Goal: Information Seeking & Learning: Learn about a topic

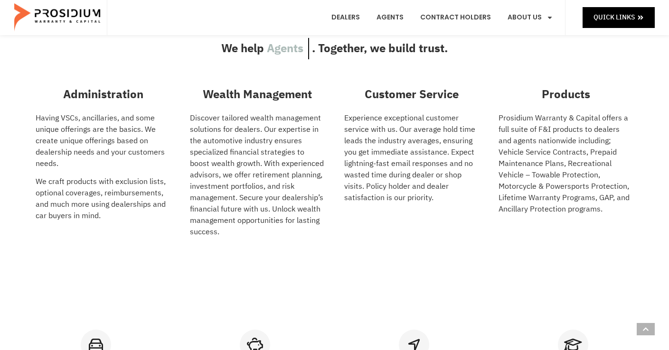
scroll to position [545, 0]
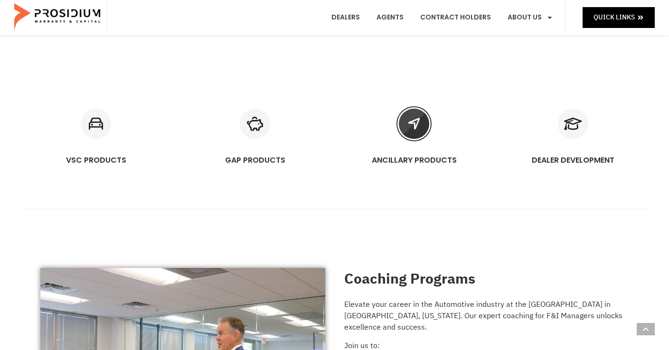
click at [417, 130] on icon "ANCILLARY PRODUCTS" at bounding box center [414, 124] width 30 height 30
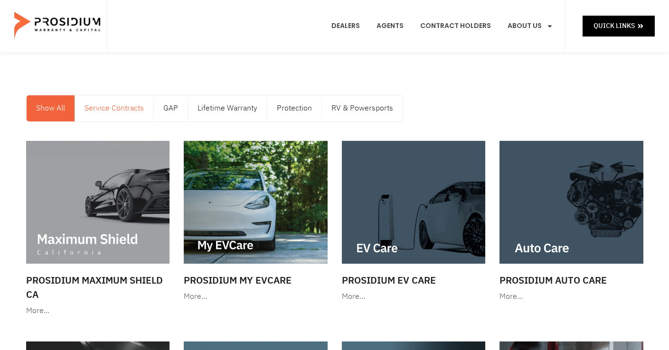
click at [107, 109] on link "Service Contracts" at bounding box center [114, 108] width 78 height 26
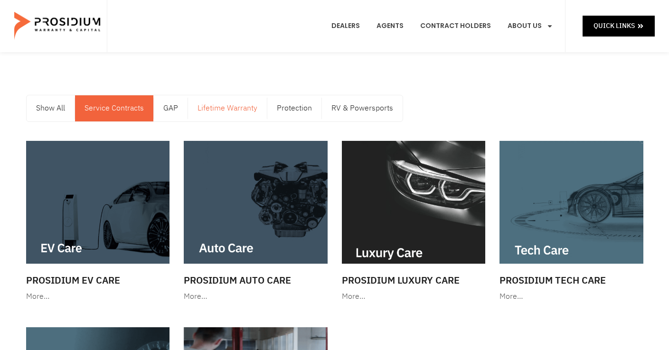
click at [227, 106] on link "Lifetime Warranty" at bounding box center [227, 108] width 79 height 26
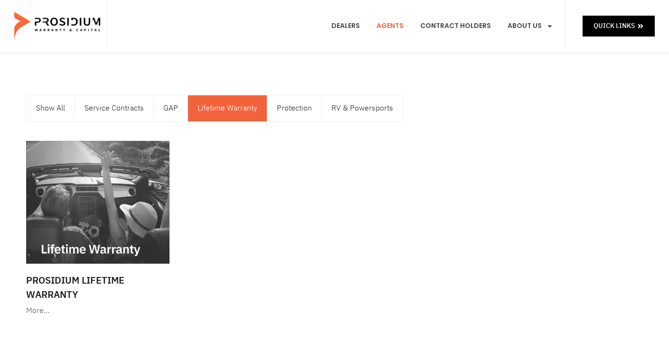
click at [398, 28] on link "Agents" at bounding box center [389, 26] width 41 height 35
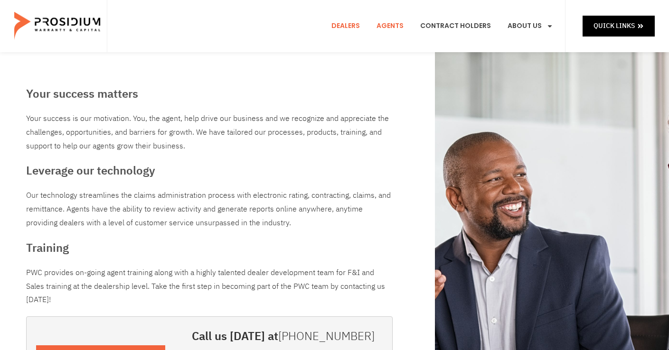
click at [355, 26] on link "Dealers" at bounding box center [345, 26] width 43 height 35
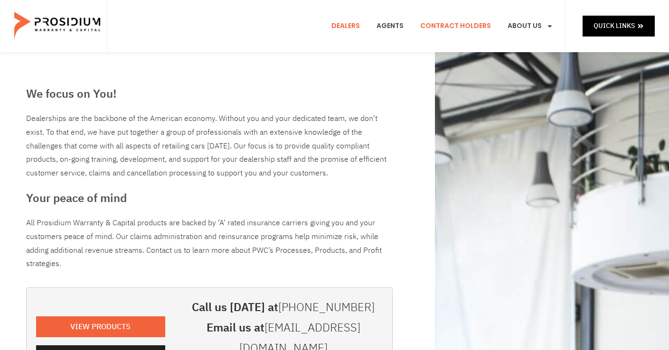
click at [465, 24] on link "Contract Holders" at bounding box center [455, 26] width 85 height 35
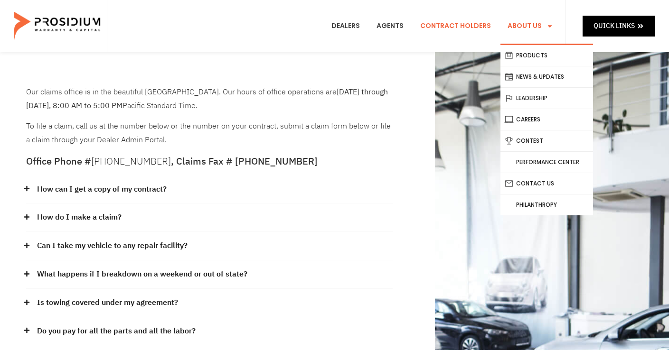
click at [519, 23] on link "About Us" at bounding box center [530, 26] width 60 height 35
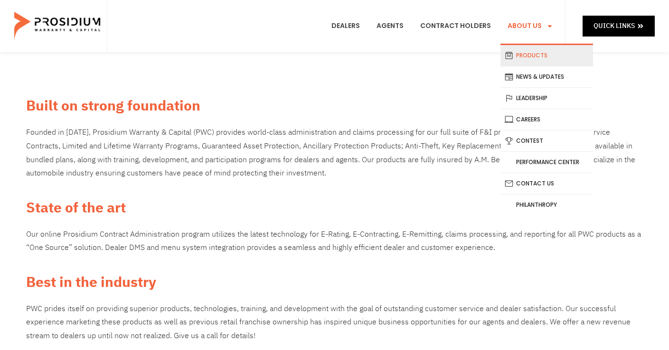
click at [521, 56] on link "Products" at bounding box center [546, 55] width 93 height 21
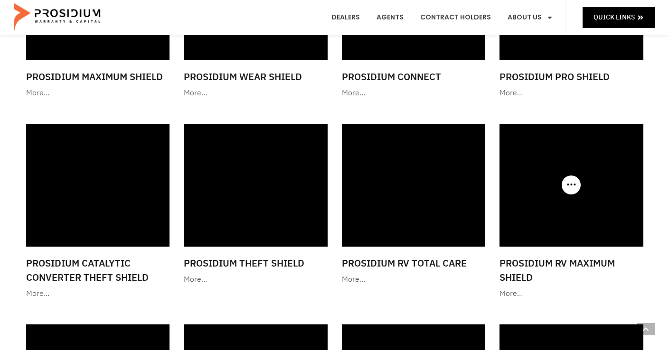
scroll to position [997, 0]
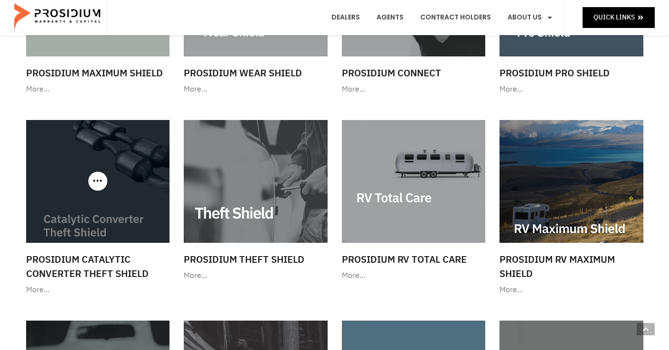
click at [84, 224] on img at bounding box center [98, 181] width 144 height 123
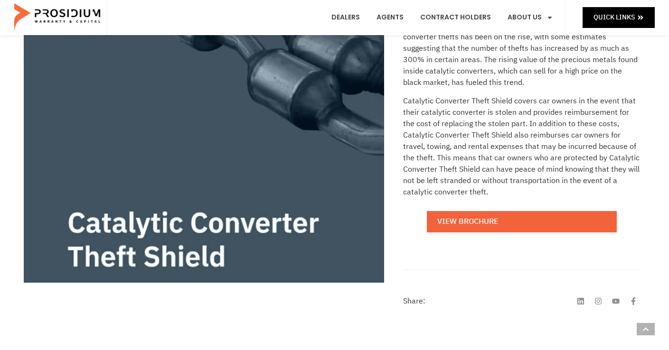
scroll to position [237, 0]
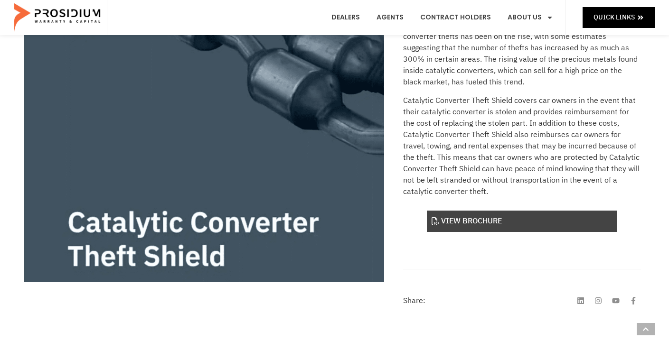
click at [485, 221] on link "View Brochure" at bounding box center [522, 221] width 190 height 21
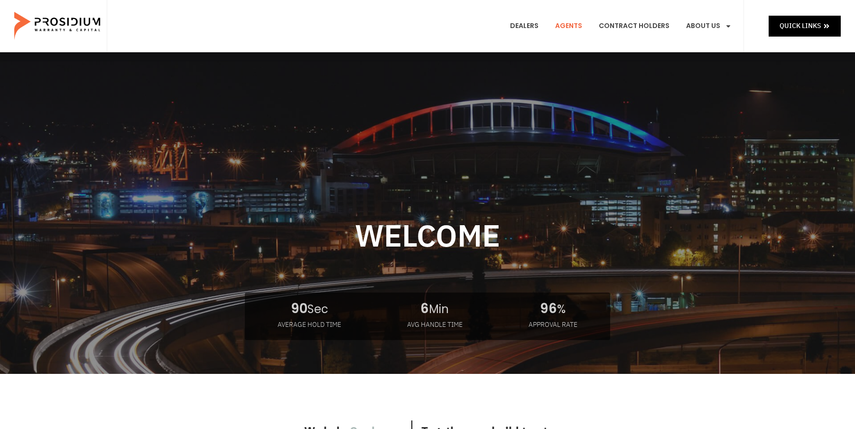
click at [578, 25] on link "Agents" at bounding box center [568, 26] width 41 height 35
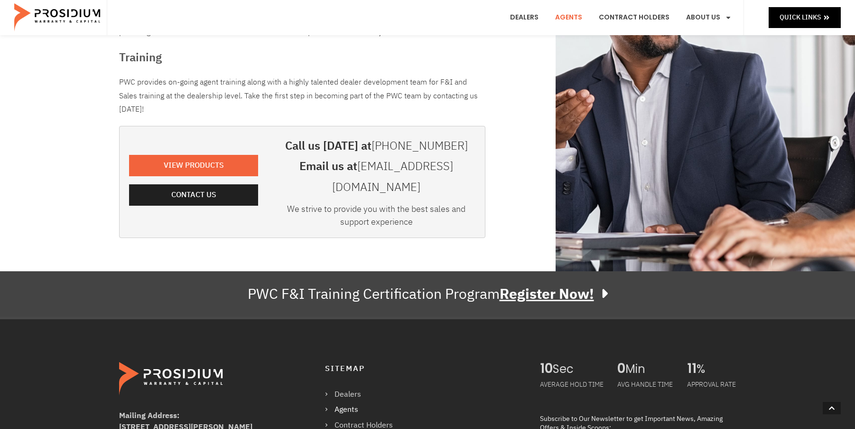
scroll to position [237, 0]
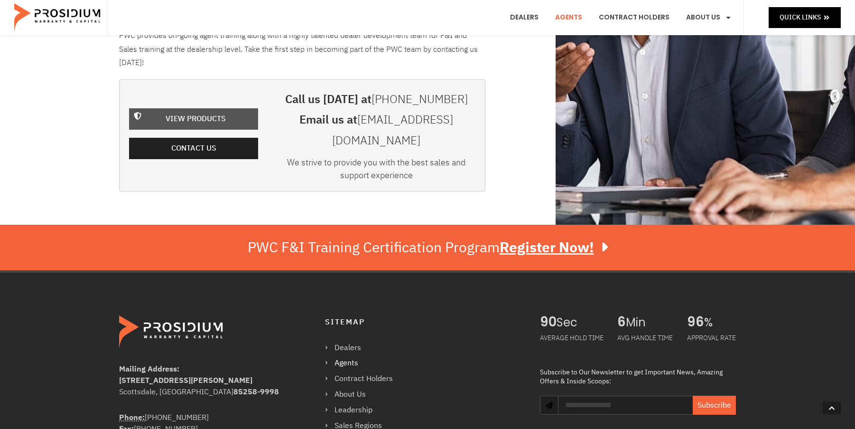
click at [202, 112] on span "View Products" at bounding box center [196, 119] width 60 height 14
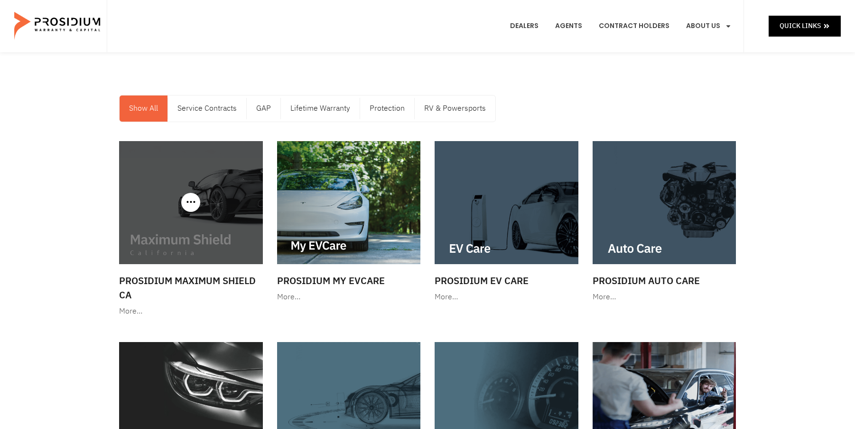
click at [168, 243] on img at bounding box center [191, 202] width 144 height 123
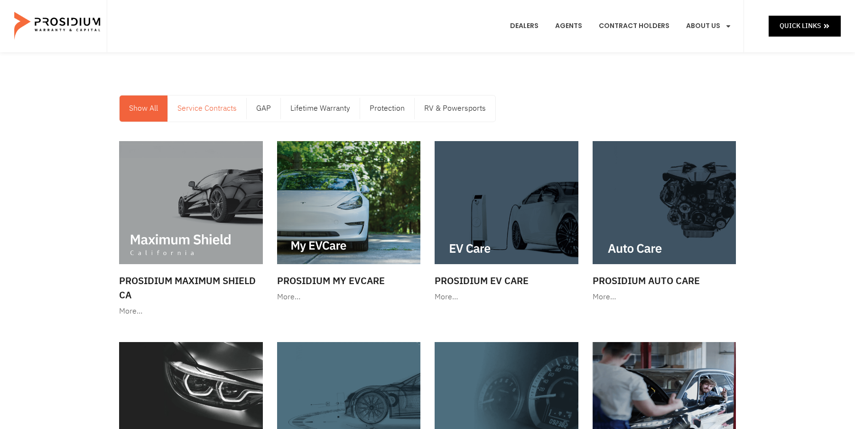
click at [215, 106] on link "Service Contracts" at bounding box center [207, 108] width 78 height 26
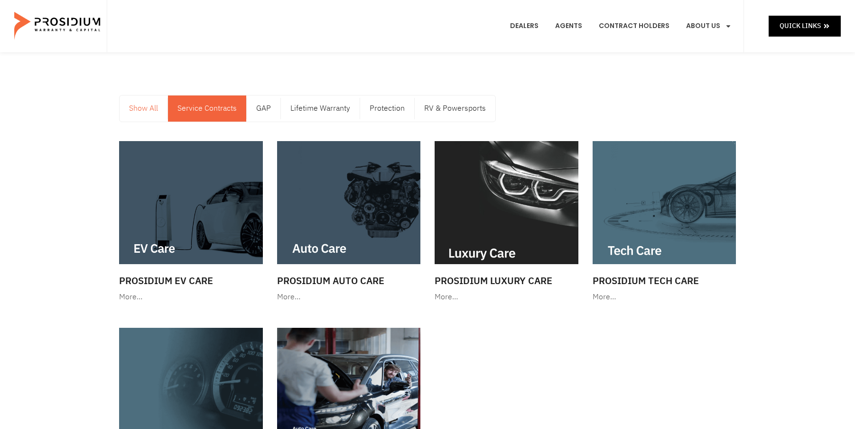
click at [135, 107] on link "Show All" at bounding box center [144, 108] width 48 height 26
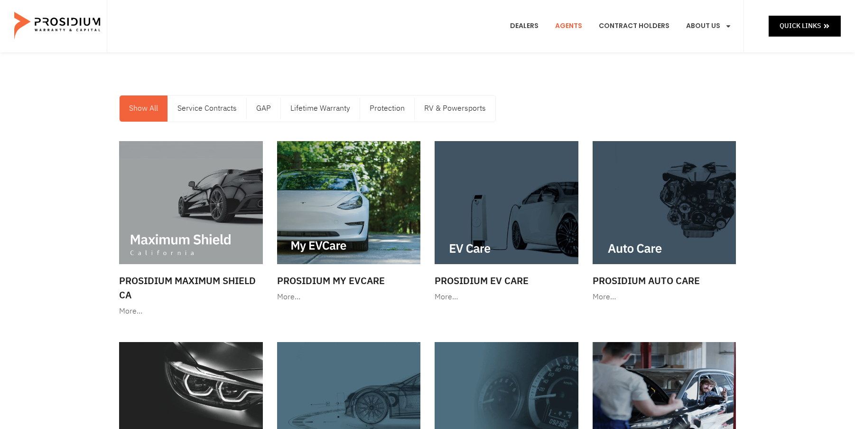
click at [570, 25] on link "Agents" at bounding box center [568, 26] width 41 height 35
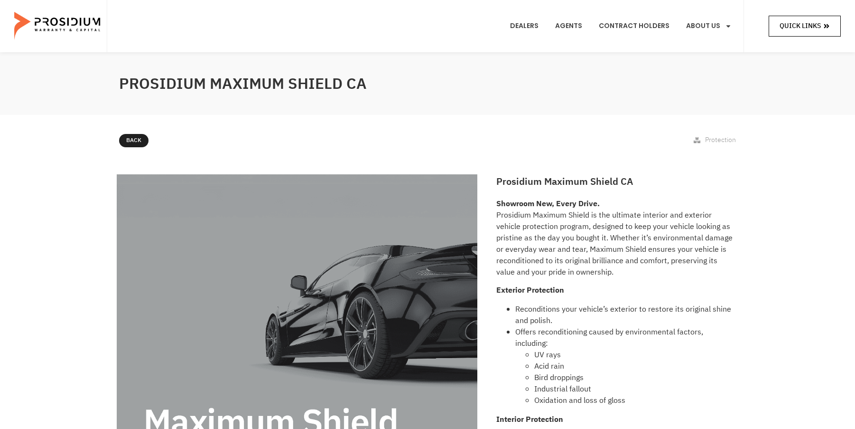
click at [782, 20] on span "Quick Links" at bounding box center [800, 26] width 41 height 12
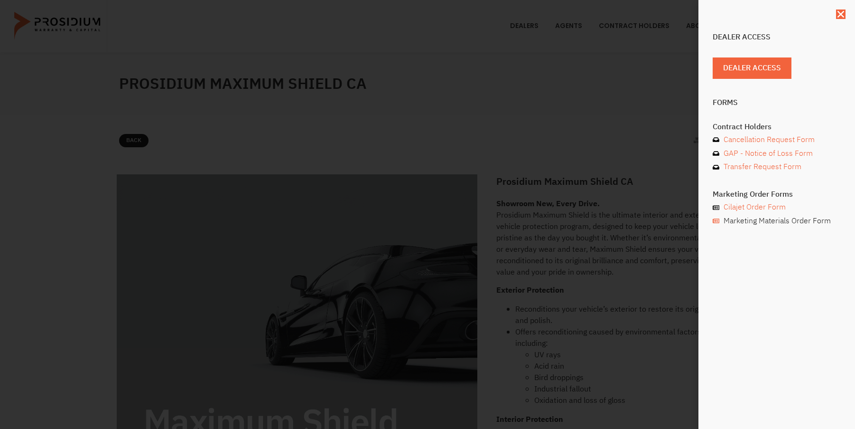
click at [743, 221] on span "Marketing Materials Order Form" at bounding box center [776, 221] width 110 height 14
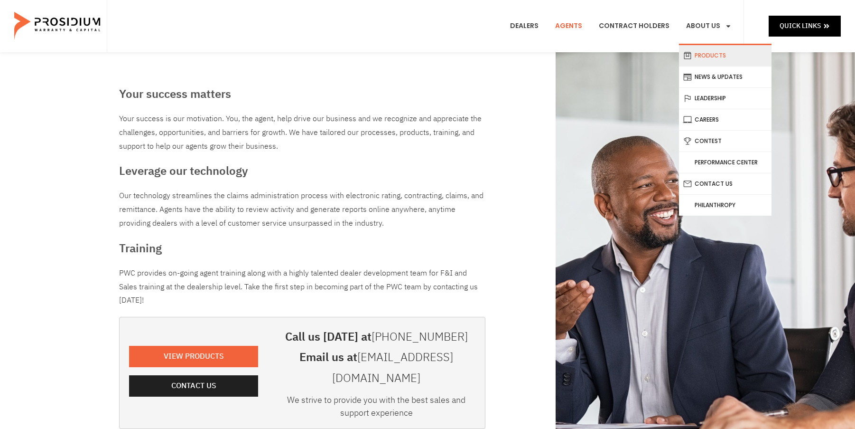
click at [713, 56] on link "Products" at bounding box center [725, 55] width 93 height 21
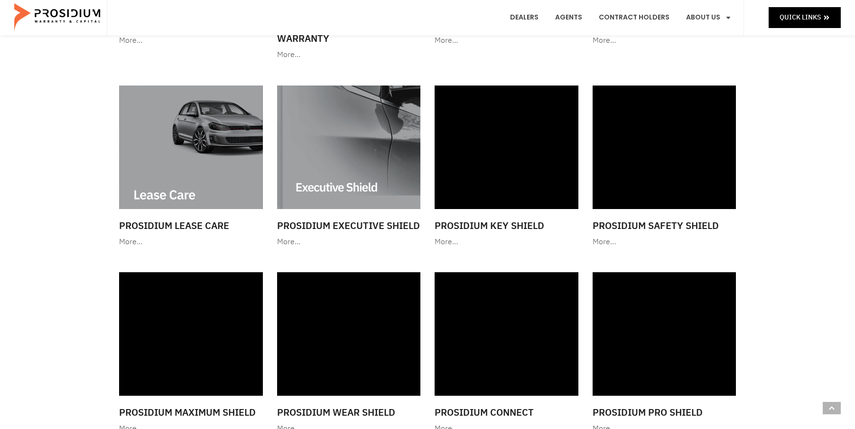
scroll to position [664, 0]
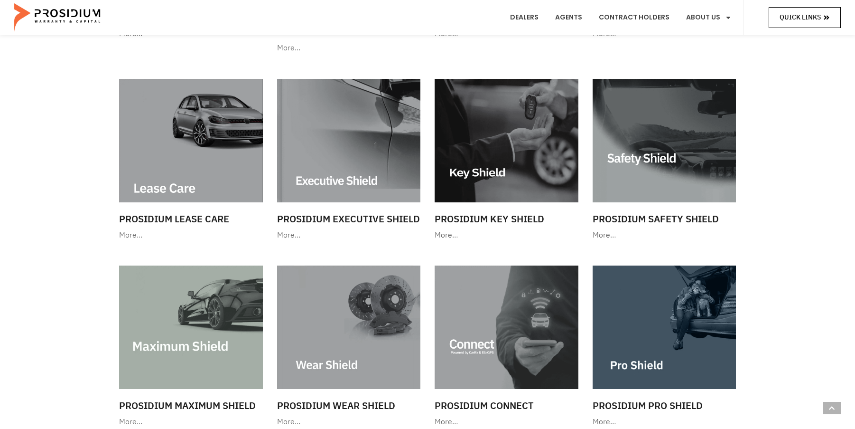
click at [789, 16] on span "Quick Links" at bounding box center [800, 17] width 41 height 12
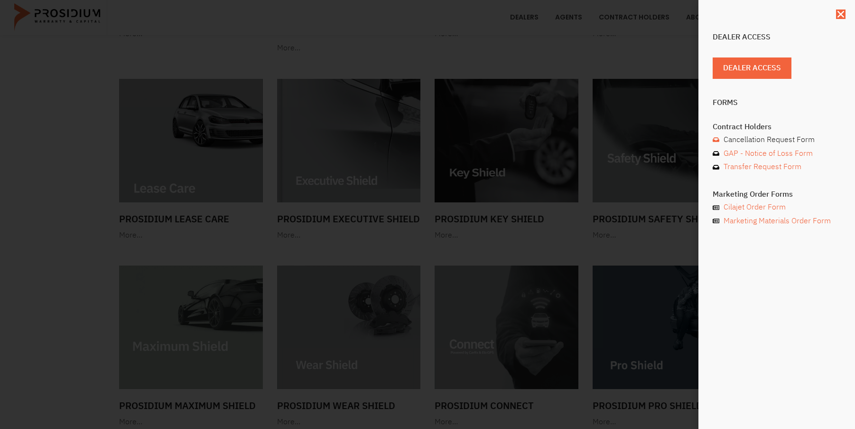
click at [753, 138] on span "Cancellation Request Form" at bounding box center [768, 140] width 94 height 14
click at [759, 155] on span "GAP - Notice of Loss Form" at bounding box center [767, 154] width 92 height 14
click at [752, 168] on span "Transfer Request Form" at bounding box center [761, 167] width 80 height 14
click at [737, 206] on span "Cilajet Order Form" at bounding box center [753, 207] width 65 height 14
click at [730, 37] on h4 "Dealer Access" at bounding box center [777, 37] width 128 height 8
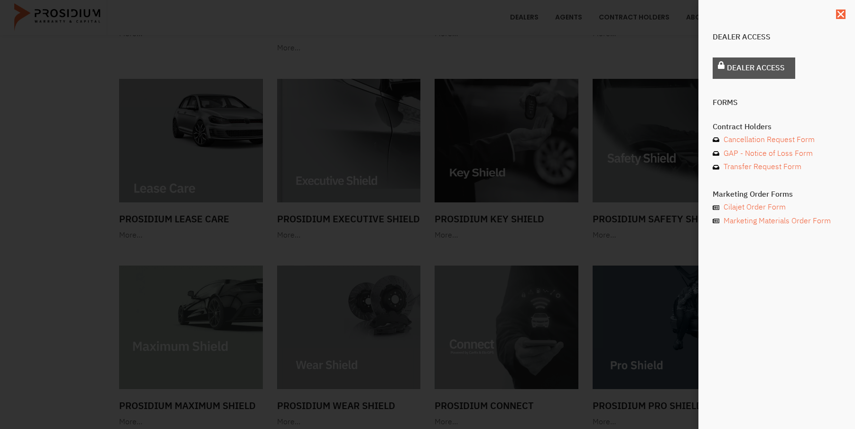
click at [756, 68] on span "Dealer Access" at bounding box center [756, 68] width 58 height 14
click at [843, 17] on use "Close" at bounding box center [841, 14] width 7 height 7
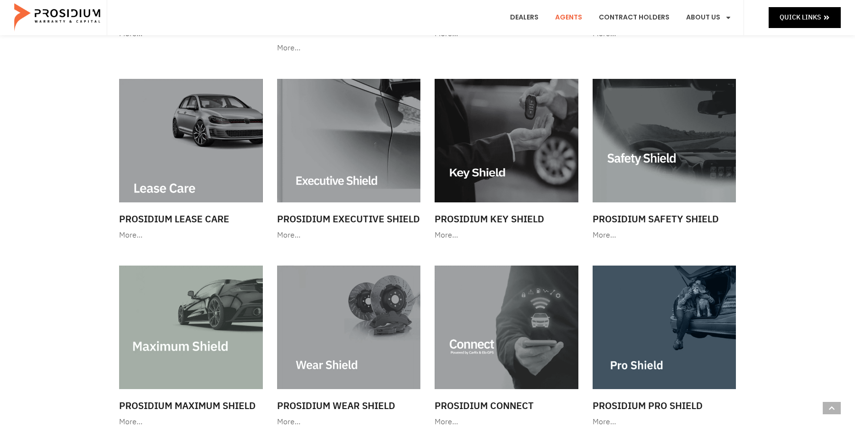
click at [572, 15] on link "Agents" at bounding box center [568, 17] width 41 height 35
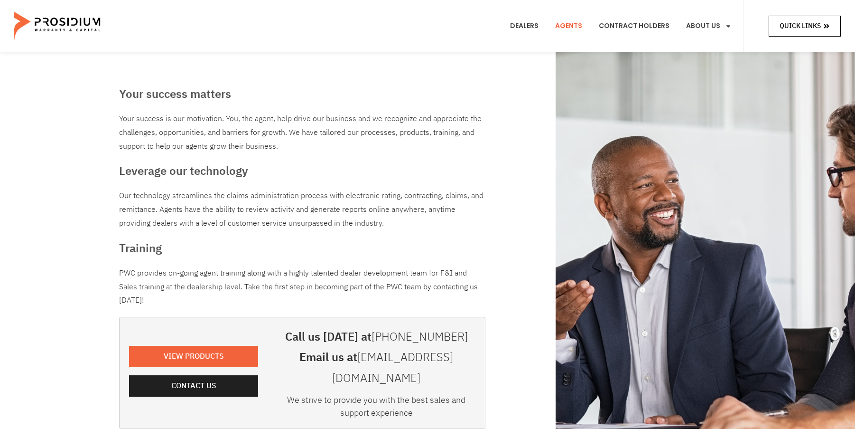
click at [804, 35] on link "Quick Links" at bounding box center [805, 26] width 72 height 20
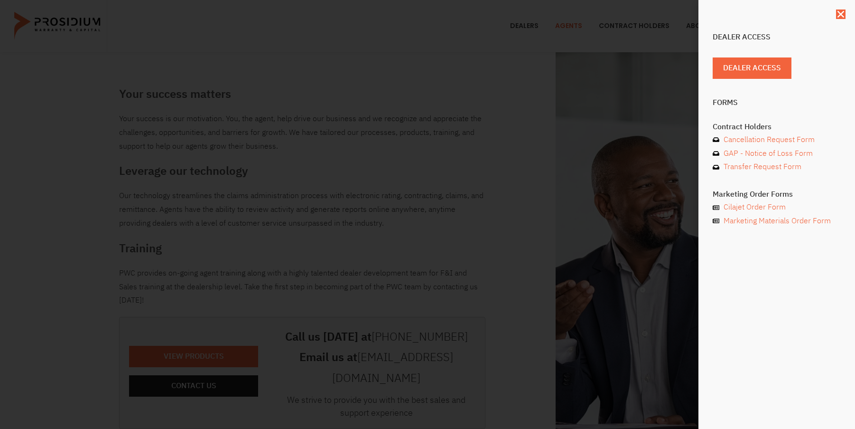
click at [496, 20] on div "Dealer Access Dealer Access Forms Contract Holders Cancellation Request Form GA…" at bounding box center [427, 214] width 855 height 429
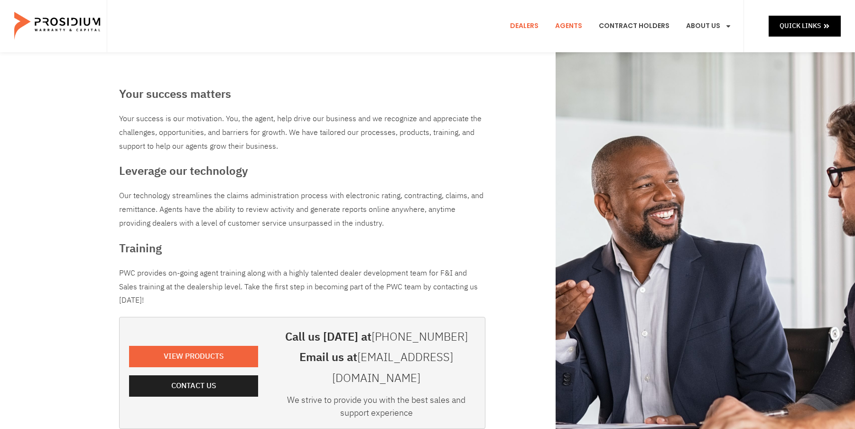
click at [519, 23] on link "Dealers" at bounding box center [524, 26] width 43 height 35
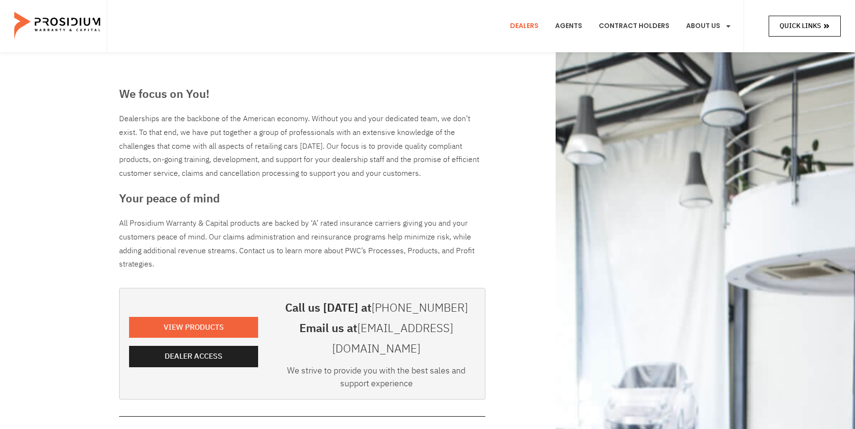
click at [809, 23] on span "Quick Links" at bounding box center [800, 26] width 41 height 12
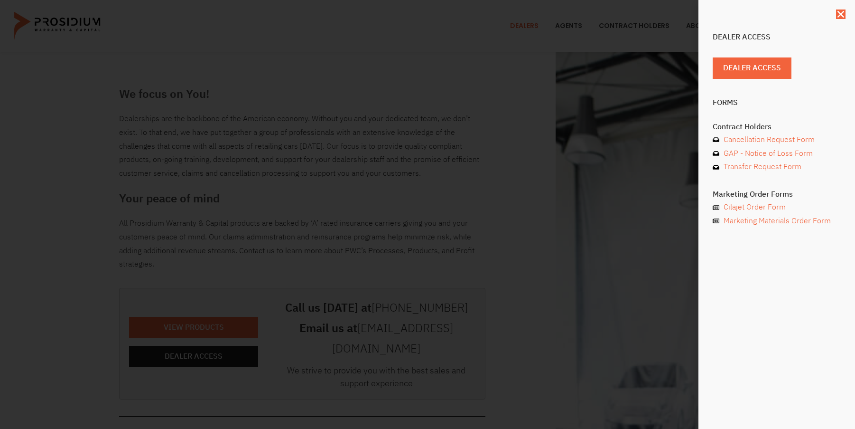
click at [809, 23] on div "Dealer Access Dealer Access Forms Contract Holders Cancellation Request Form GA…" at bounding box center [777, 214] width 157 height 429
click at [840, 12] on use "Close" at bounding box center [841, 14] width 7 height 7
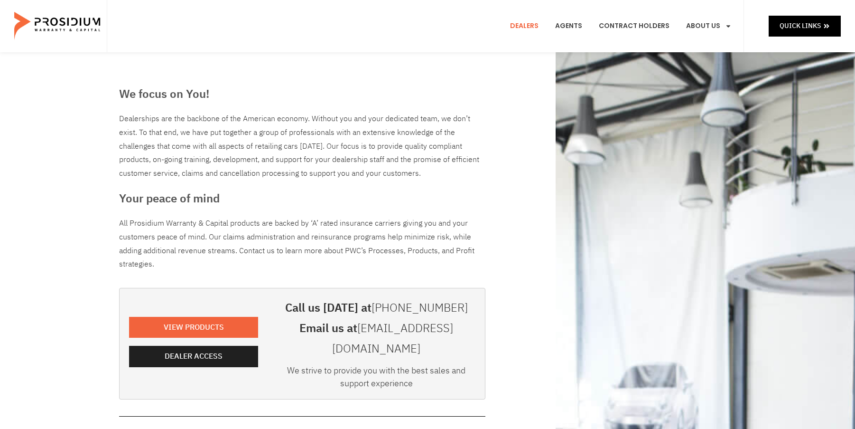
click at [533, 26] on link "Dealers" at bounding box center [524, 26] width 43 height 35
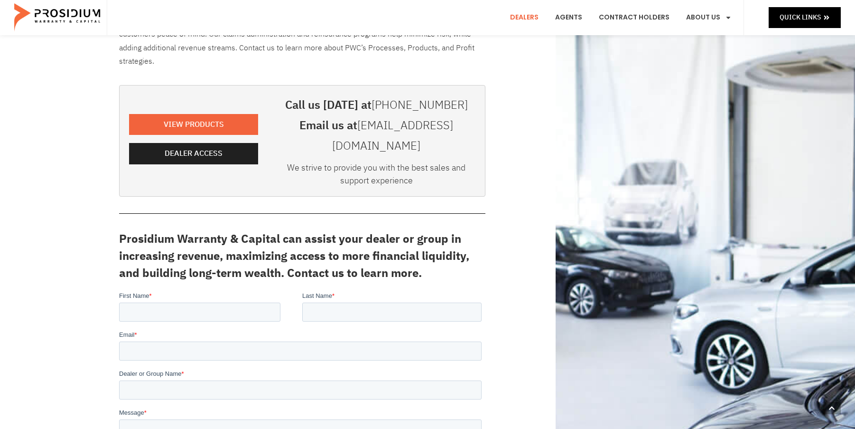
scroll to position [190, 0]
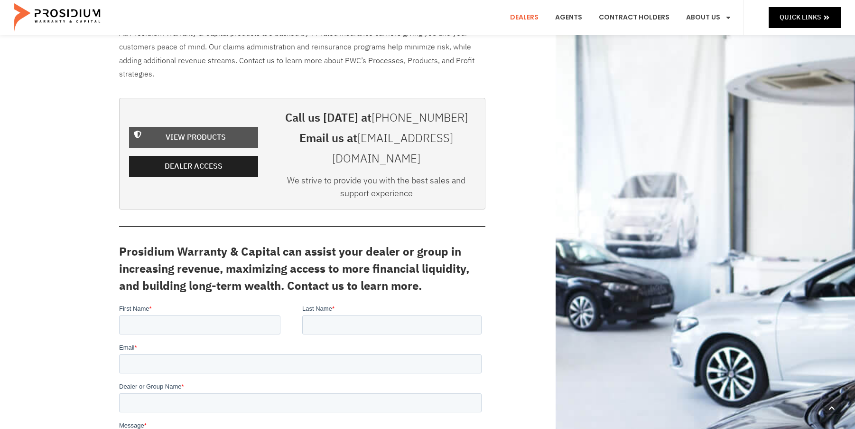
click at [184, 131] on span "View Products" at bounding box center [196, 138] width 60 height 14
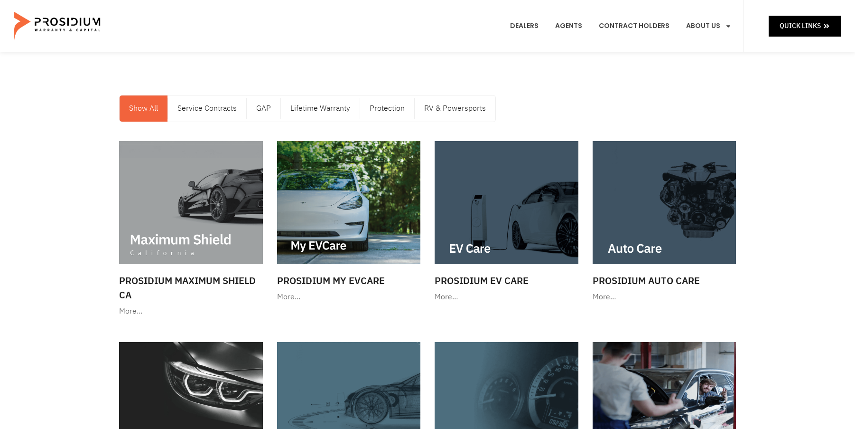
click at [133, 110] on link "Show All" at bounding box center [144, 108] width 48 height 26
click at [209, 106] on link "Service Contracts" at bounding box center [207, 108] width 78 height 26
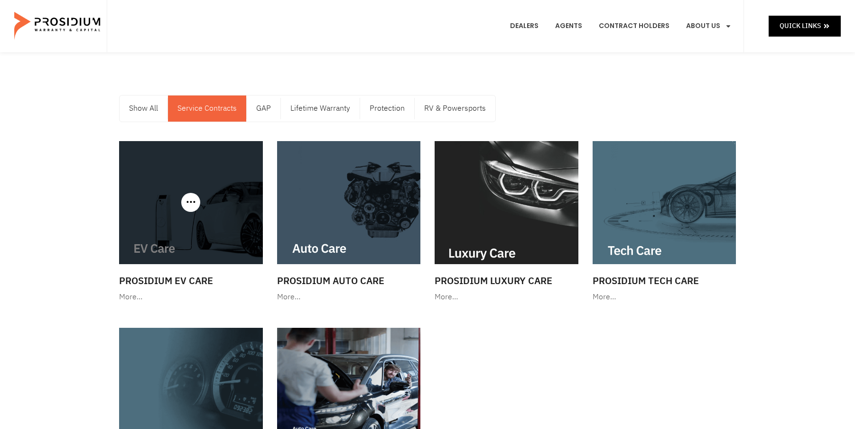
click at [191, 211] on div at bounding box center [191, 202] width 144 height 123
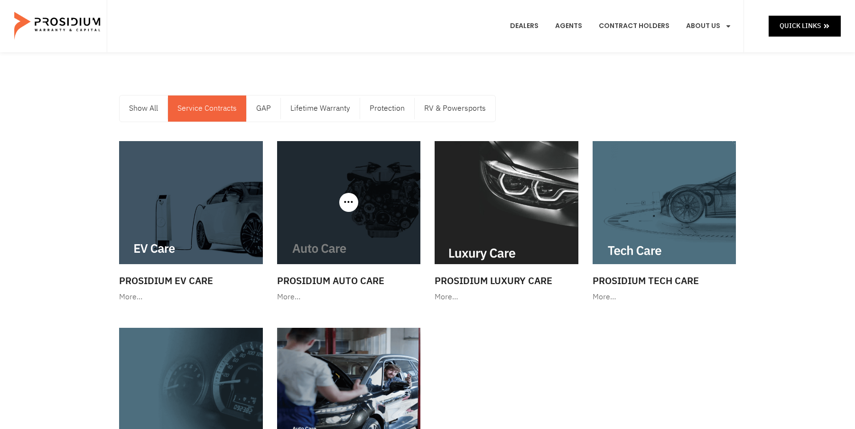
click at [327, 239] on img at bounding box center [349, 202] width 144 height 123
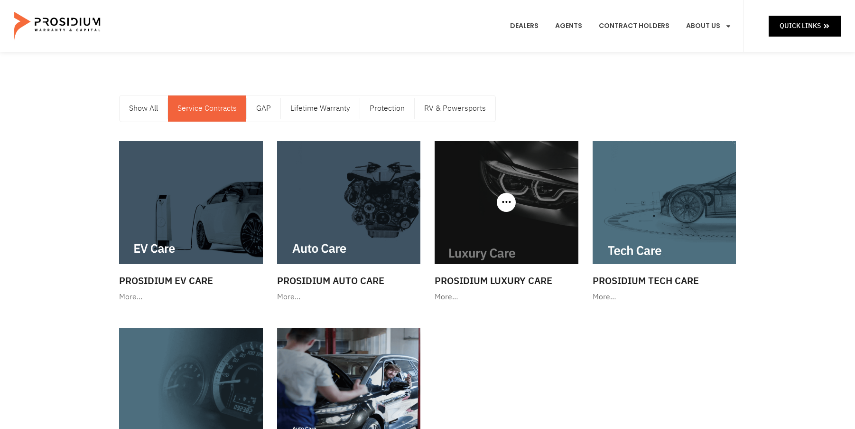
click at [482, 247] on img at bounding box center [507, 202] width 144 height 123
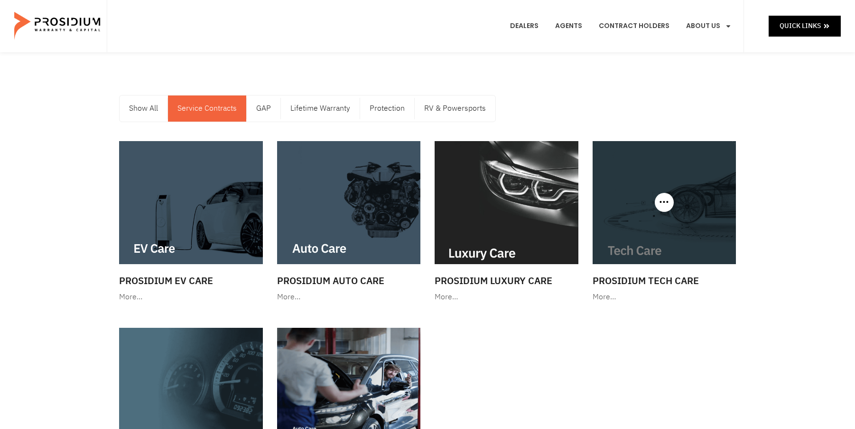
click at [670, 239] on img at bounding box center [665, 202] width 144 height 123
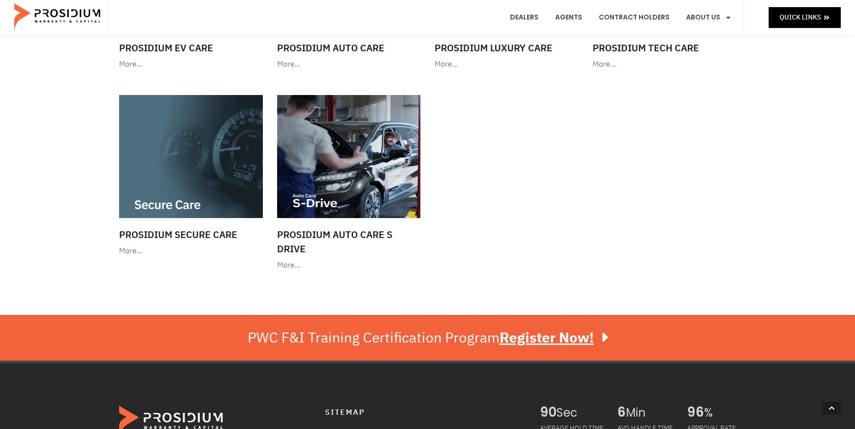
scroll to position [237, 0]
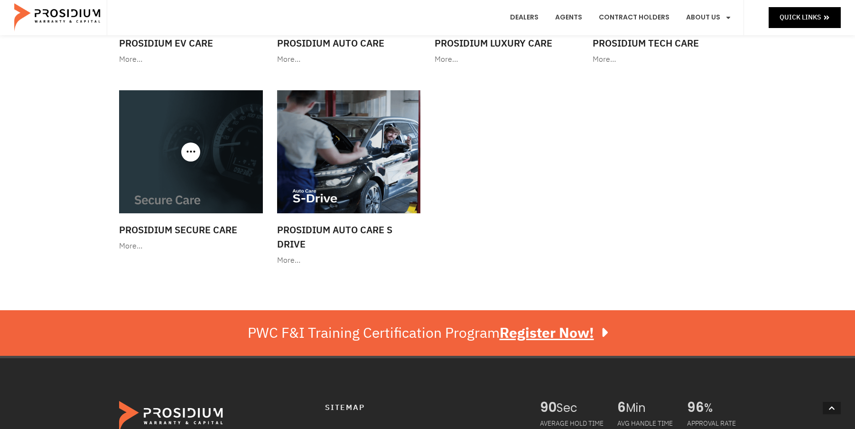
click at [218, 163] on img at bounding box center [191, 151] width 144 height 123
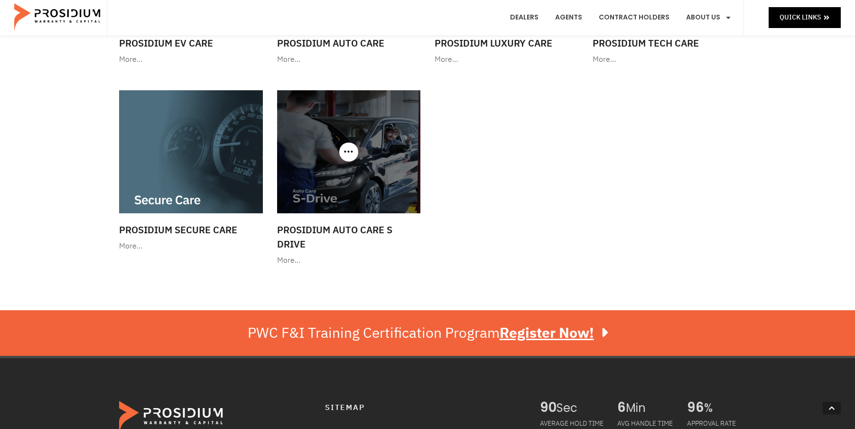
click at [349, 164] on img at bounding box center [349, 151] width 144 height 123
click at [287, 261] on div "More…" at bounding box center [349, 260] width 144 height 14
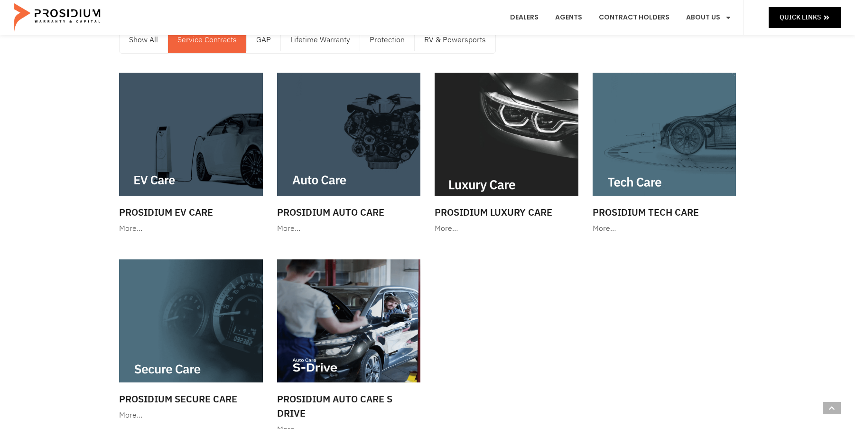
scroll to position [0, 0]
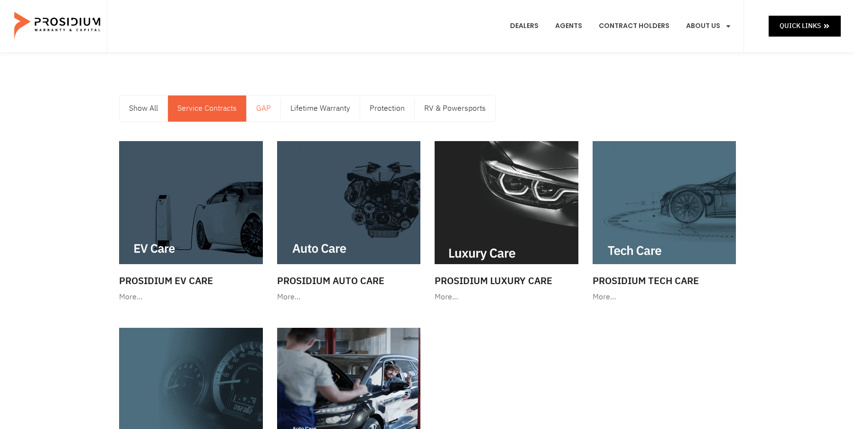
click at [261, 112] on link "GAP" at bounding box center [264, 108] width 34 height 26
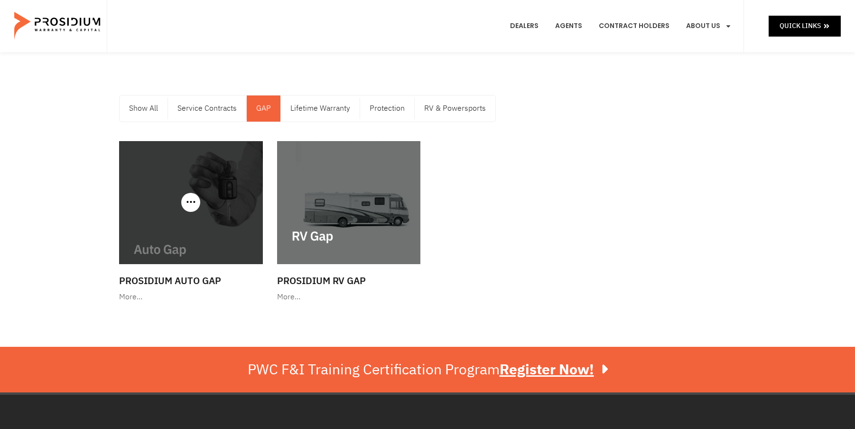
click at [169, 201] on img at bounding box center [191, 202] width 144 height 123
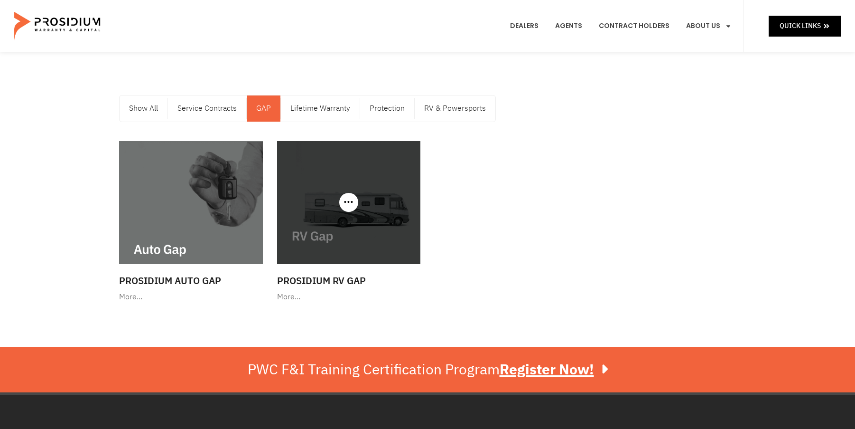
click at [339, 228] on img at bounding box center [349, 202] width 144 height 123
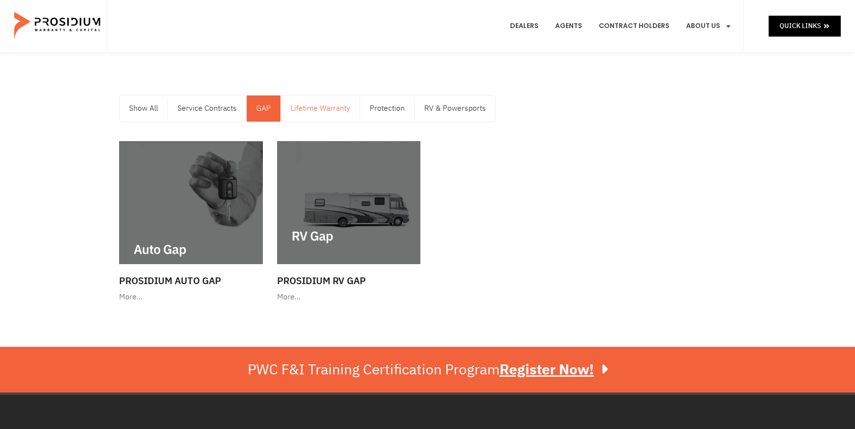
click at [305, 104] on link "Lifetime Warranty" at bounding box center [320, 108] width 79 height 26
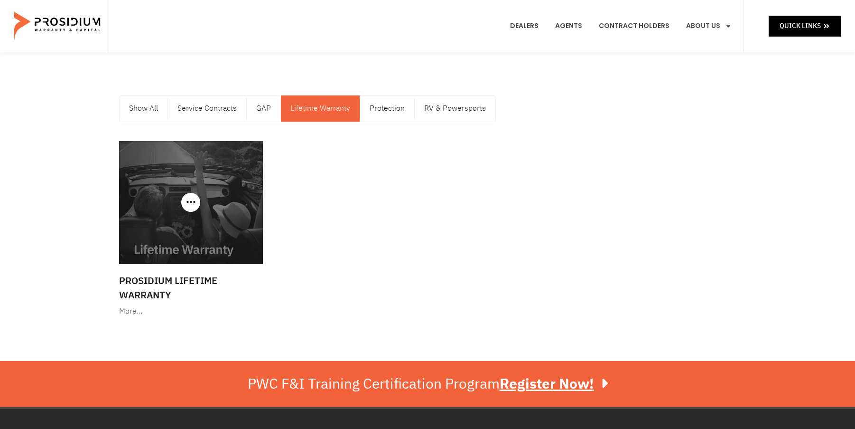
click at [187, 222] on img at bounding box center [191, 202] width 144 height 123
click at [221, 210] on img at bounding box center [191, 202] width 144 height 123
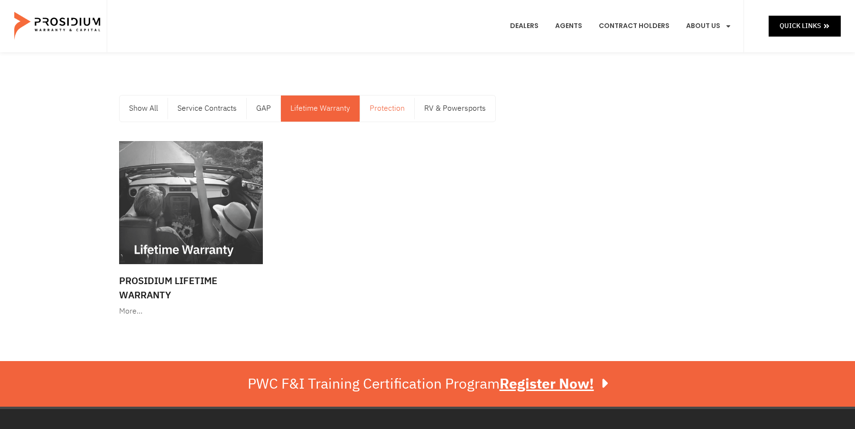
click at [382, 114] on link "Protection" at bounding box center [387, 108] width 54 height 26
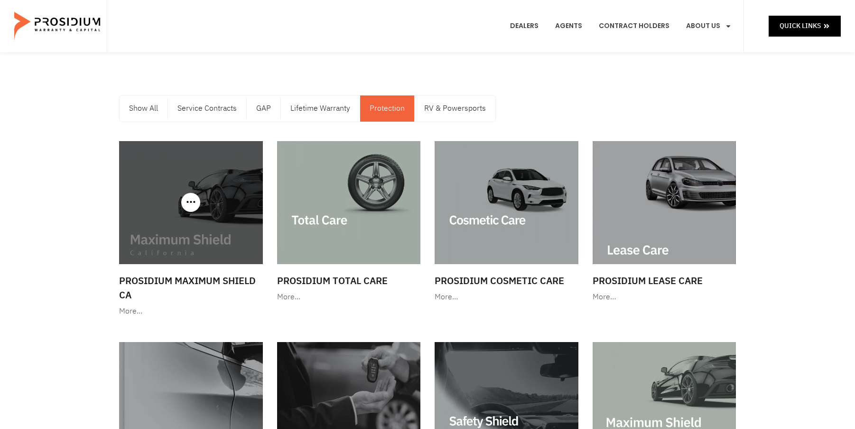
click at [173, 229] on img at bounding box center [191, 202] width 144 height 123
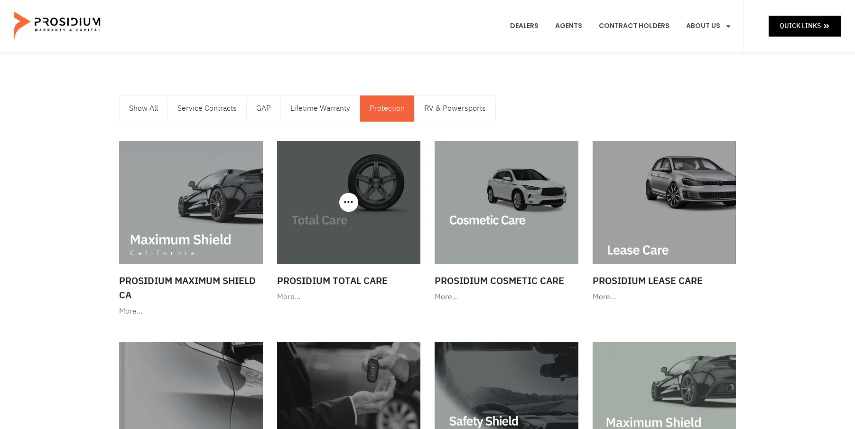
click at [343, 244] on img at bounding box center [349, 202] width 144 height 123
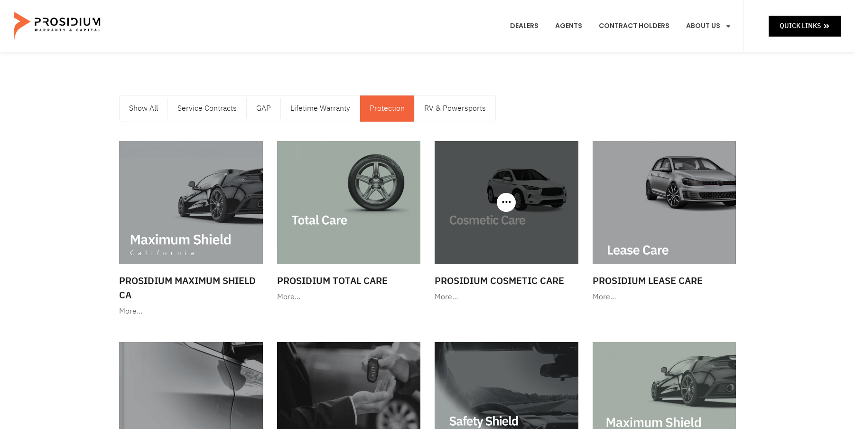
click at [497, 222] on img at bounding box center [507, 202] width 144 height 123
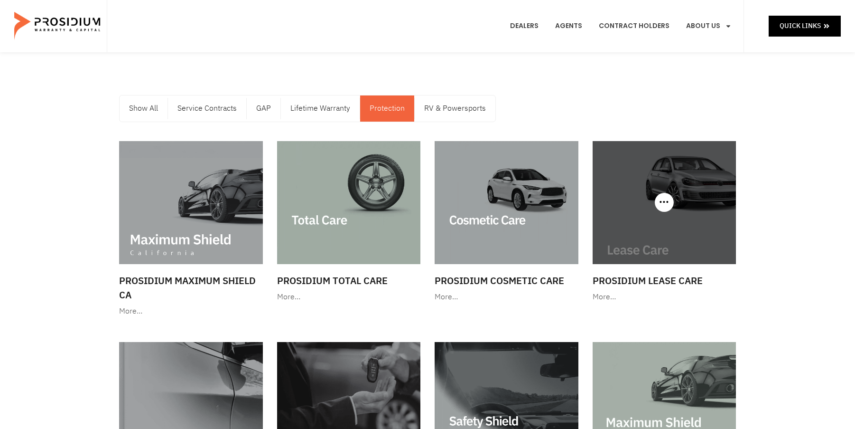
click at [661, 220] on img at bounding box center [665, 202] width 144 height 123
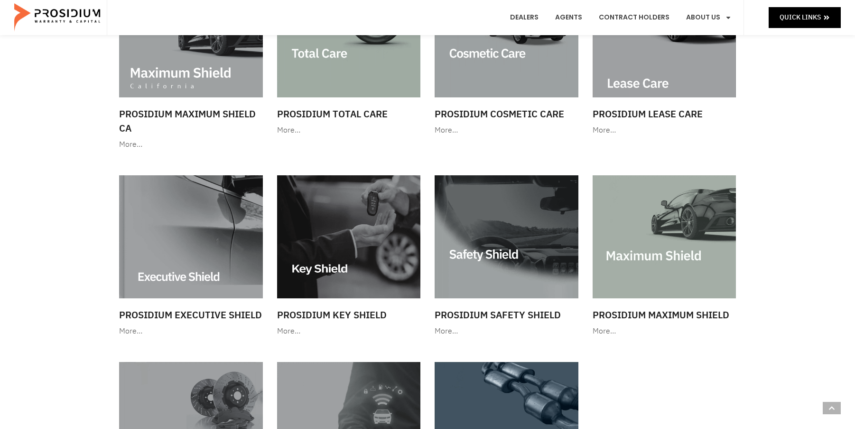
scroll to position [190, 0]
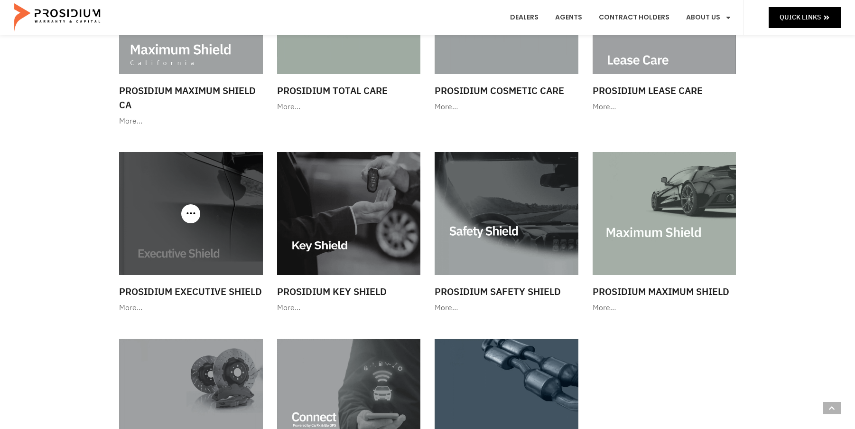
click at [172, 238] on img at bounding box center [191, 213] width 144 height 123
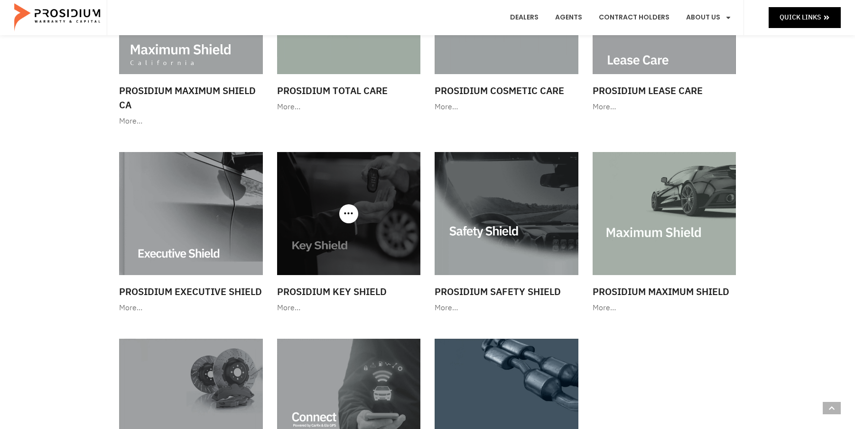
click at [334, 239] on img at bounding box center [349, 213] width 144 height 123
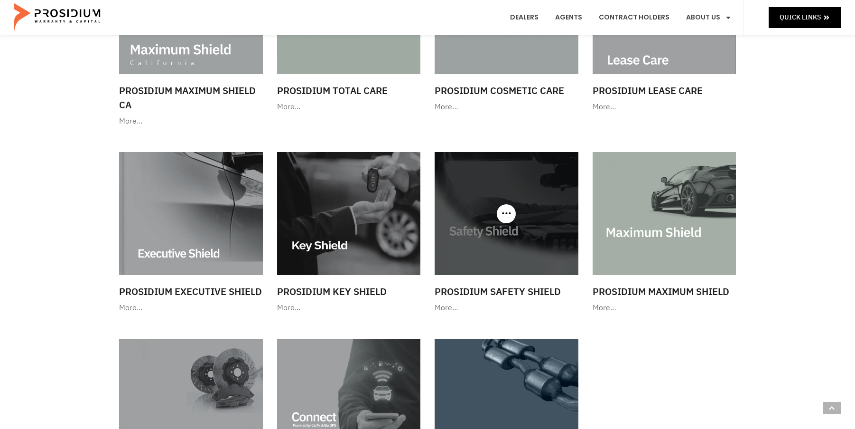
click at [506, 247] on img at bounding box center [507, 213] width 144 height 123
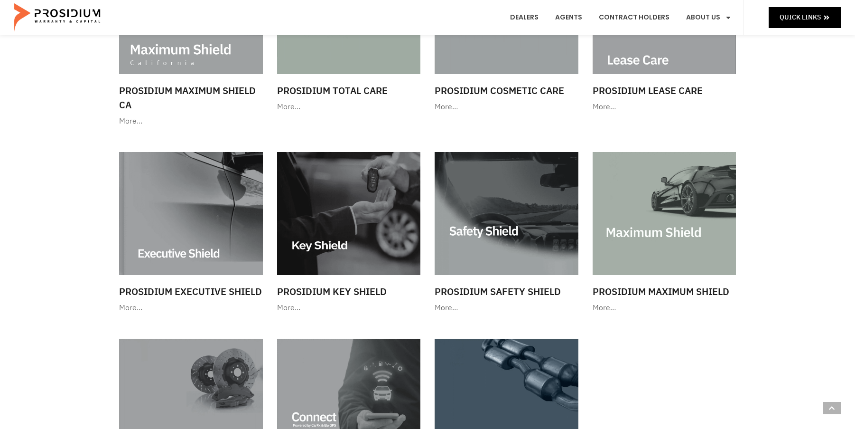
click at [619, 199] on img at bounding box center [665, 213] width 144 height 123
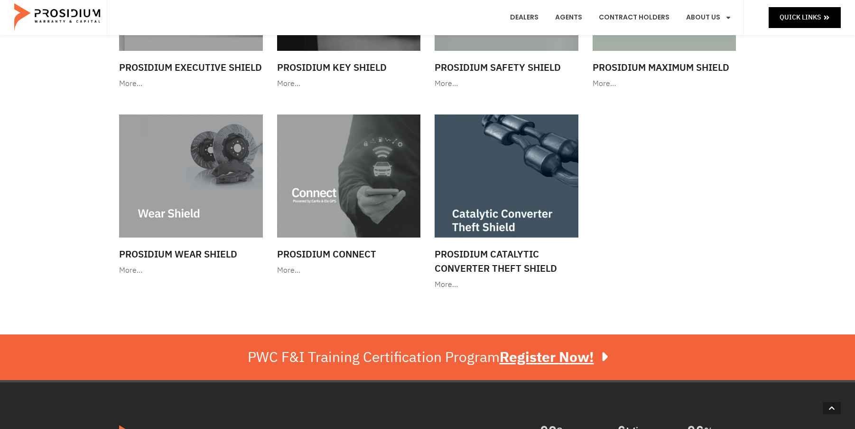
scroll to position [427, 0]
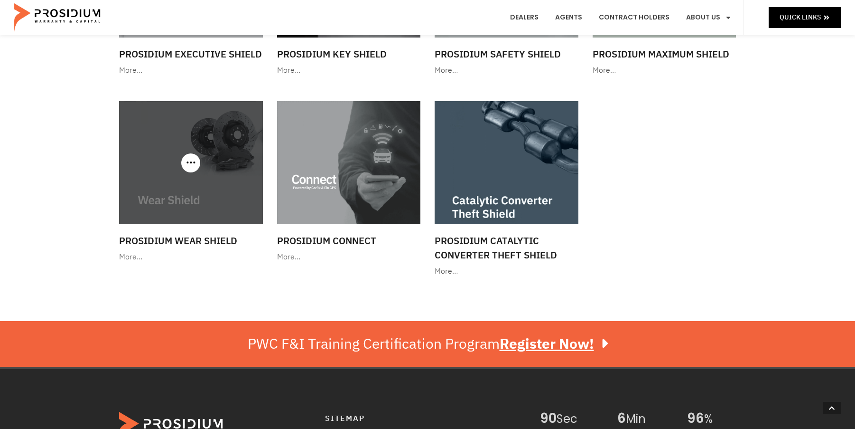
click at [188, 181] on img at bounding box center [191, 162] width 144 height 123
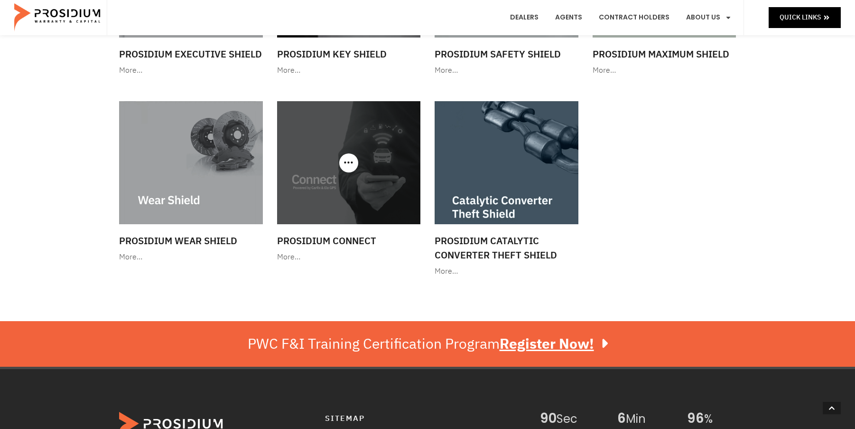
click at [312, 175] on img at bounding box center [349, 162] width 144 height 123
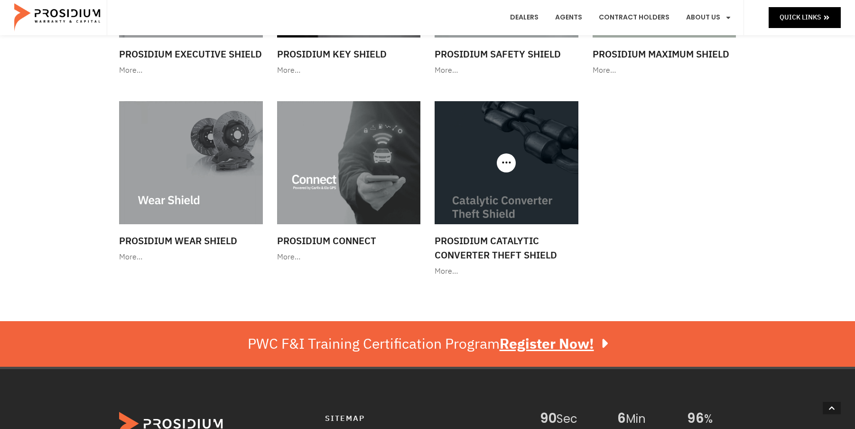
click at [511, 205] on img at bounding box center [507, 162] width 144 height 123
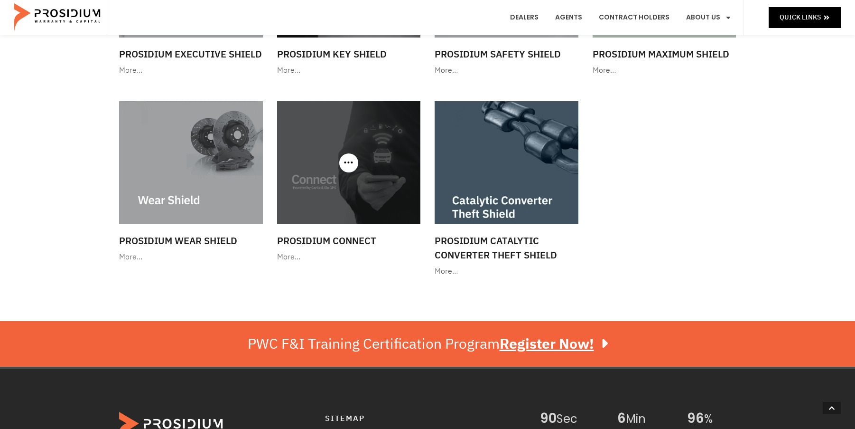
click at [328, 183] on img at bounding box center [349, 162] width 144 height 123
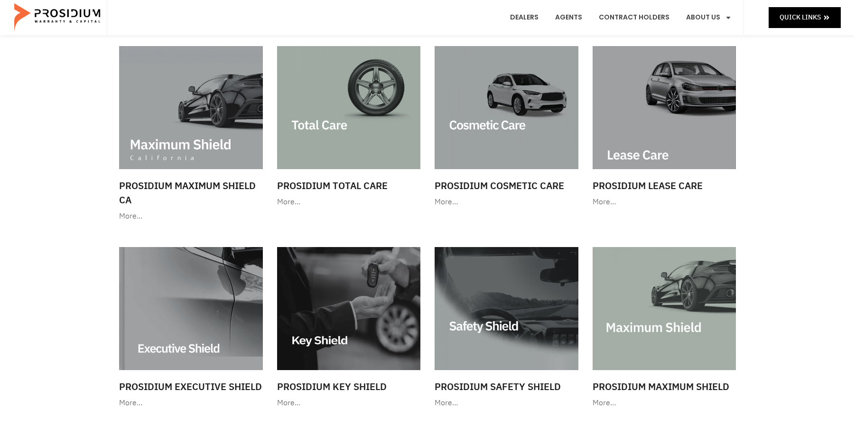
scroll to position [0, 0]
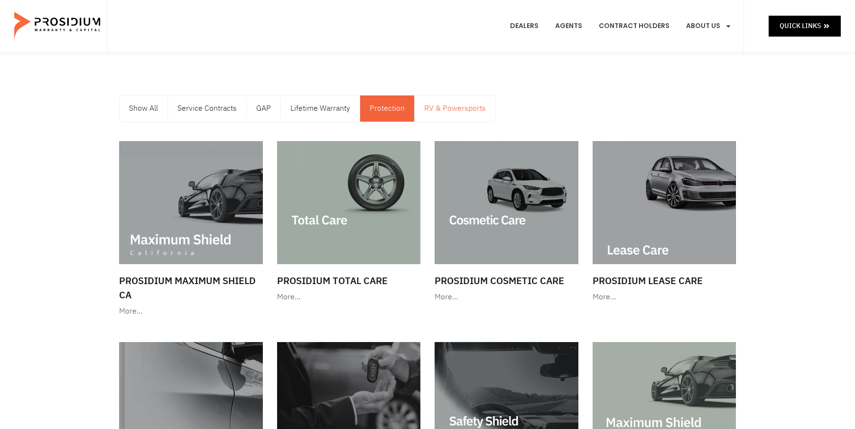
click at [458, 111] on link "RV & Powersports" at bounding box center [455, 108] width 81 height 26
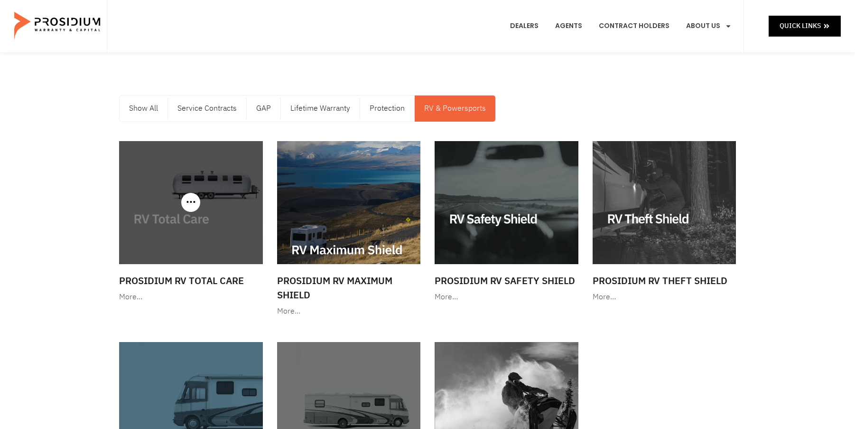
click at [227, 210] on img at bounding box center [191, 202] width 144 height 123
click at [171, 212] on img at bounding box center [191, 202] width 144 height 123
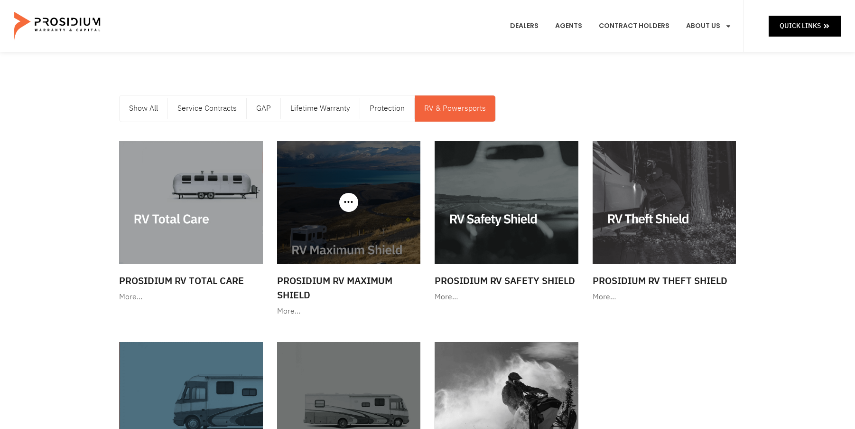
click at [366, 213] on img at bounding box center [349, 202] width 144 height 123
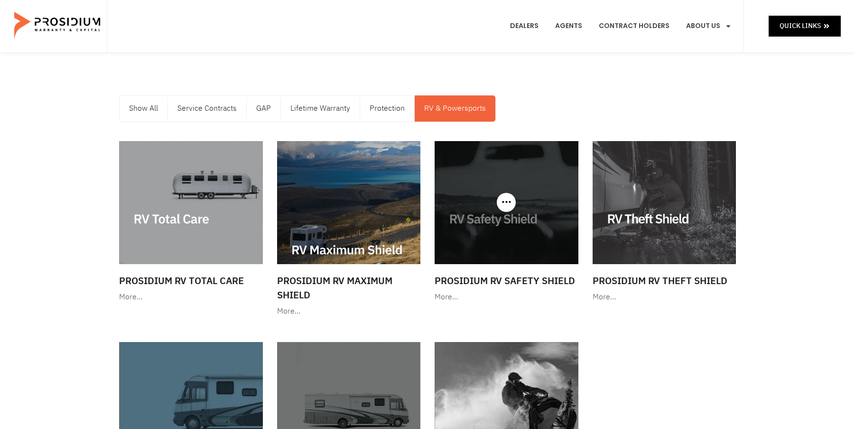
click at [522, 241] on img at bounding box center [507, 202] width 144 height 123
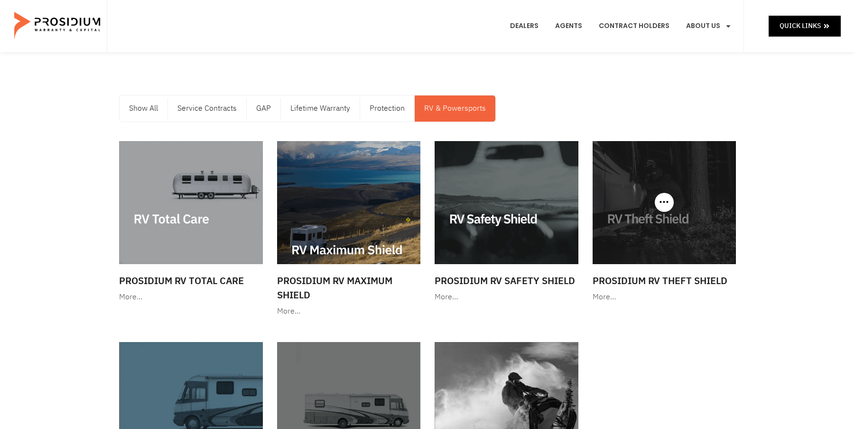
click at [674, 240] on img at bounding box center [665, 202] width 144 height 123
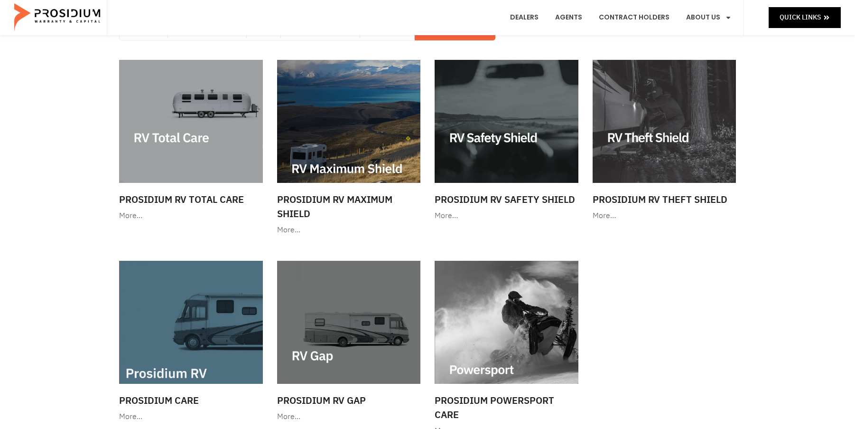
scroll to position [142, 0]
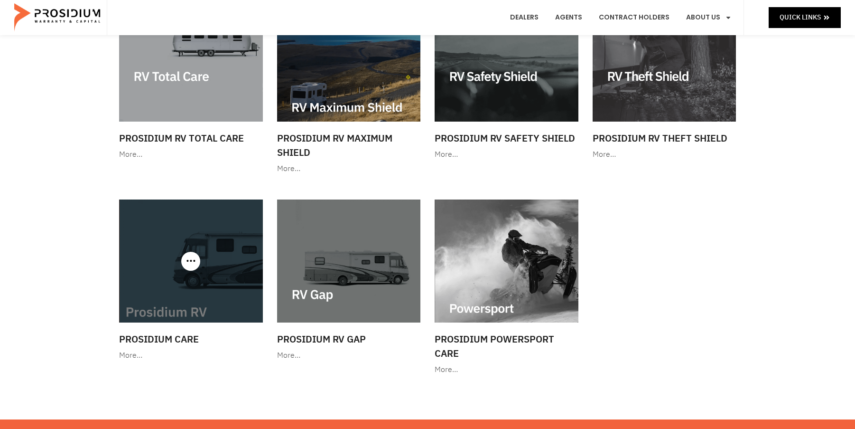
click at [194, 286] on img at bounding box center [191, 260] width 144 height 123
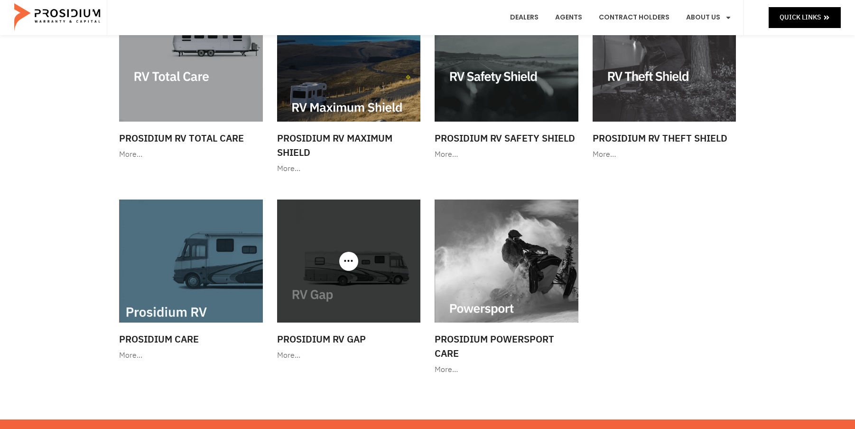
click at [317, 307] on img at bounding box center [349, 260] width 144 height 123
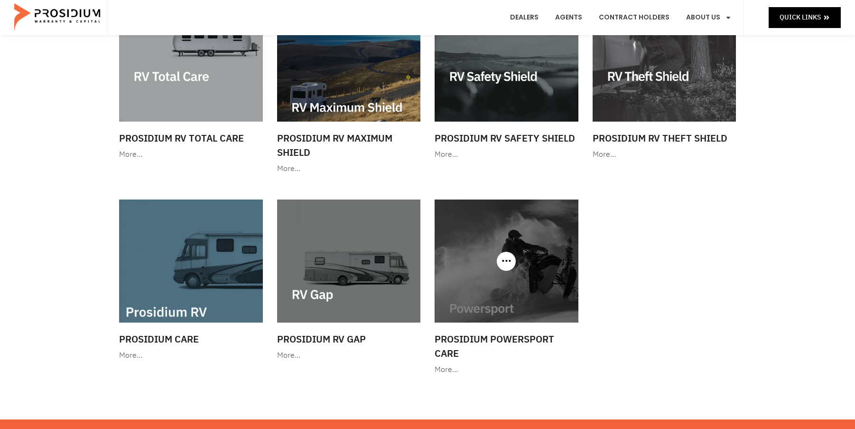
click at [515, 270] on img at bounding box center [507, 260] width 144 height 123
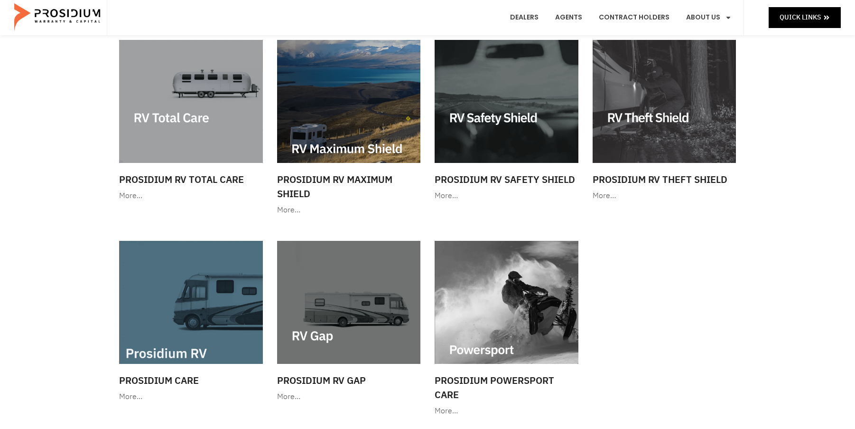
scroll to position [0, 0]
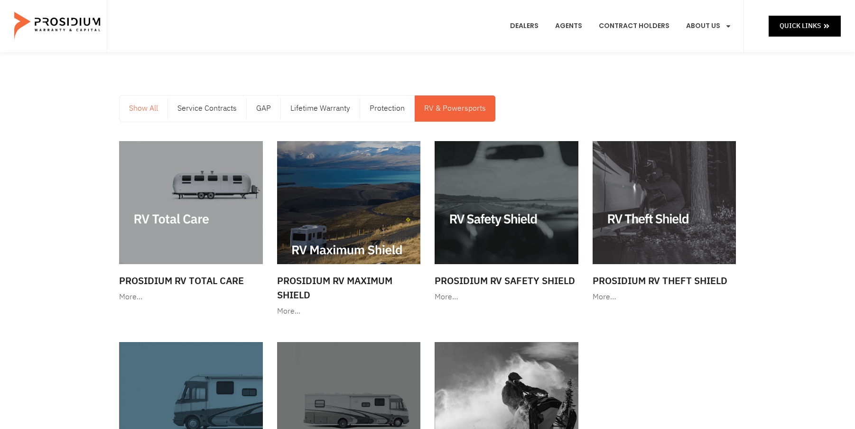
click at [141, 110] on link "Show All" at bounding box center [144, 108] width 48 height 26
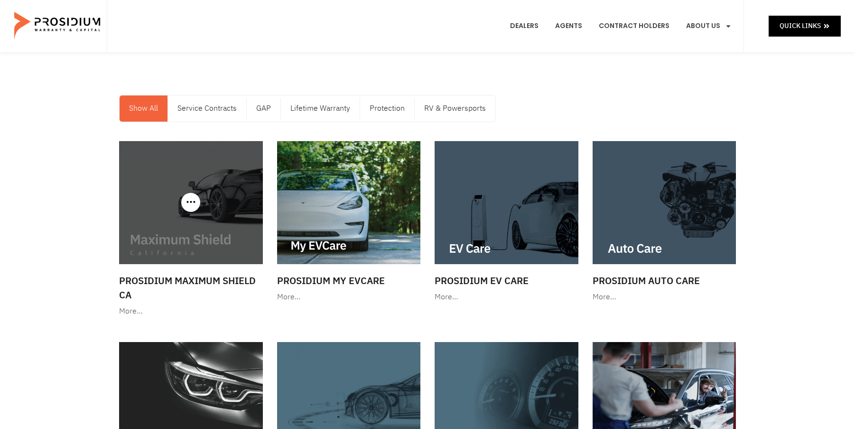
click at [233, 214] on img at bounding box center [191, 202] width 144 height 123
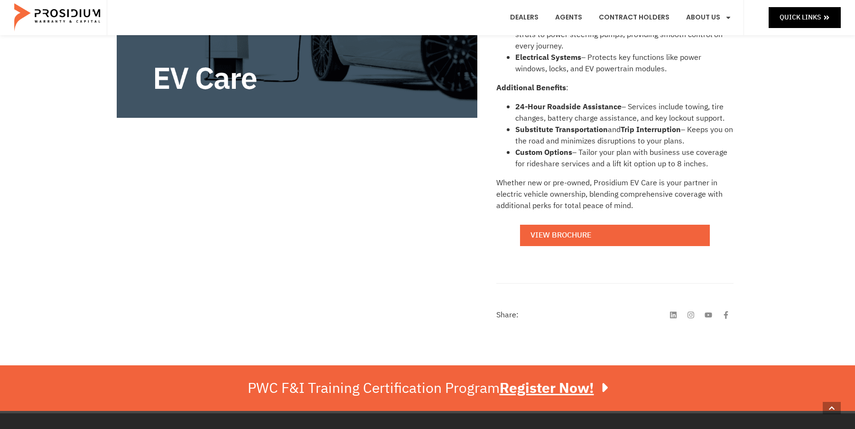
scroll to position [380, 0]
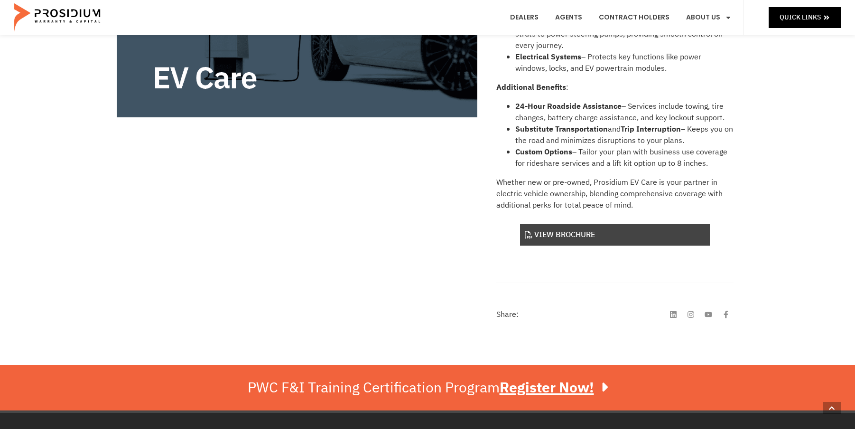
click at [563, 232] on link "View Brochure" at bounding box center [615, 234] width 190 height 21
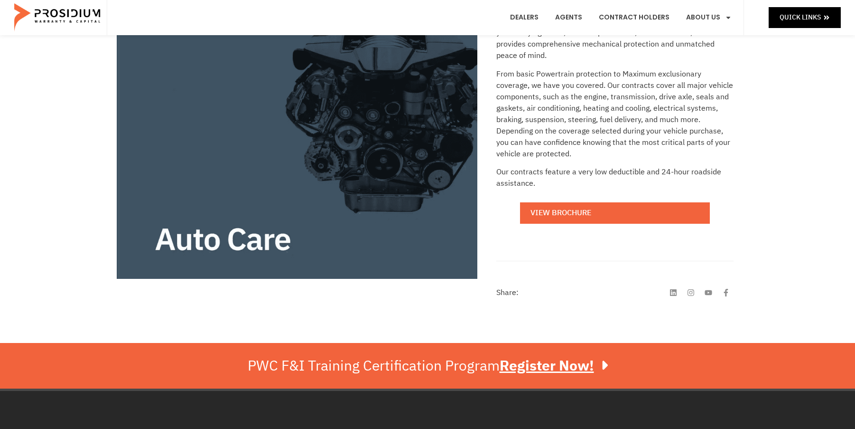
scroll to position [285, 0]
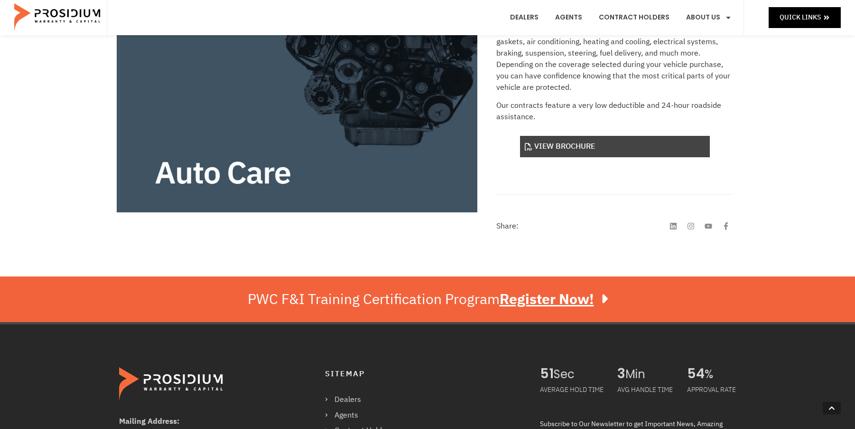
click at [558, 143] on link "View Brochure" at bounding box center [615, 146] width 190 height 21
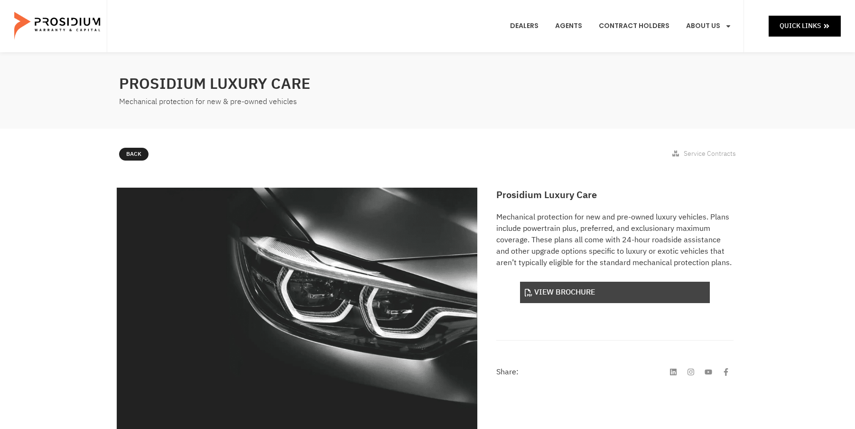
click at [559, 290] on link "View Brochure" at bounding box center [615, 291] width 190 height 21
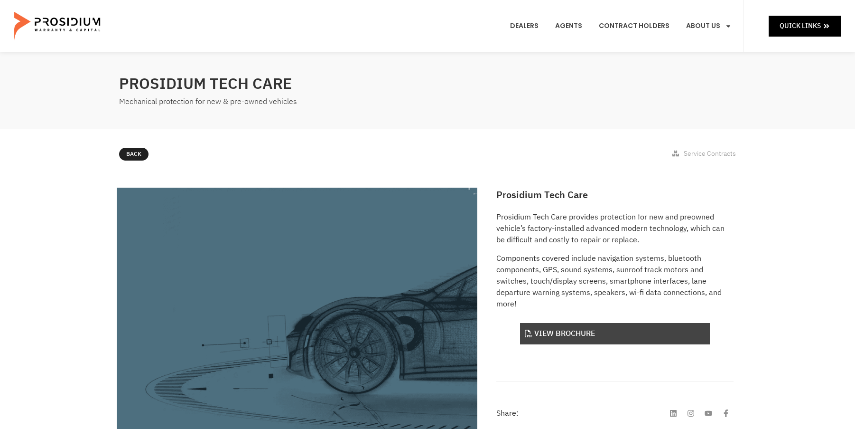
click at [576, 330] on link "View Brochure" at bounding box center [615, 333] width 190 height 21
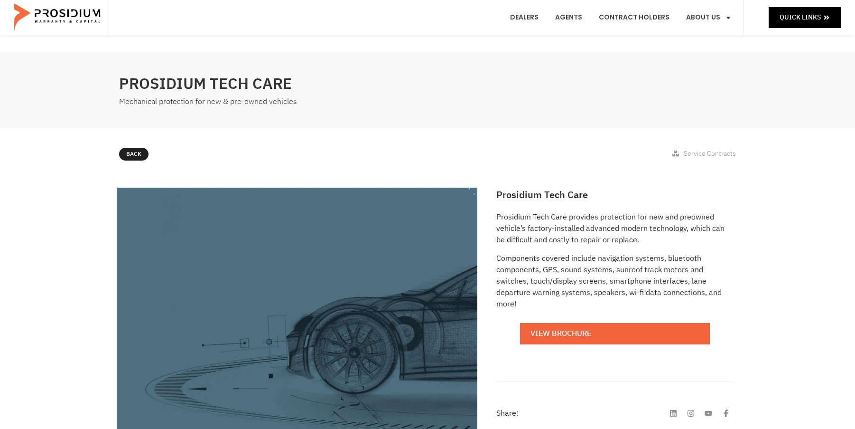
scroll to position [47, 0]
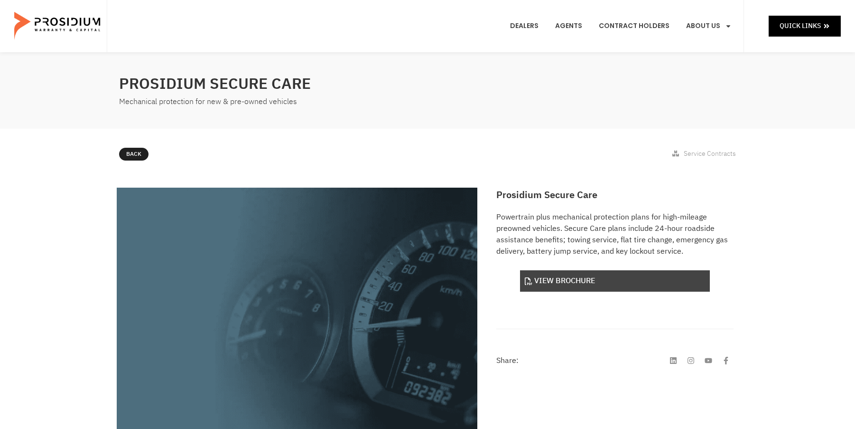
click at [541, 280] on link "View Brochure" at bounding box center [615, 280] width 190 height 21
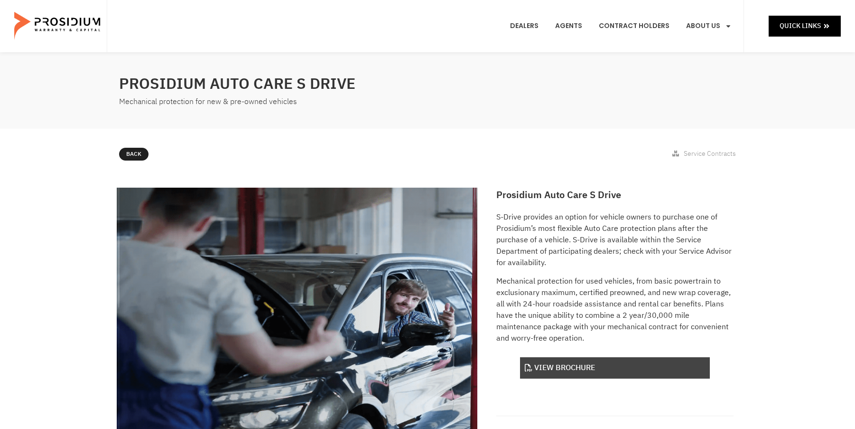
click at [562, 362] on link "View Brochure" at bounding box center [615, 367] width 190 height 21
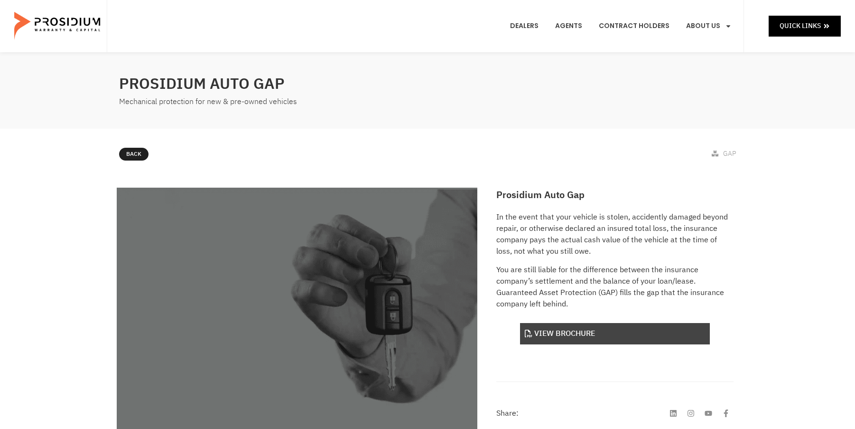
click at [568, 331] on link "View Brochure" at bounding box center [615, 333] width 190 height 21
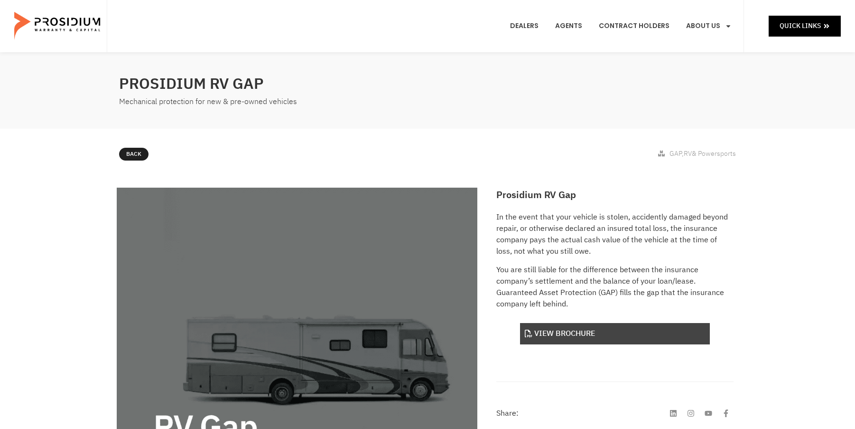
click at [568, 330] on link "View Brochure" at bounding box center [615, 333] width 190 height 21
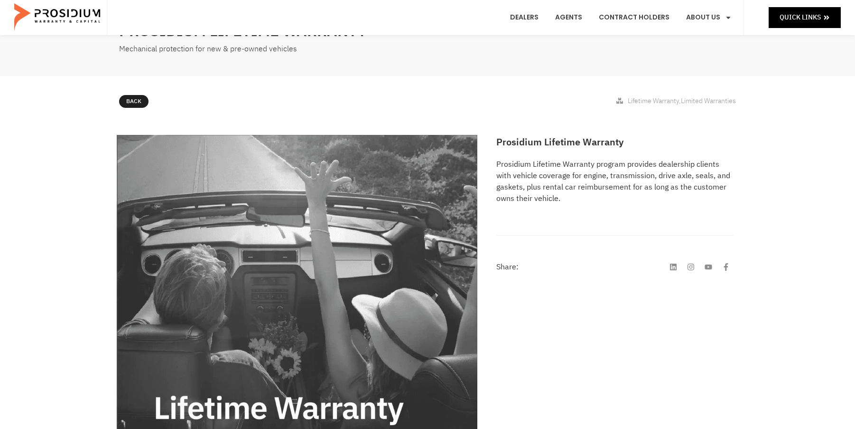
scroll to position [47, 0]
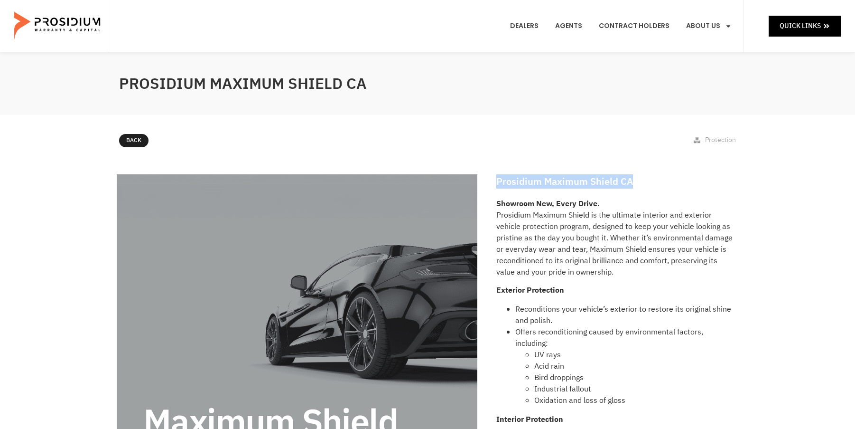
drag, startPoint x: 632, startPoint y: 184, endPoint x: 497, endPoint y: 178, distance: 134.9
click at [497, 178] on h2 "Prosidium Maximum Shield CA" at bounding box center [614, 181] width 237 height 14
copy h2 "Prosidium Maximum Shield CA"
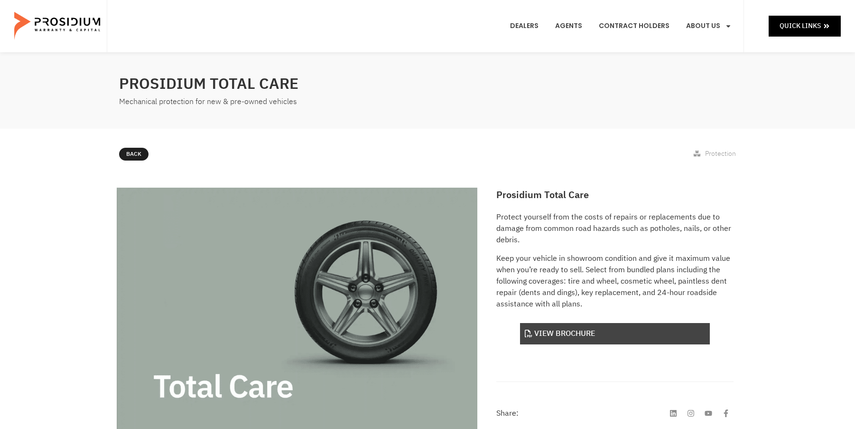
click at [565, 333] on link "View Brochure" at bounding box center [615, 333] width 190 height 21
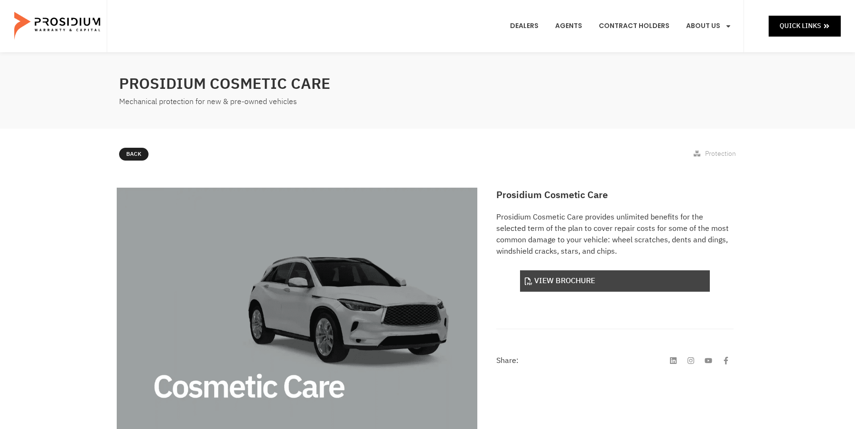
click at [572, 274] on link "View Brochure" at bounding box center [615, 280] width 190 height 21
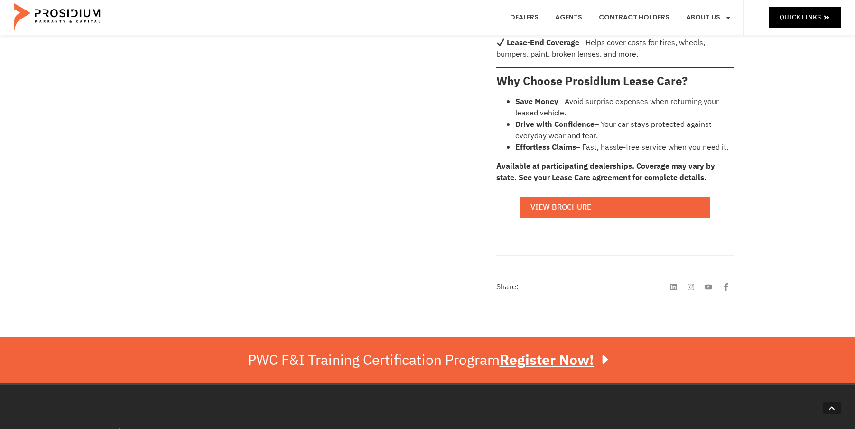
scroll to position [570, 0]
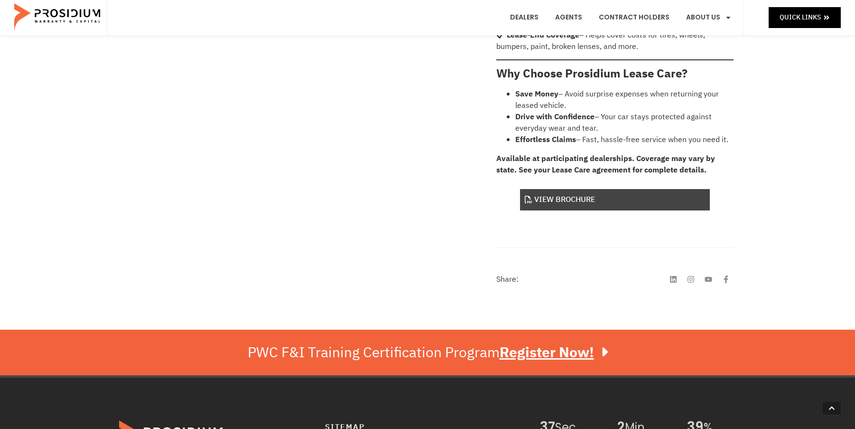
click at [544, 189] on link "View Brochure" at bounding box center [615, 199] width 190 height 21
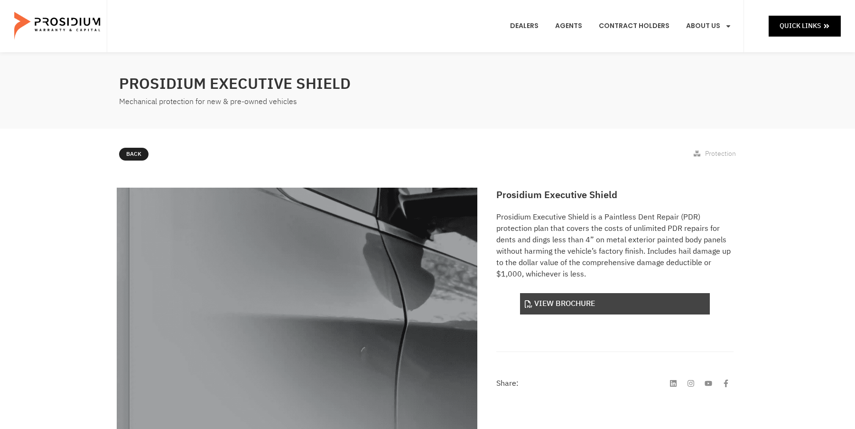
click at [564, 304] on link "View Brochure" at bounding box center [615, 303] width 190 height 21
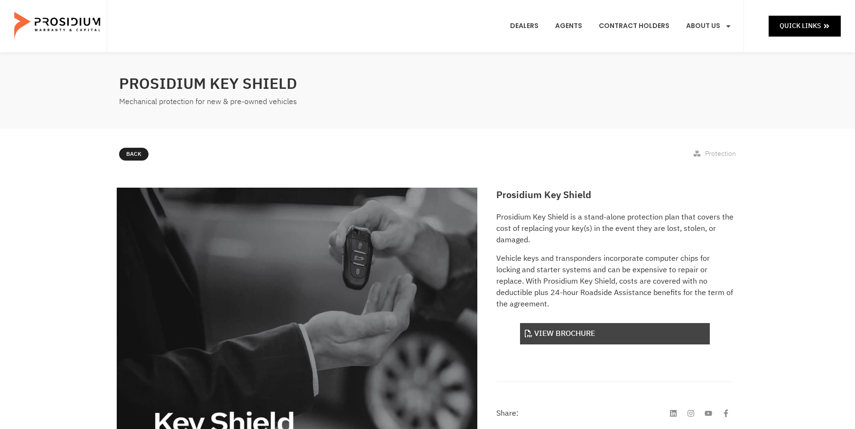
click at [536, 323] on link "View Brochure" at bounding box center [615, 333] width 190 height 21
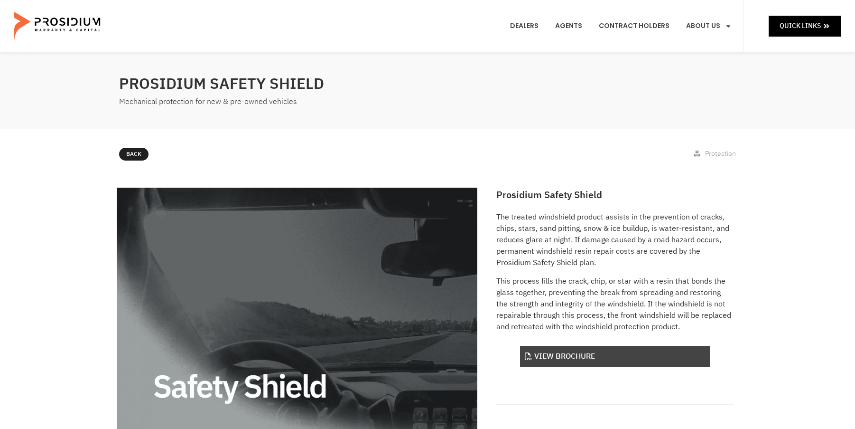
click at [593, 353] on link "View Brochure" at bounding box center [615, 356] width 190 height 21
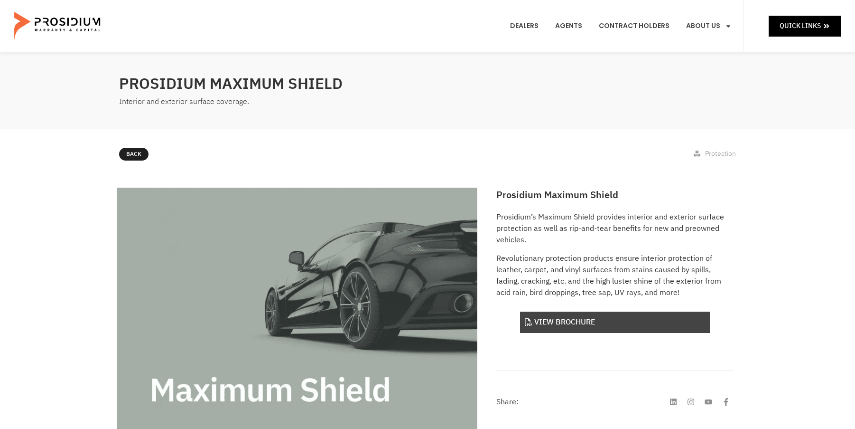
click at [579, 320] on link "View Brochure" at bounding box center [615, 321] width 190 height 21
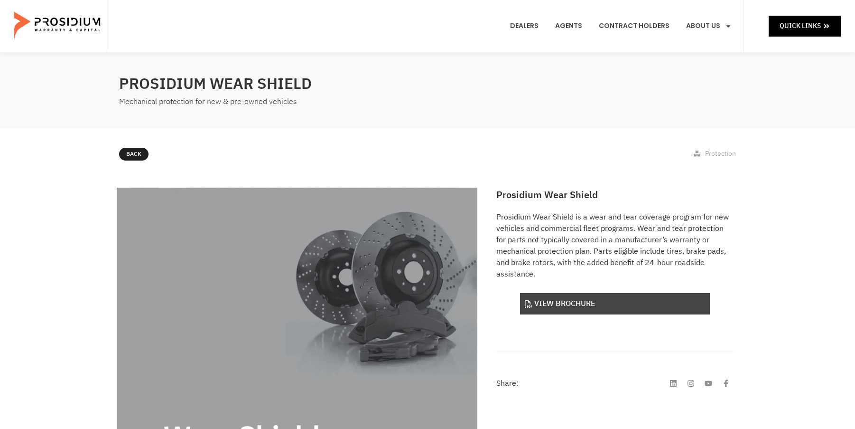
click at [557, 305] on link "View Brochure" at bounding box center [615, 303] width 190 height 21
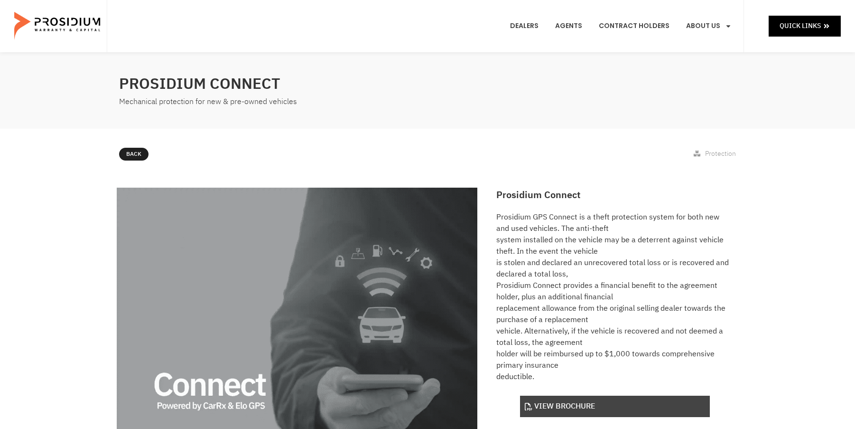
click at [626, 401] on link "View Brochure" at bounding box center [615, 405] width 190 height 21
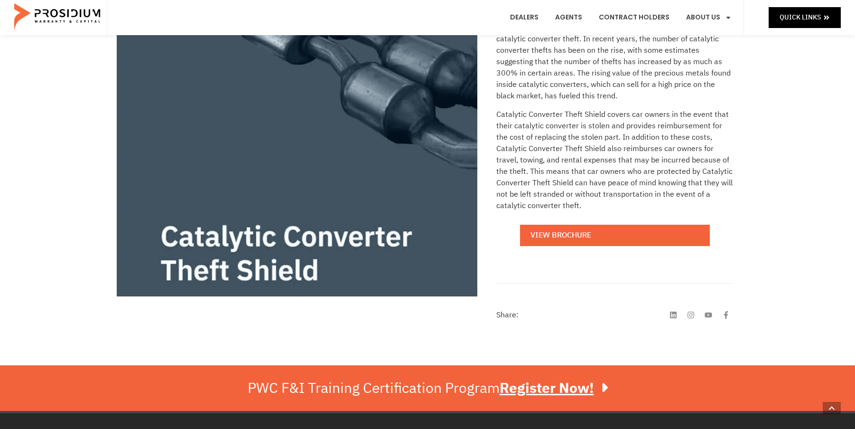
scroll to position [237, 0]
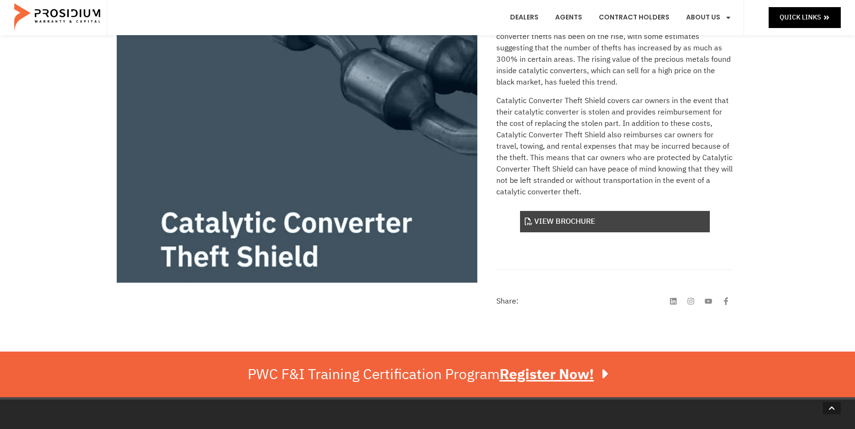
click at [585, 224] on link "View Brochure" at bounding box center [615, 221] width 190 height 21
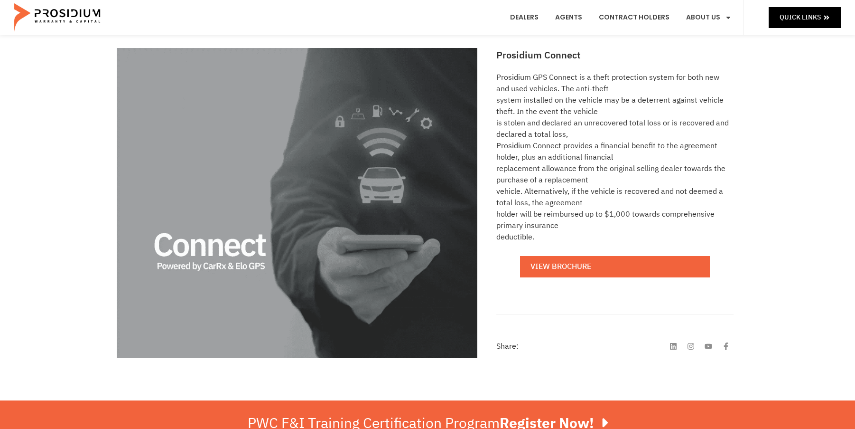
scroll to position [142, 0]
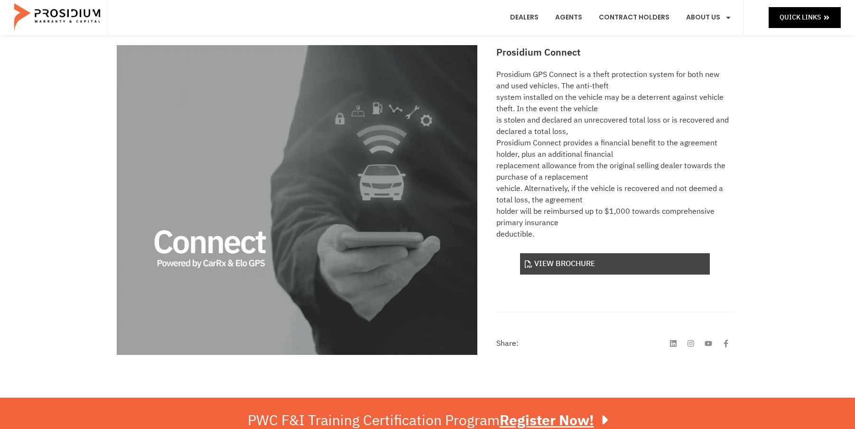
click at [559, 263] on link "View Brochure" at bounding box center [615, 263] width 190 height 21
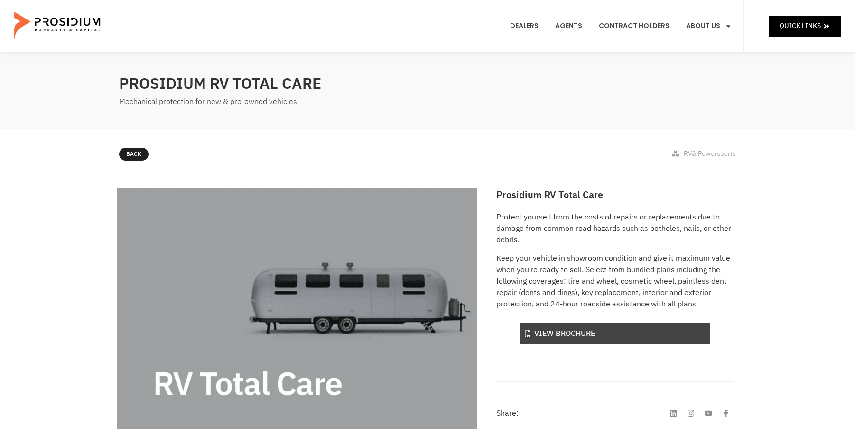
click at [590, 330] on link "View Brochure" at bounding box center [615, 333] width 190 height 21
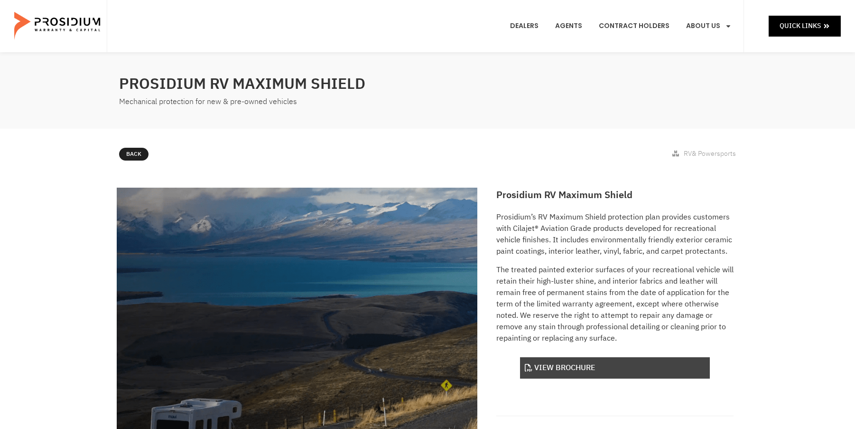
click at [574, 368] on link "View Brochure" at bounding box center [615, 367] width 190 height 21
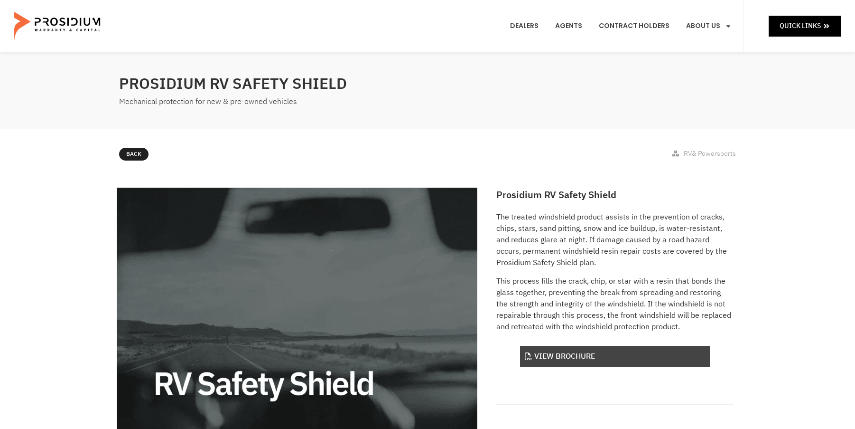
click at [539, 361] on link "View Brochure" at bounding box center [615, 356] width 190 height 21
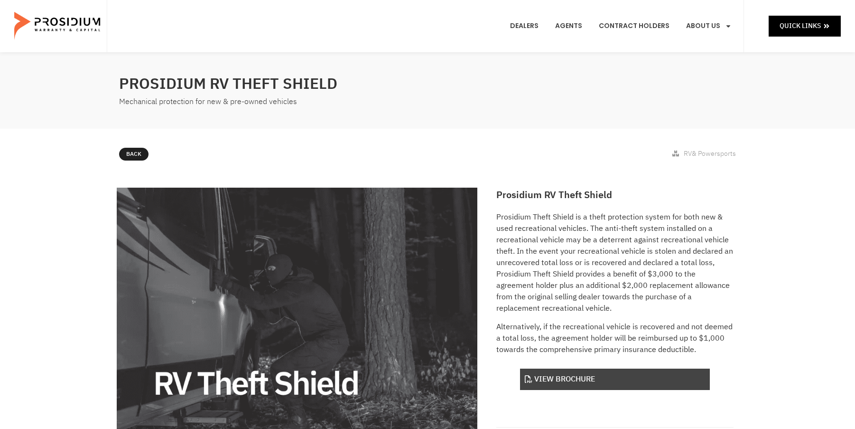
click at [575, 381] on link "View Brochure" at bounding box center [615, 378] width 190 height 21
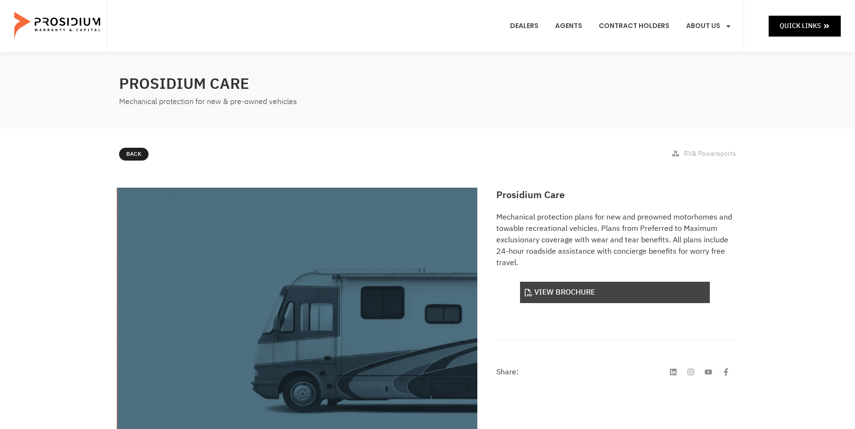
click at [582, 294] on link "View Brochure" at bounding box center [615, 291] width 190 height 21
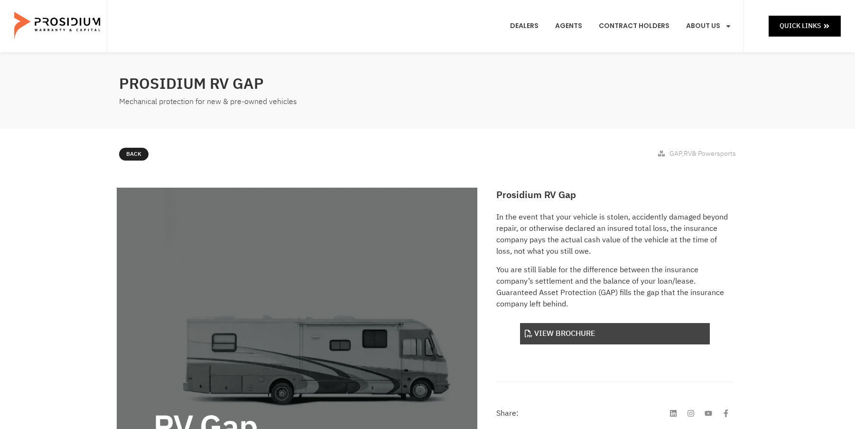
click at [564, 338] on link "View Brochure" at bounding box center [615, 333] width 190 height 21
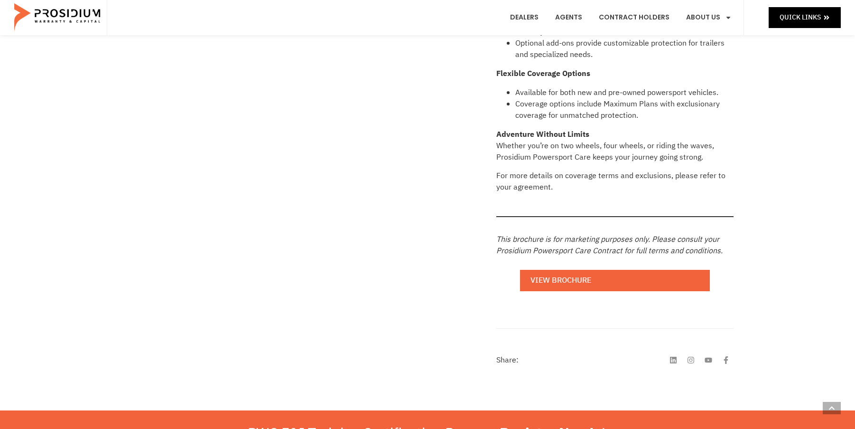
scroll to position [807, 0]
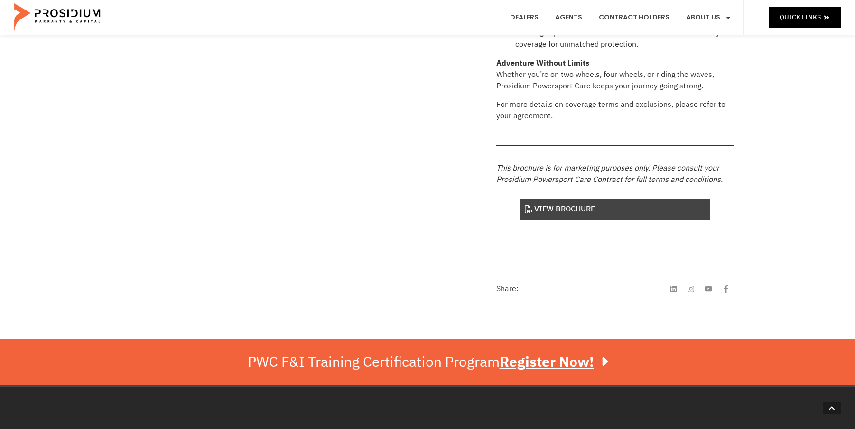
click at [551, 200] on link "View Brochure" at bounding box center [615, 208] width 190 height 21
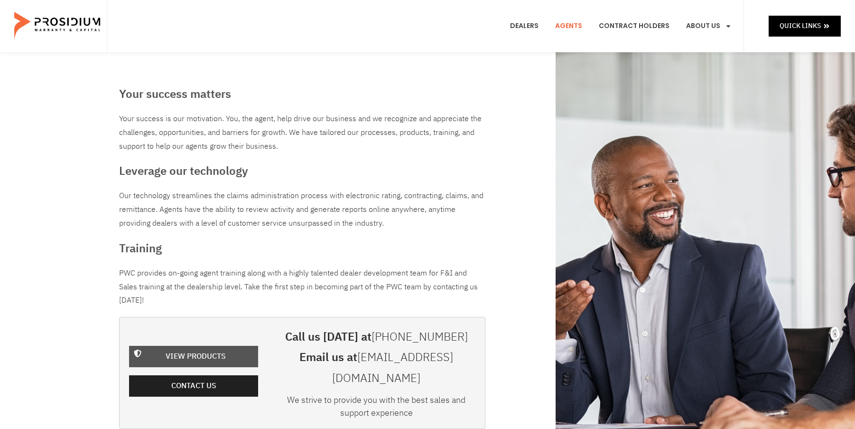
click at [212, 349] on span "View Products" at bounding box center [196, 356] width 60 height 14
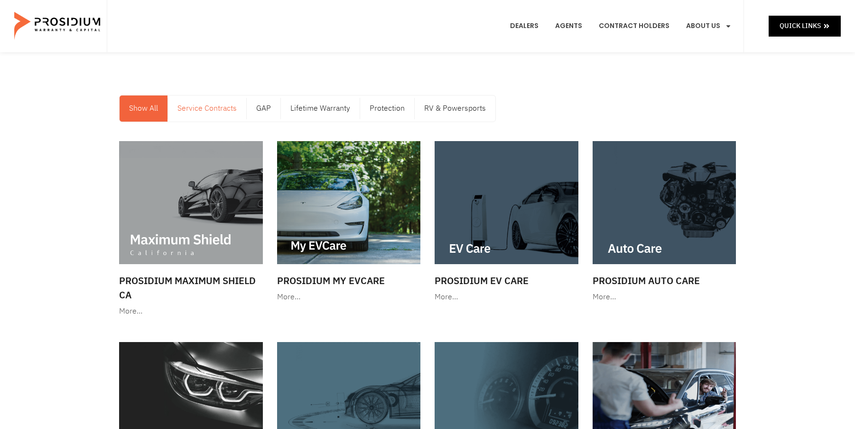
click at [200, 112] on link "Service Contracts" at bounding box center [207, 108] width 78 height 26
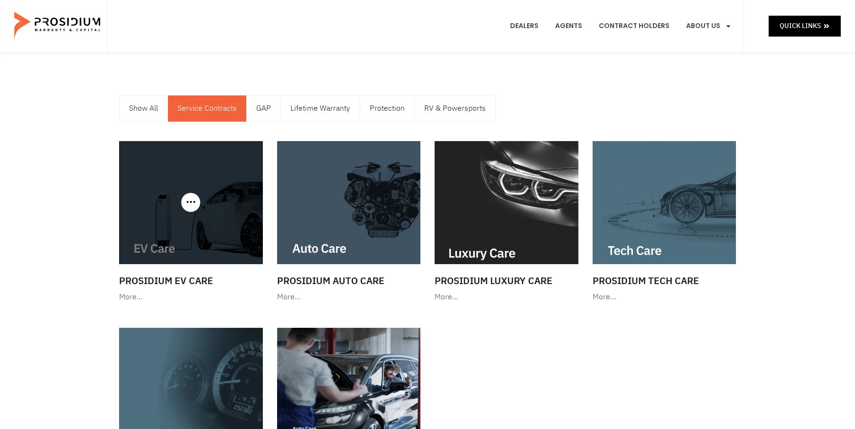
click at [190, 216] on img at bounding box center [191, 202] width 144 height 123
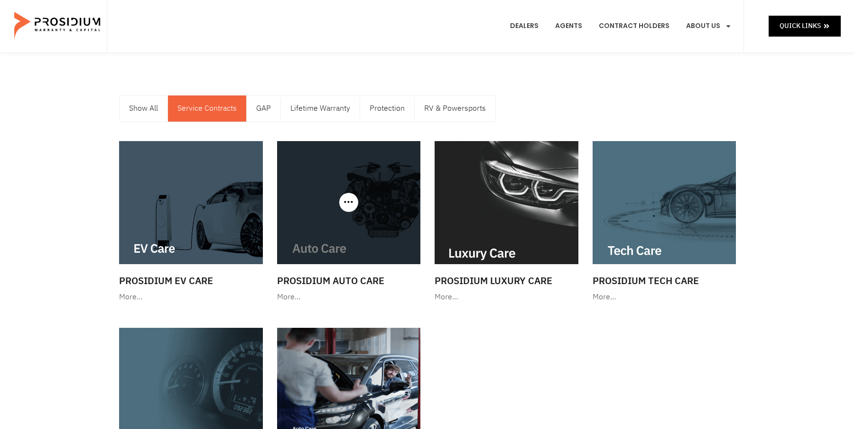
click at [348, 196] on div at bounding box center [349, 202] width 144 height 123
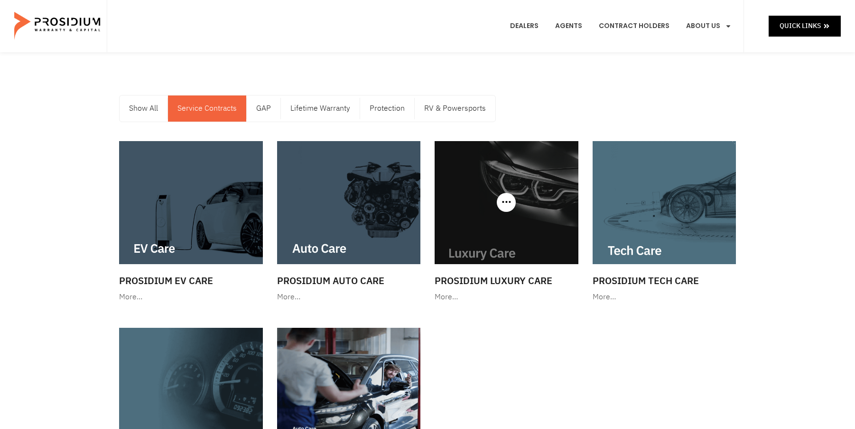
click at [468, 218] on img at bounding box center [507, 202] width 144 height 123
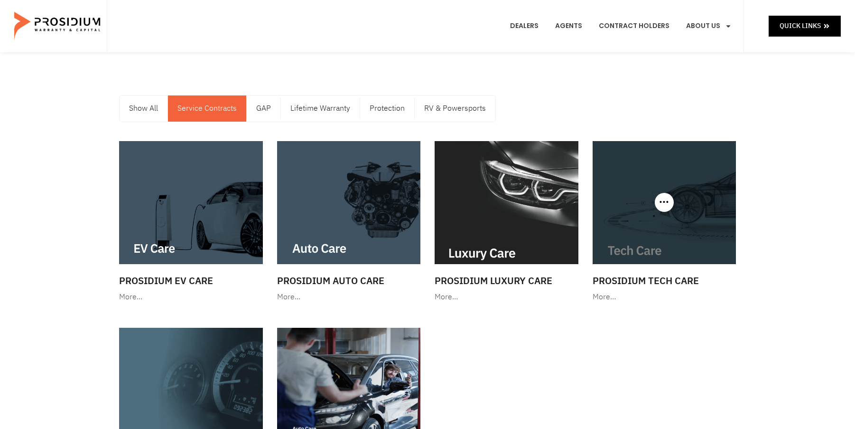
click at [644, 240] on img at bounding box center [665, 202] width 144 height 123
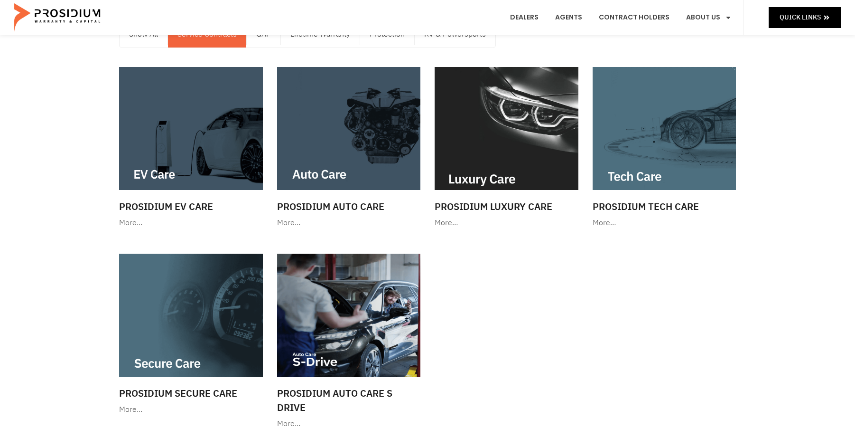
scroll to position [95, 0]
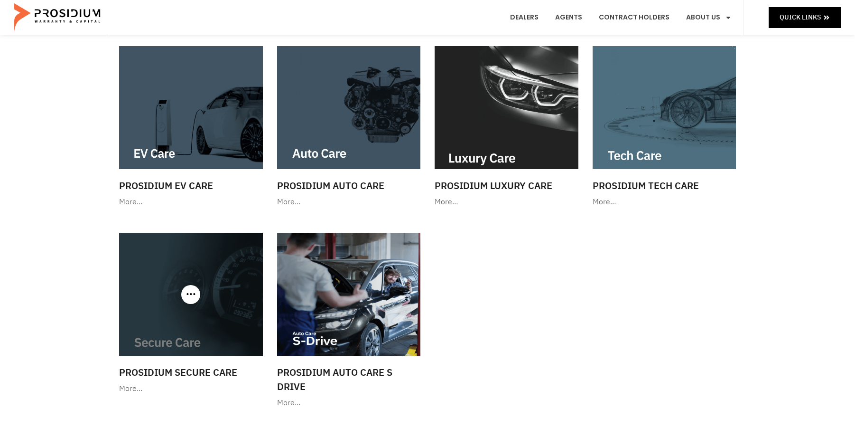
click at [157, 288] on img at bounding box center [191, 294] width 144 height 123
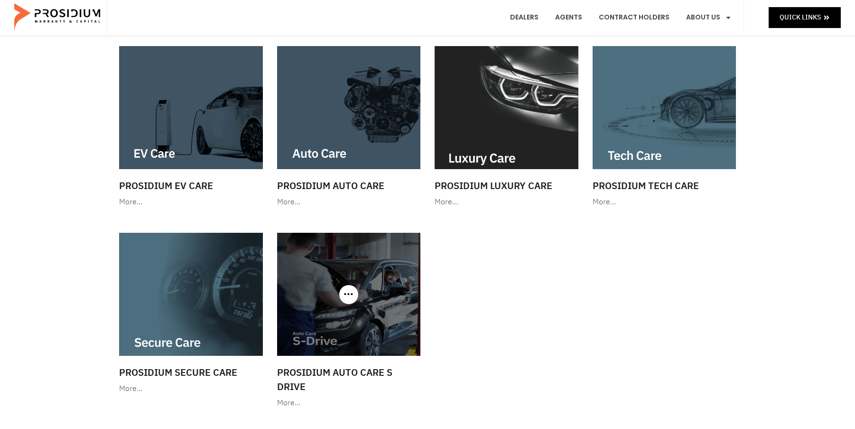
click at [341, 319] on img at bounding box center [349, 294] width 144 height 123
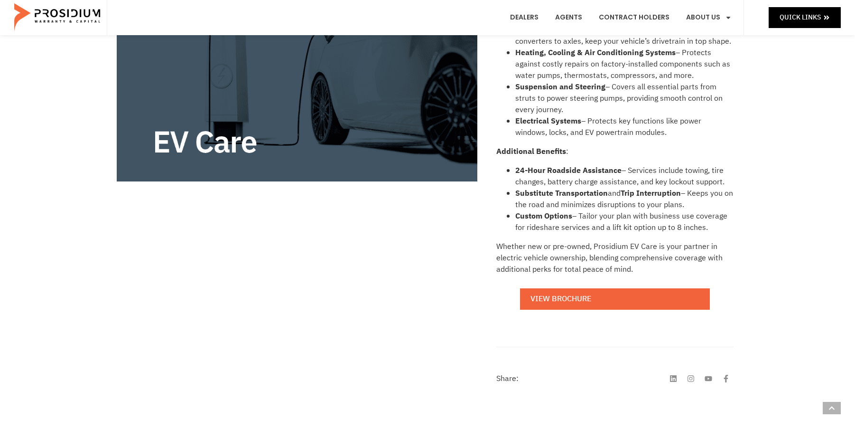
scroll to position [332, 0]
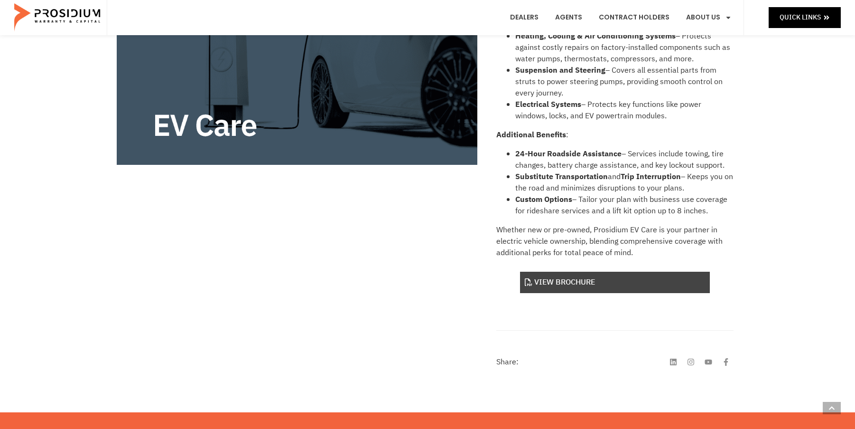
click at [570, 283] on link "View Brochure" at bounding box center [615, 281] width 190 height 21
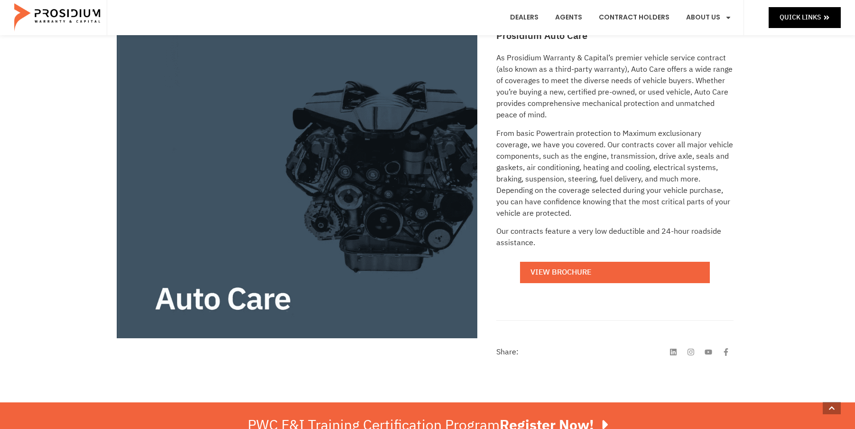
scroll to position [190, 0]
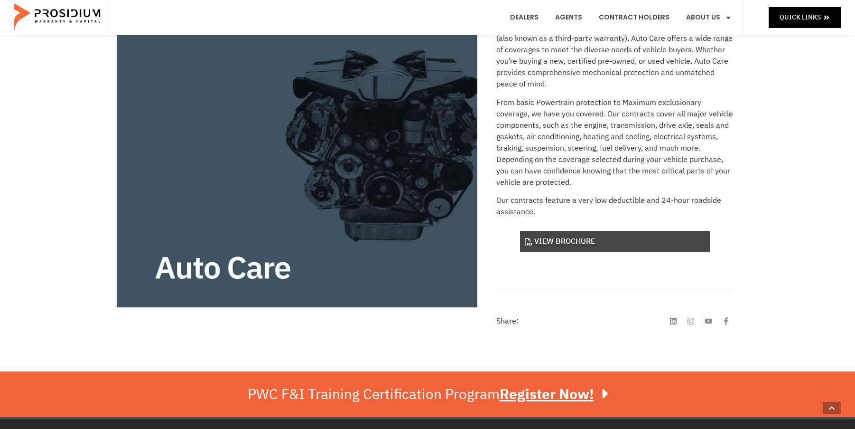
click at [571, 245] on link "View Brochure" at bounding box center [615, 241] width 190 height 21
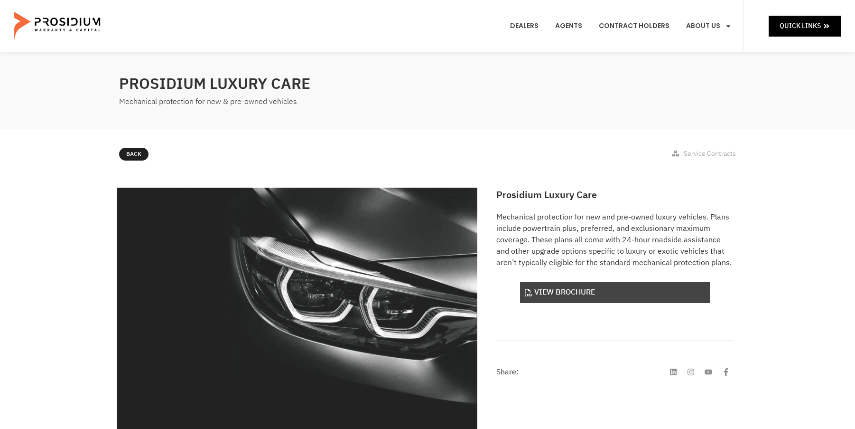
click at [560, 291] on link "View Brochure" at bounding box center [615, 291] width 190 height 21
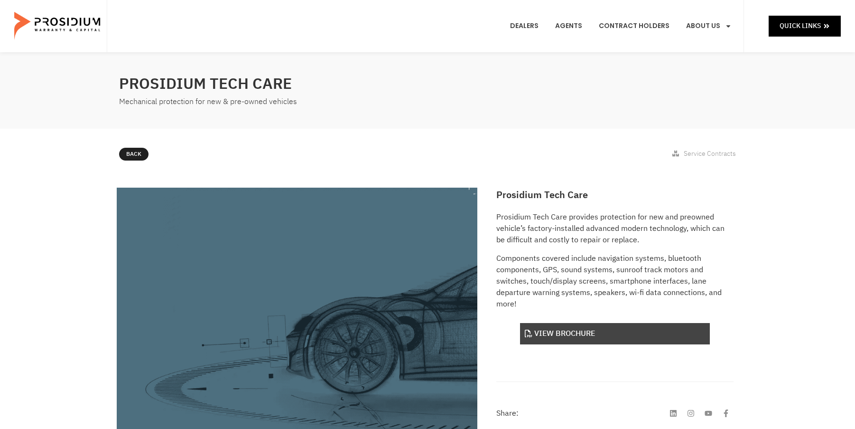
click at [563, 331] on link "View Brochure" at bounding box center [615, 333] width 190 height 21
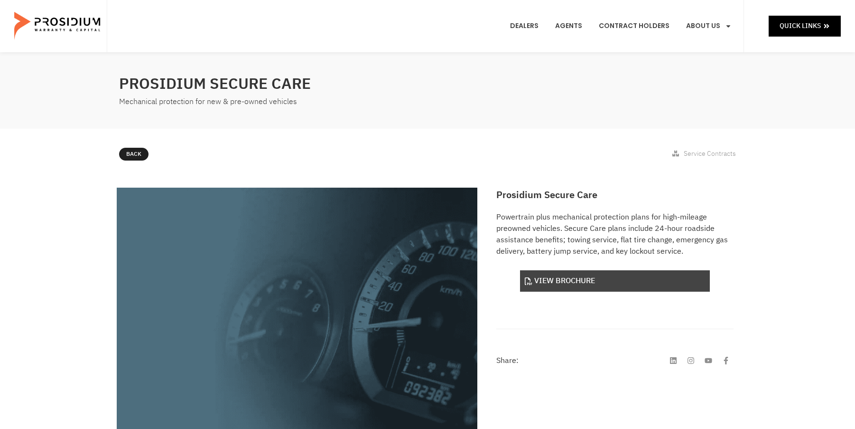
click at [560, 278] on link "View Brochure" at bounding box center [615, 280] width 190 height 21
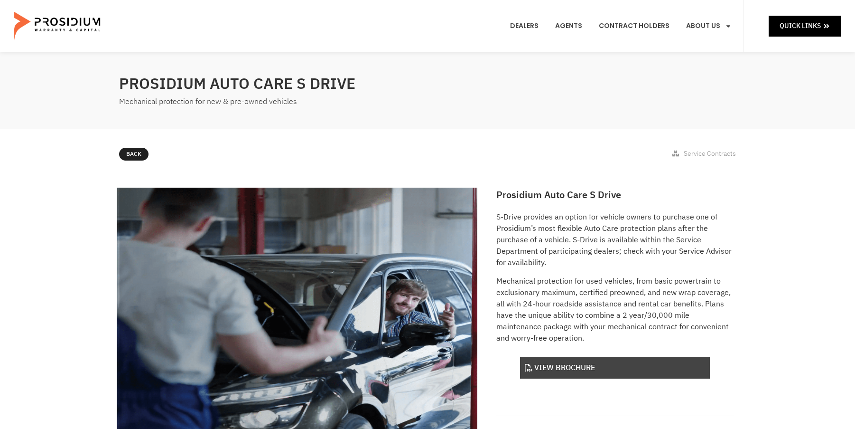
click at [548, 365] on link "View Brochure" at bounding box center [615, 367] width 190 height 21
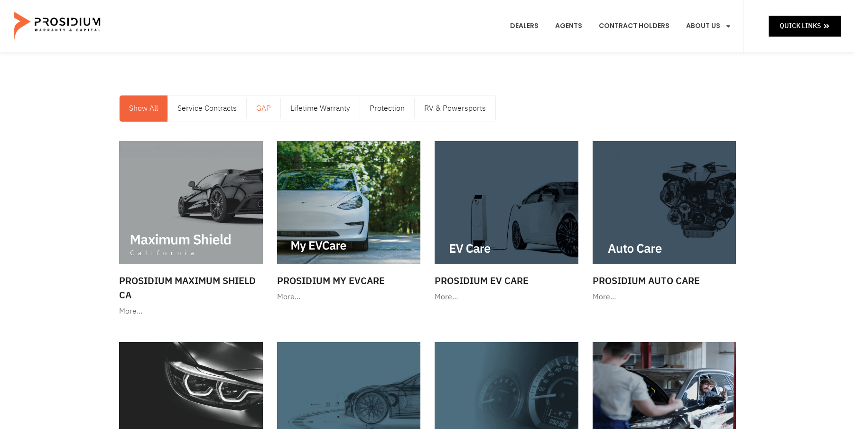
click at [262, 106] on link "GAP" at bounding box center [264, 108] width 34 height 26
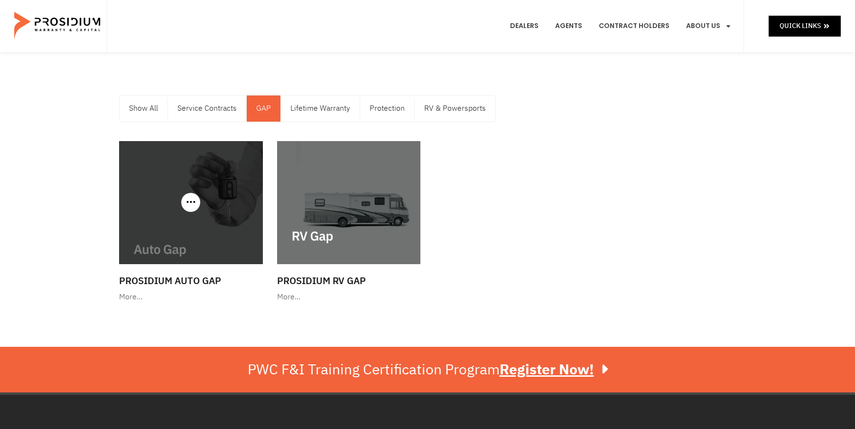
click at [194, 206] on div at bounding box center [191, 202] width 144 height 123
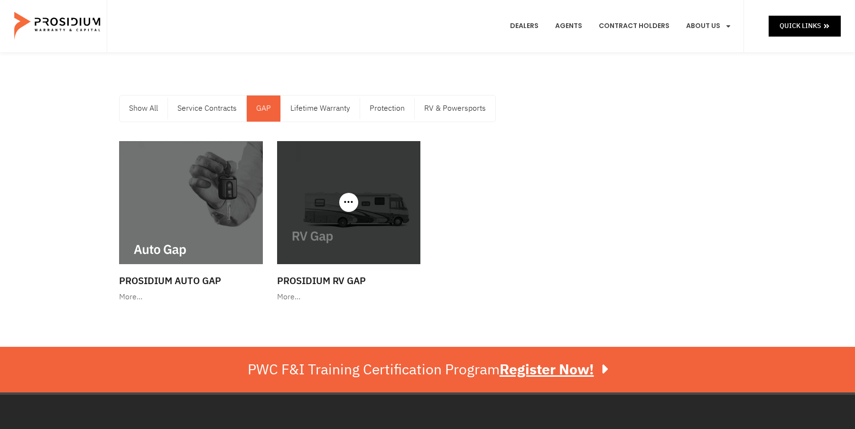
click at [327, 236] on img at bounding box center [349, 202] width 144 height 123
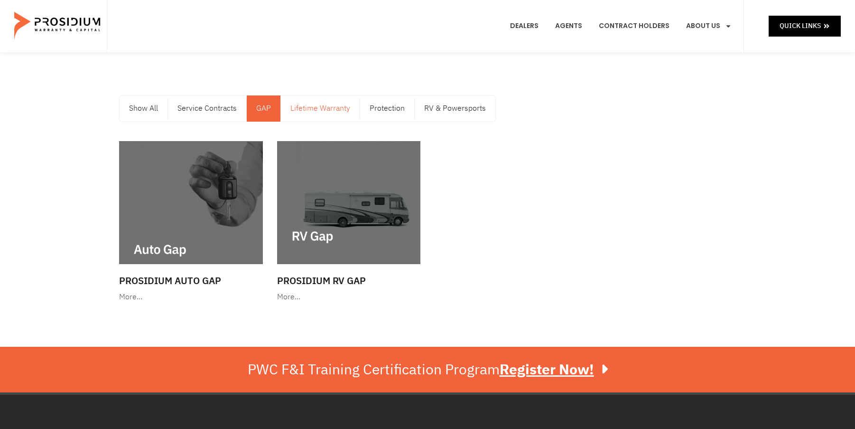
click at [321, 108] on link "Lifetime Warranty" at bounding box center [320, 108] width 79 height 26
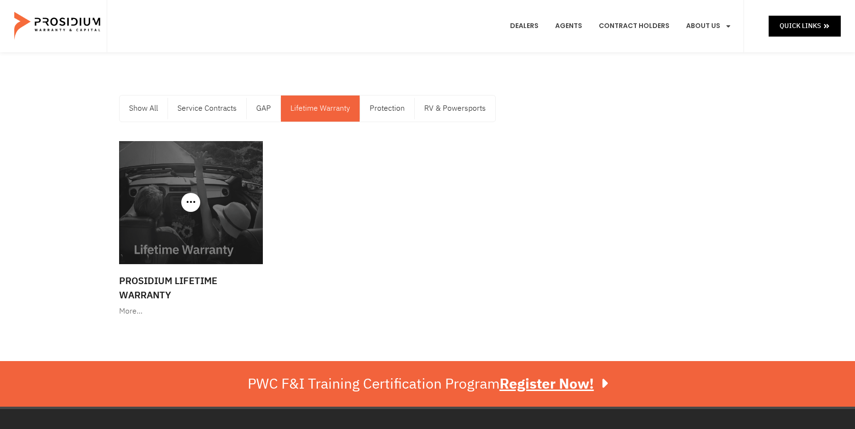
click at [159, 212] on img at bounding box center [191, 202] width 144 height 123
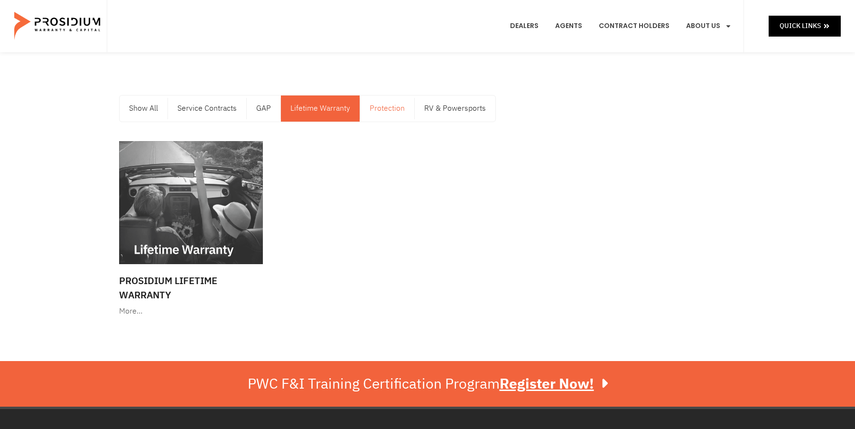
click at [387, 107] on link "Protection" at bounding box center [387, 108] width 54 height 26
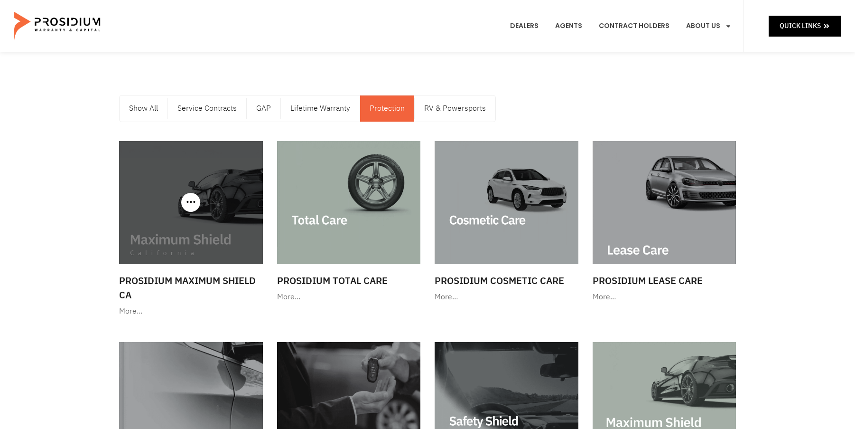
click at [206, 234] on img at bounding box center [191, 202] width 144 height 123
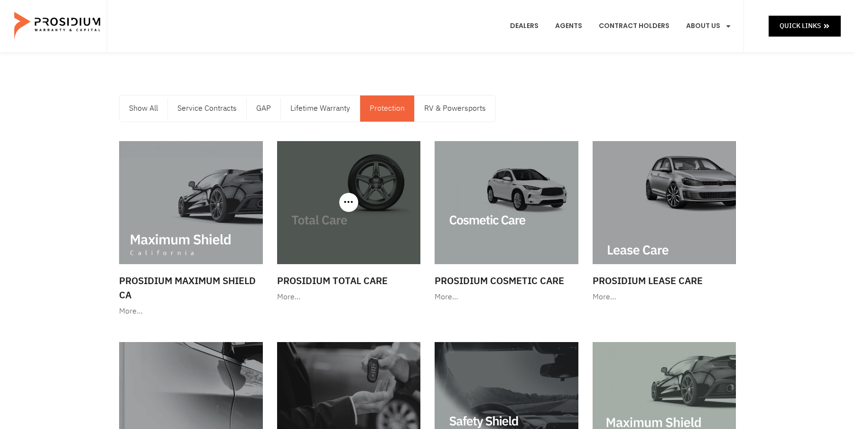
click at [360, 254] on img at bounding box center [349, 202] width 144 height 123
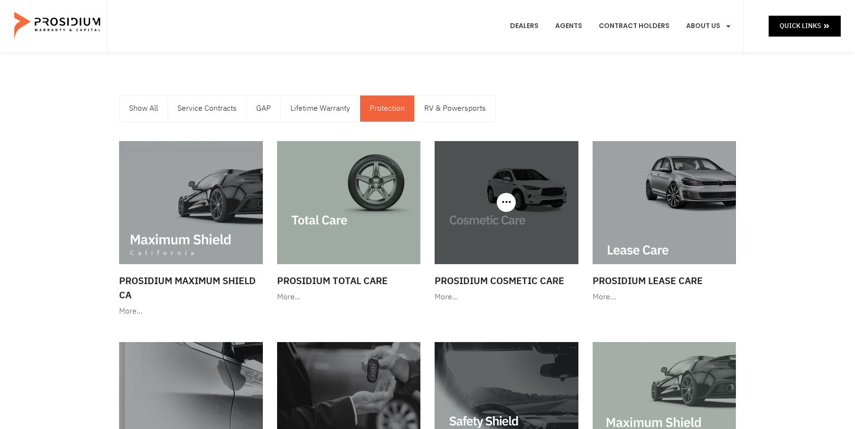
click at [487, 238] on img at bounding box center [507, 202] width 144 height 123
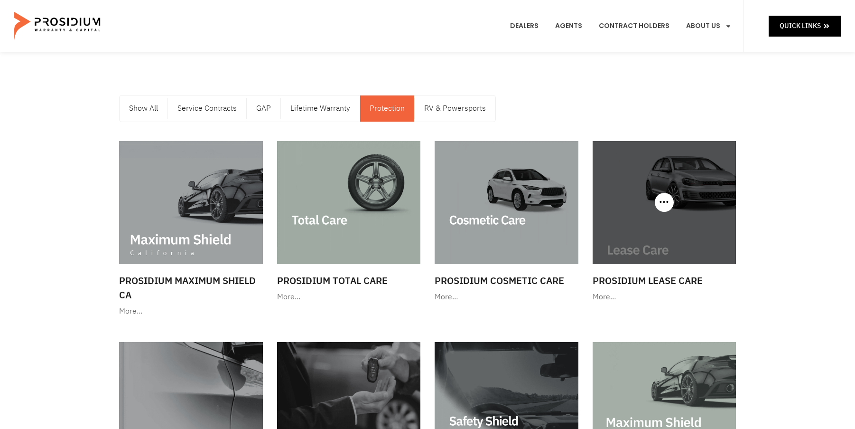
click at [637, 231] on img at bounding box center [665, 202] width 144 height 123
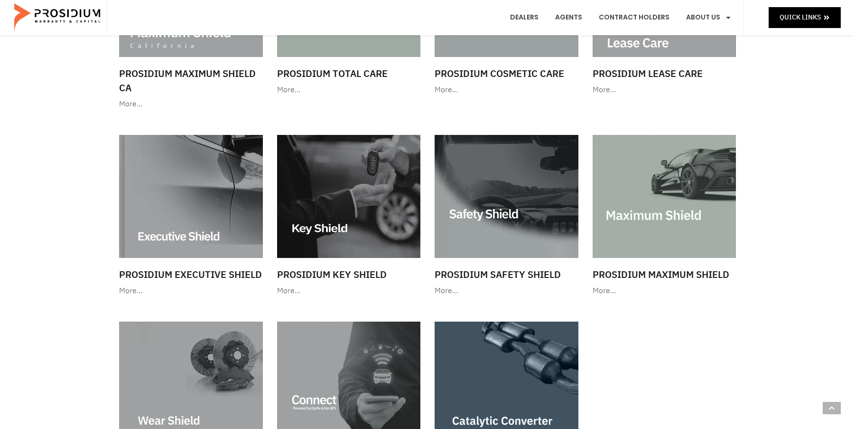
scroll to position [237, 0]
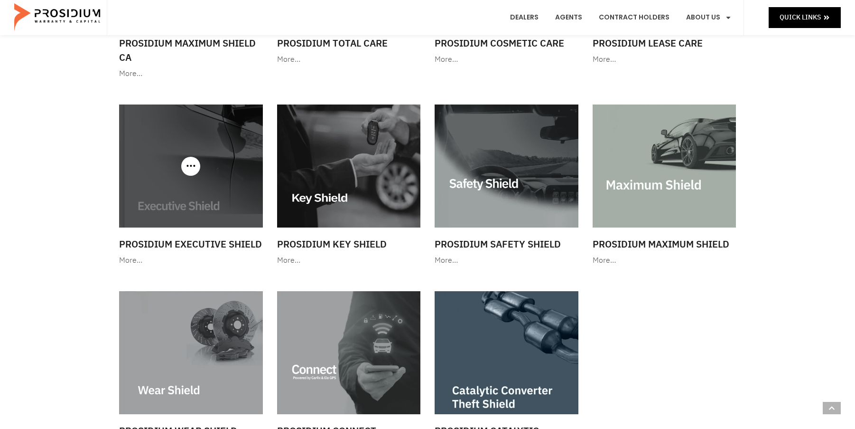
click at [184, 197] on img at bounding box center [191, 165] width 144 height 123
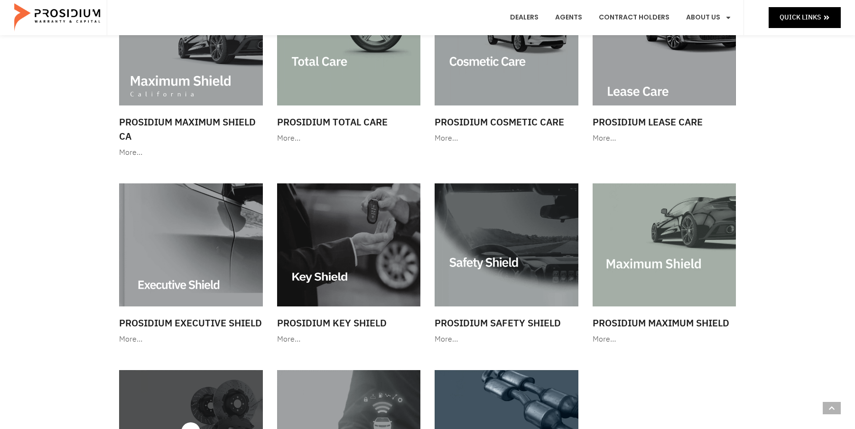
scroll to position [190, 0]
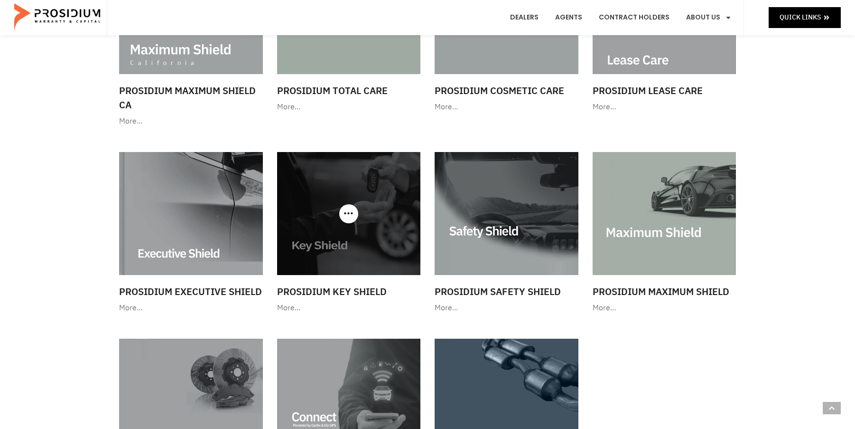
click at [326, 246] on img at bounding box center [349, 213] width 144 height 123
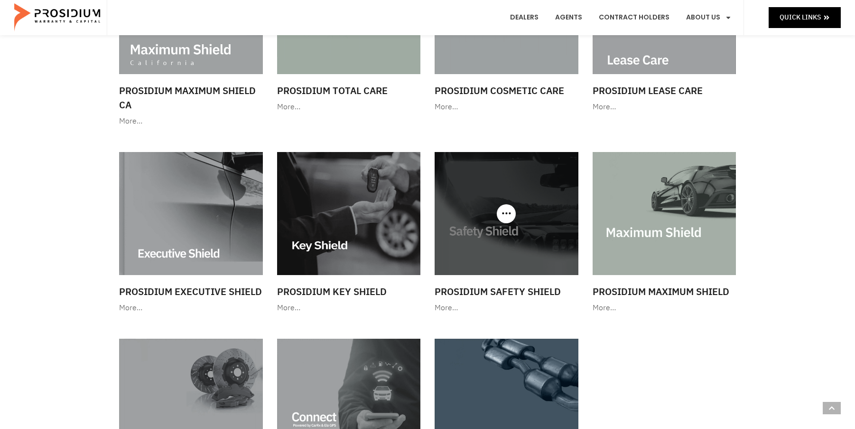
click at [521, 253] on img at bounding box center [507, 213] width 144 height 123
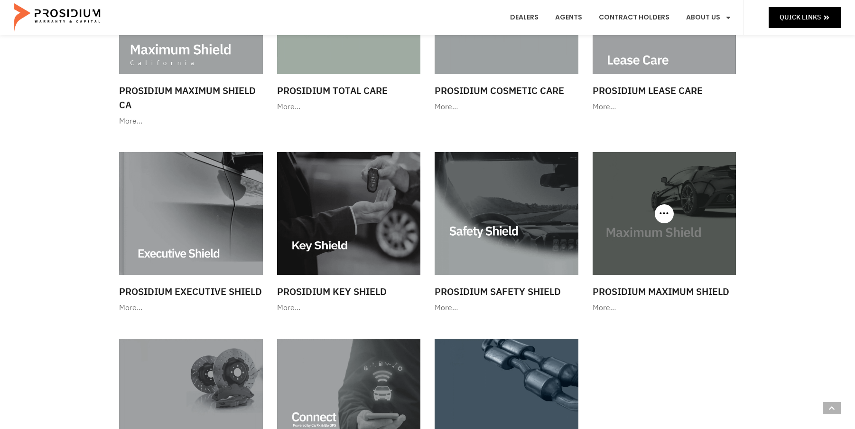
click at [666, 254] on img at bounding box center [665, 213] width 144 height 123
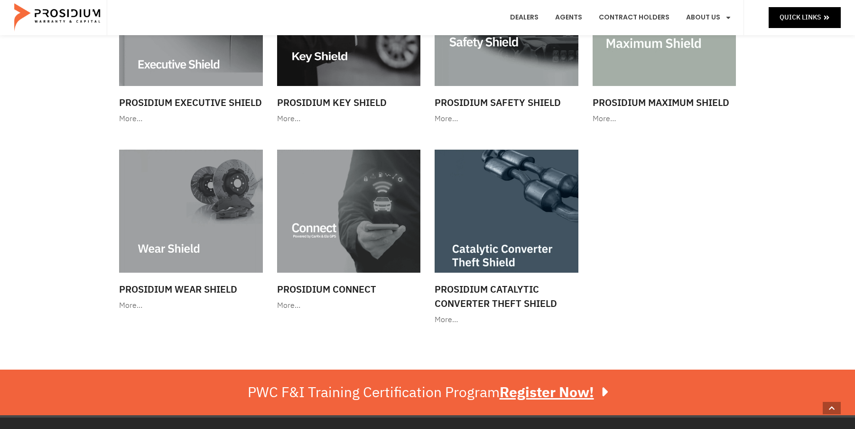
scroll to position [380, 0]
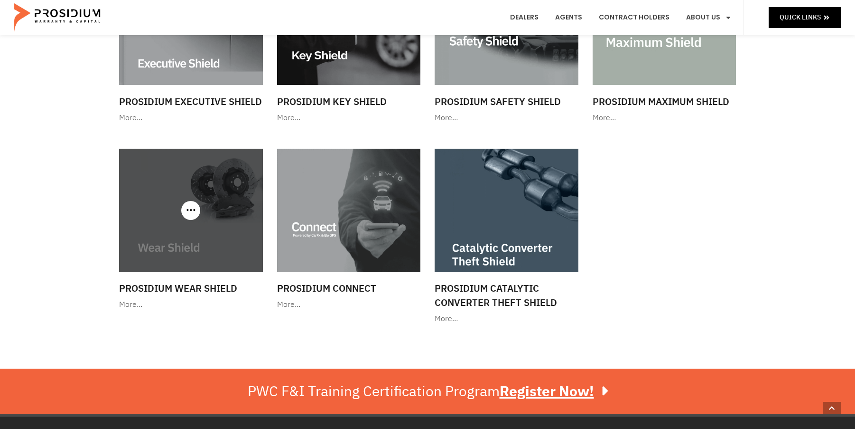
click at [207, 222] on img at bounding box center [191, 210] width 144 height 123
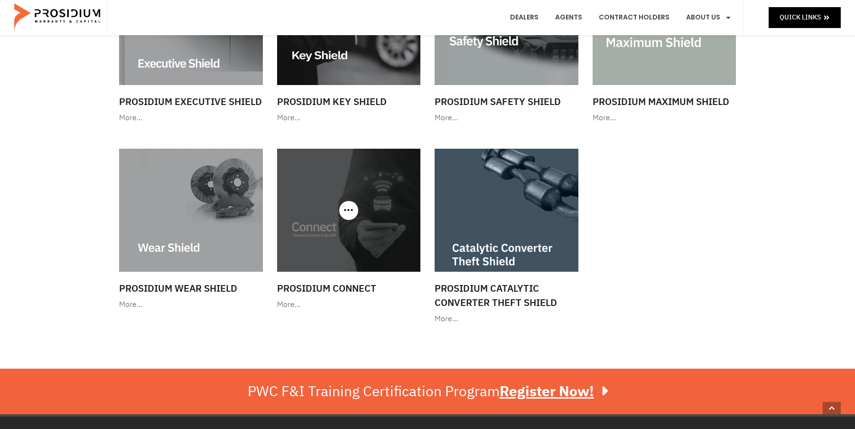
click at [334, 244] on img at bounding box center [349, 210] width 144 height 123
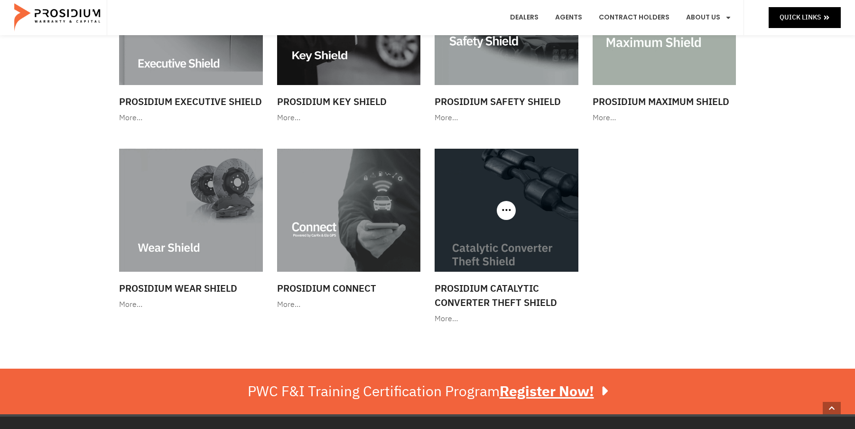
click at [475, 226] on img at bounding box center [507, 210] width 144 height 123
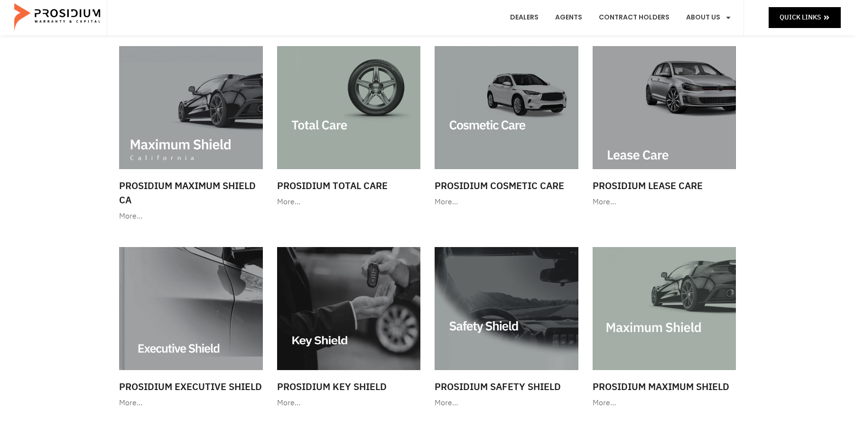
scroll to position [0, 0]
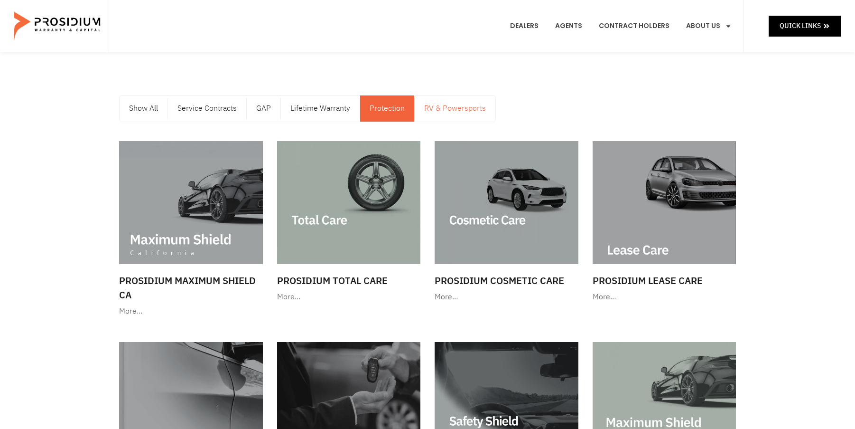
click at [449, 112] on link "RV & Powersports" at bounding box center [455, 108] width 81 height 26
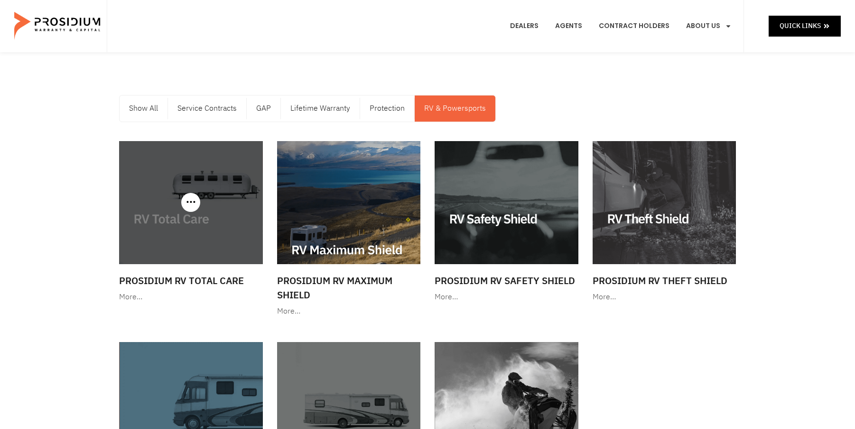
click at [212, 242] on img at bounding box center [191, 202] width 144 height 123
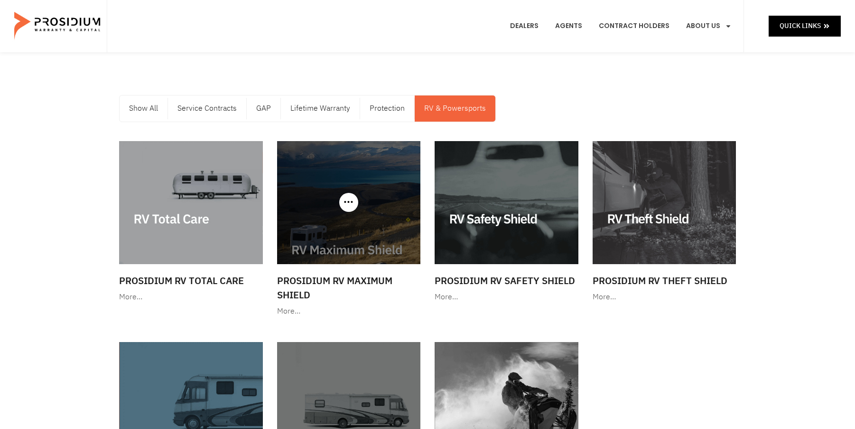
click at [354, 235] on img at bounding box center [349, 202] width 144 height 123
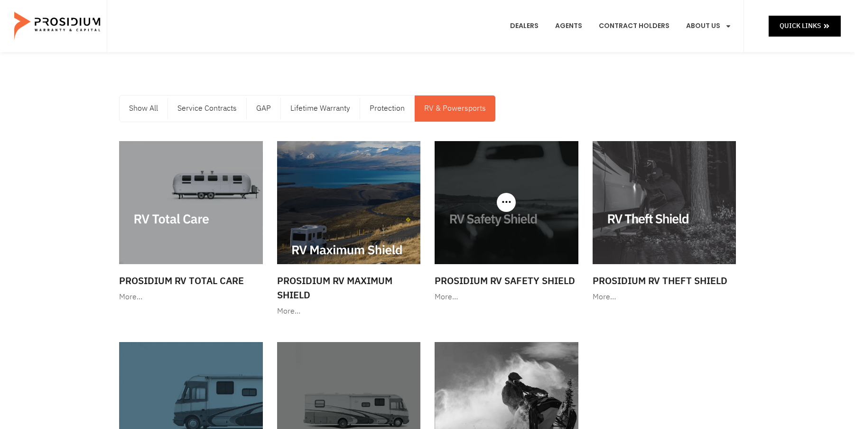
click at [499, 237] on img at bounding box center [507, 202] width 144 height 123
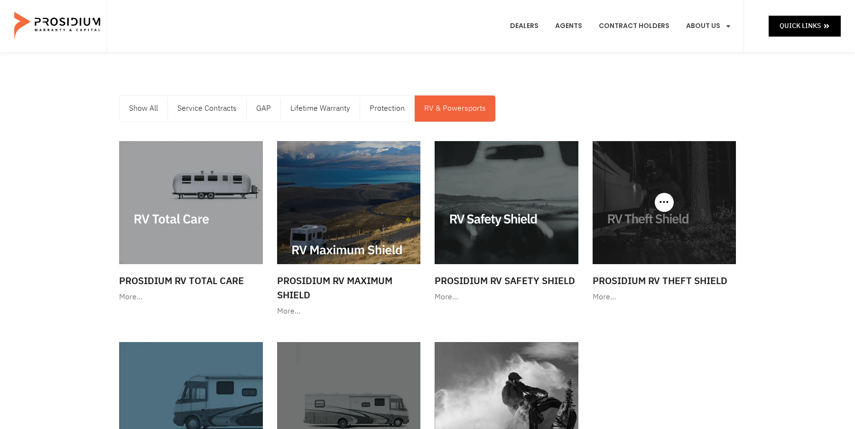
click at [664, 232] on img at bounding box center [665, 202] width 144 height 123
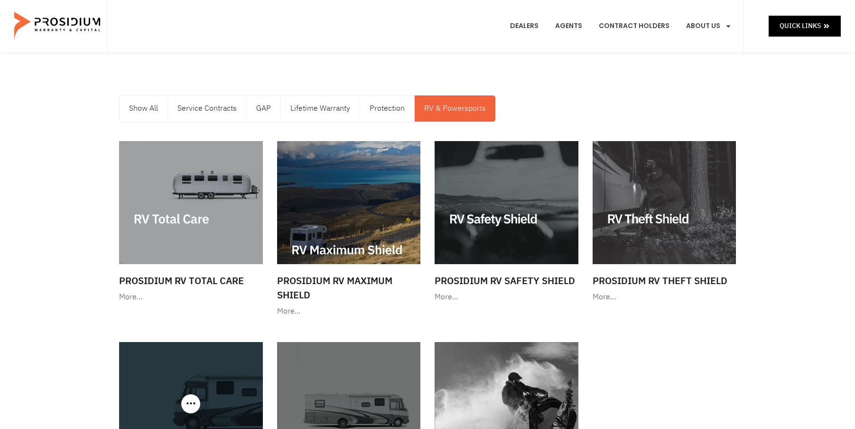
click at [208, 398] on img at bounding box center [191, 403] width 144 height 123
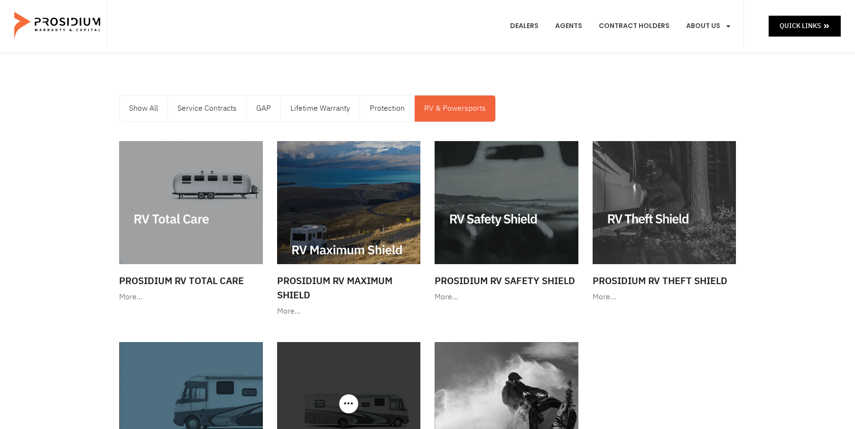
click at [357, 370] on img at bounding box center [349, 403] width 144 height 123
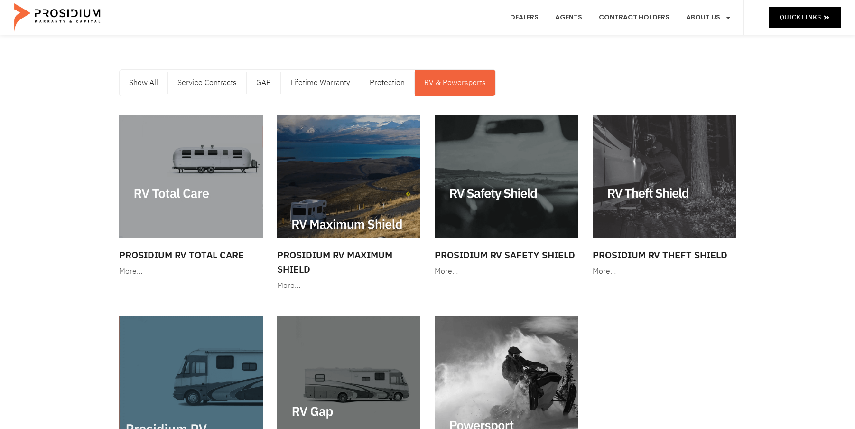
scroll to position [142, 0]
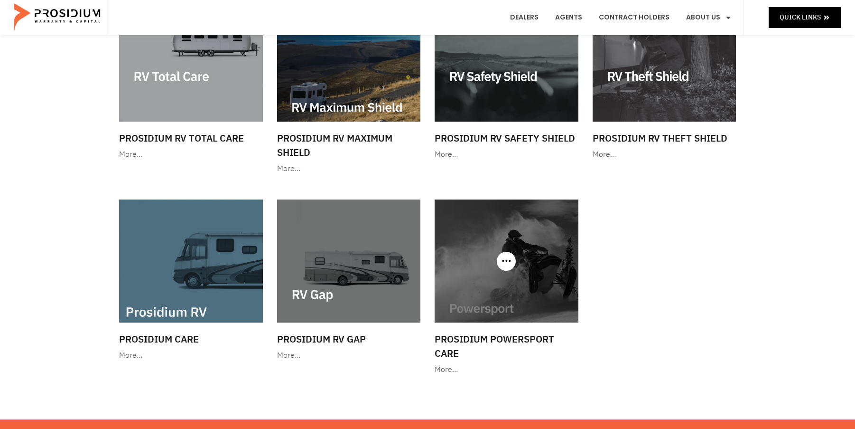
click at [515, 279] on img at bounding box center [507, 260] width 144 height 123
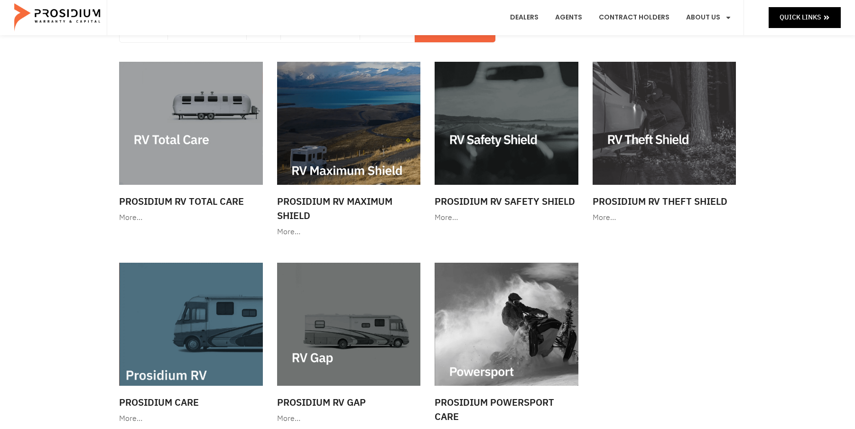
scroll to position [0, 0]
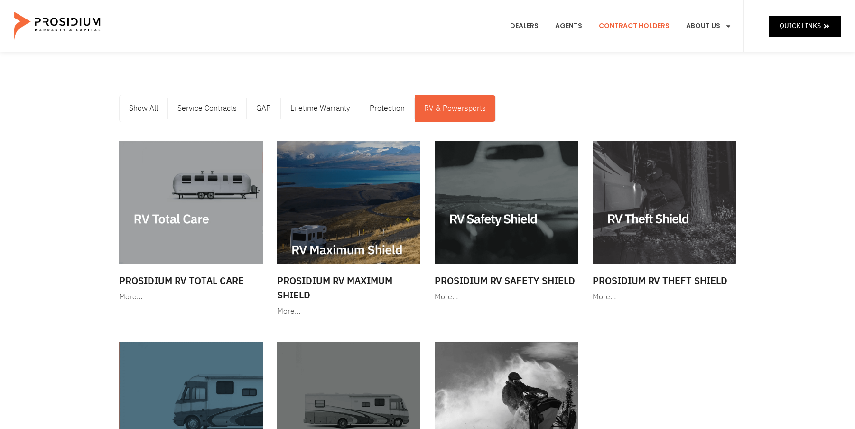
click at [630, 23] on link "Contract Holders" at bounding box center [634, 26] width 85 height 35
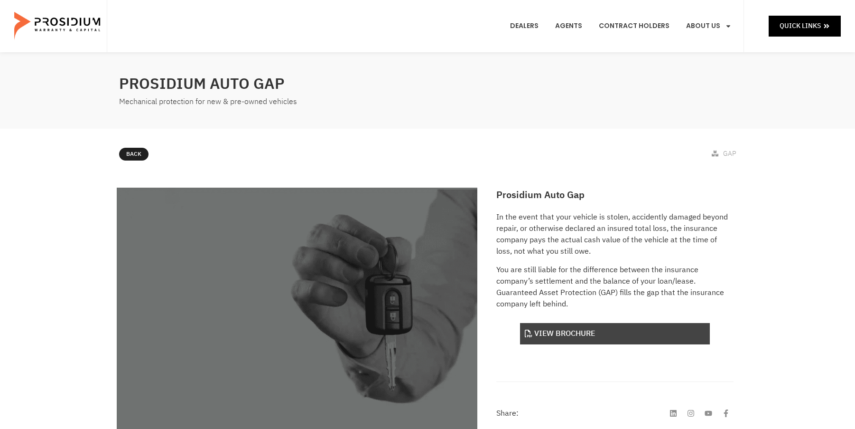
click at [573, 331] on link "View Brochure" at bounding box center [615, 333] width 190 height 21
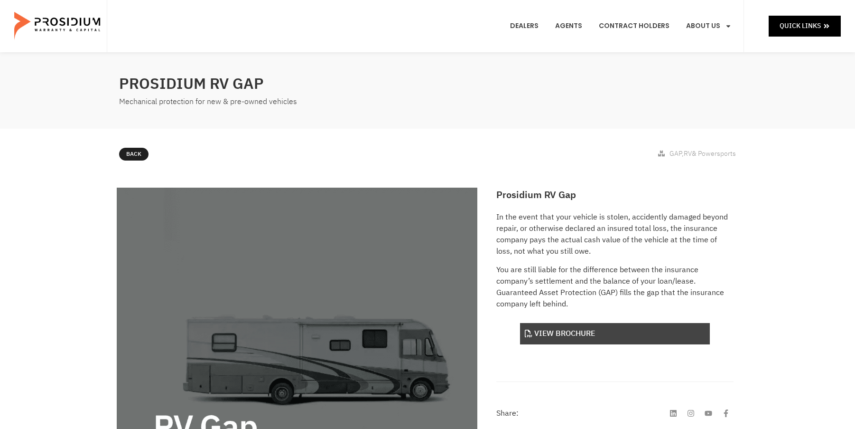
click at [571, 335] on link "View Brochure" at bounding box center [615, 333] width 190 height 21
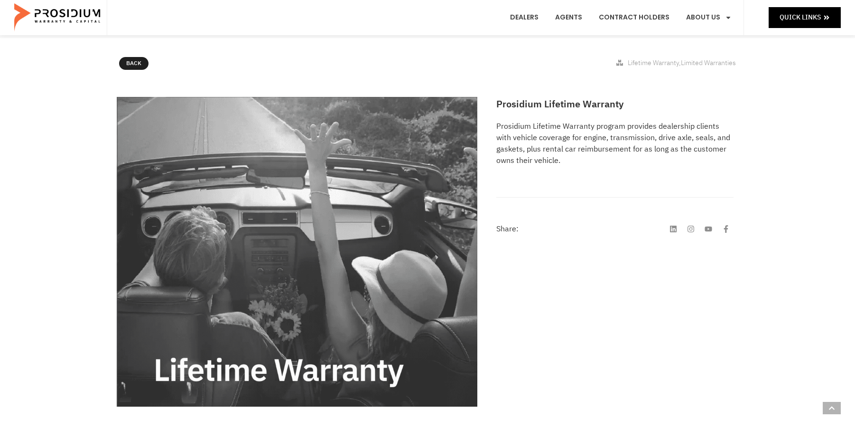
scroll to position [47, 0]
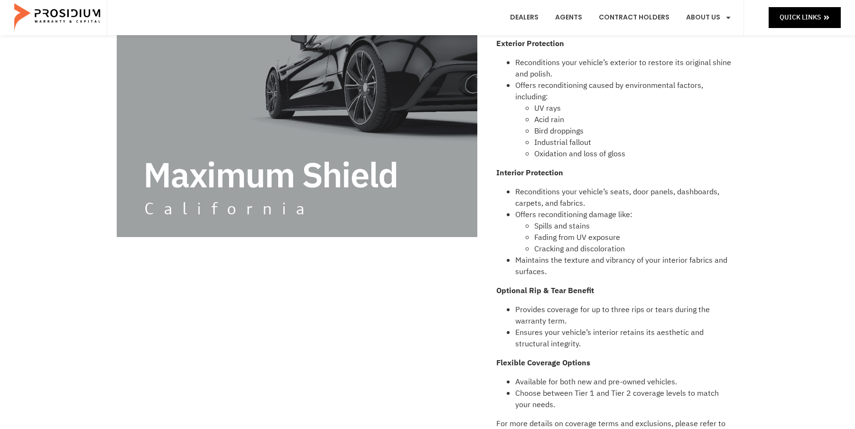
scroll to position [47, 0]
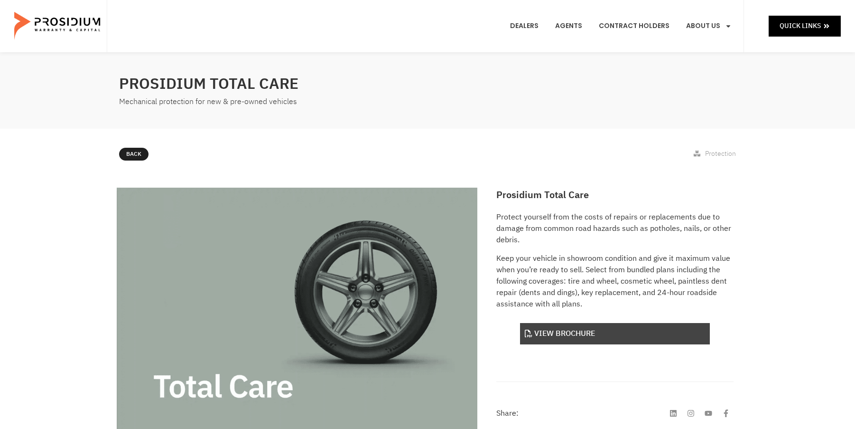
click at [545, 334] on link "View Brochure" at bounding box center [615, 333] width 190 height 21
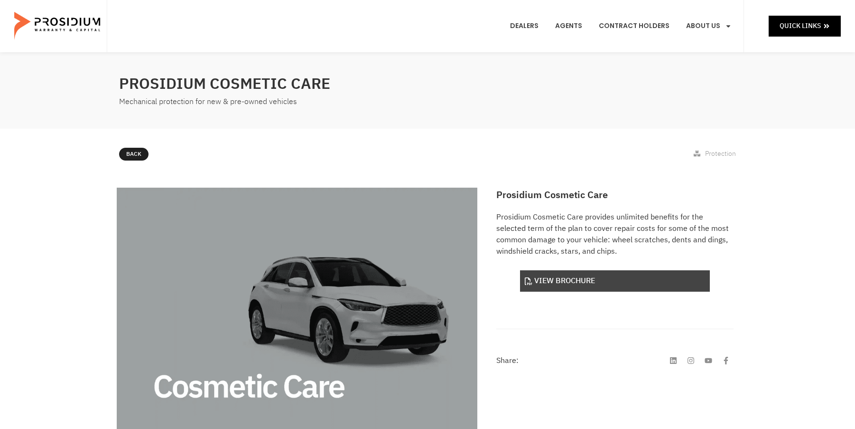
click at [596, 279] on link "View Brochure" at bounding box center [615, 280] width 190 height 21
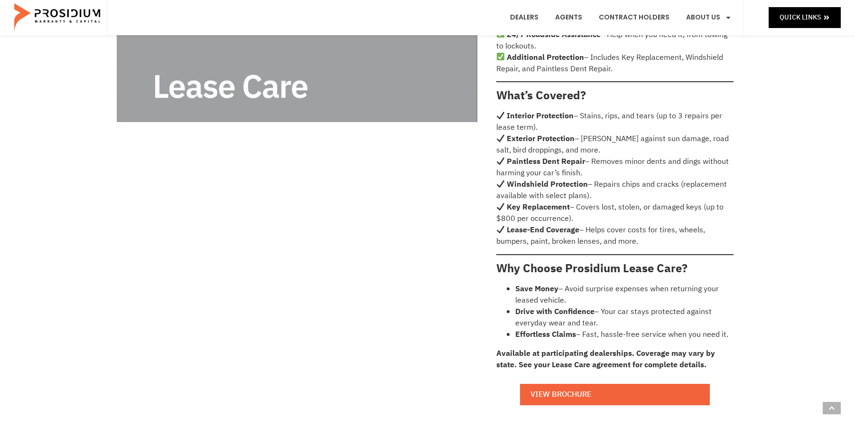
scroll to position [522, 0]
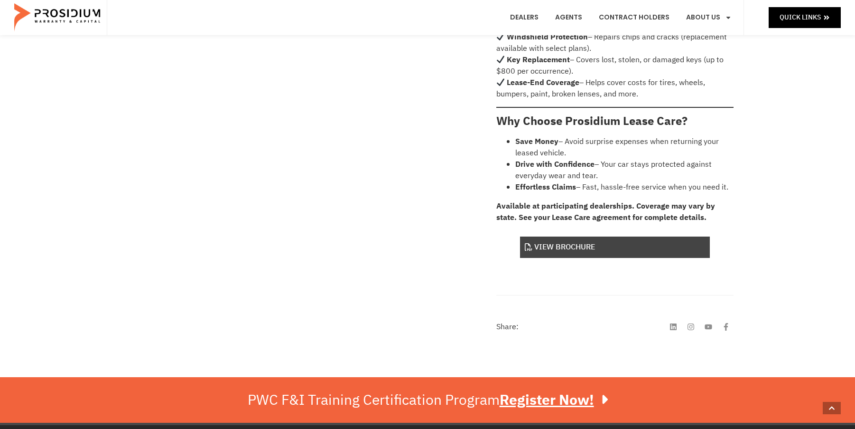
click at [561, 241] on link "View Brochure" at bounding box center [615, 246] width 190 height 21
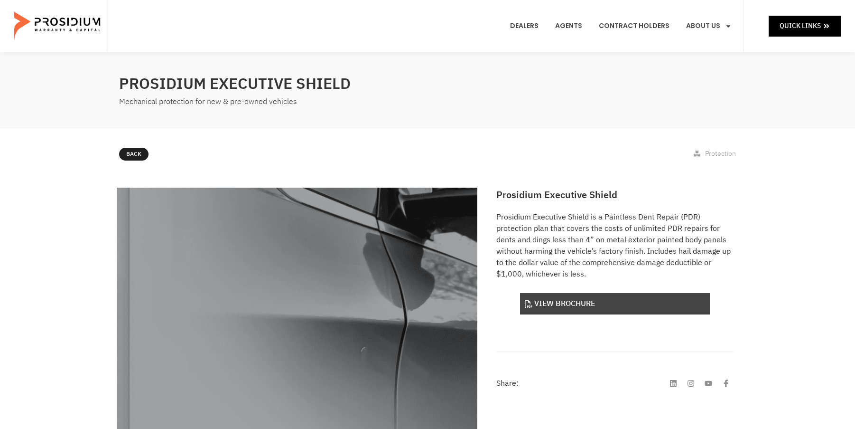
click at [566, 305] on link "View Brochure" at bounding box center [615, 303] width 190 height 21
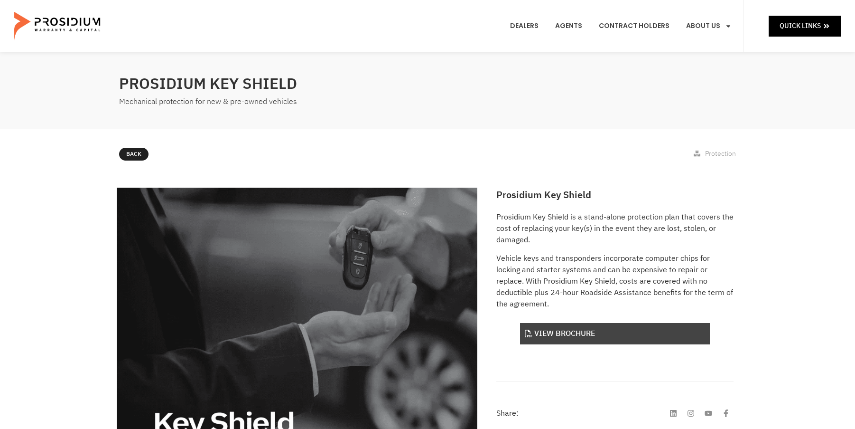
click at [541, 323] on link "View Brochure" at bounding box center [615, 333] width 190 height 21
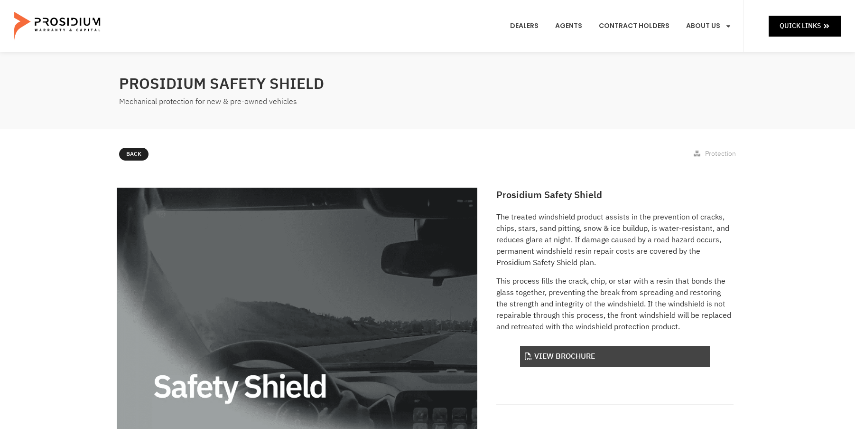
click at [551, 354] on link "View Brochure" at bounding box center [615, 356] width 190 height 21
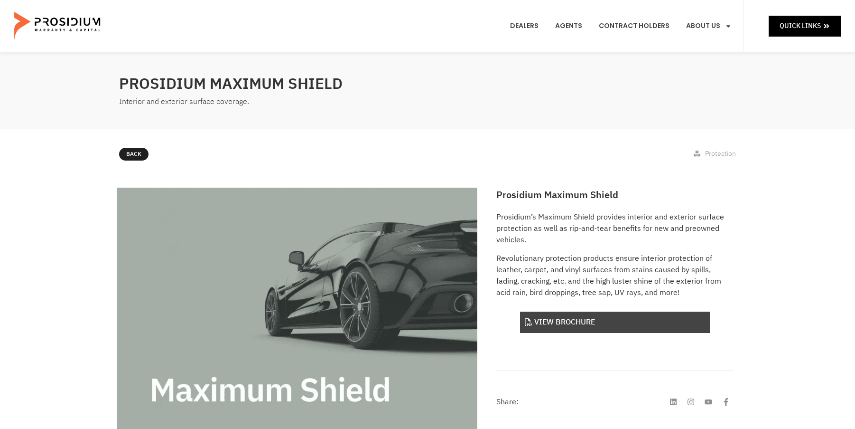
click at [572, 318] on link "View Brochure" at bounding box center [615, 321] width 190 height 21
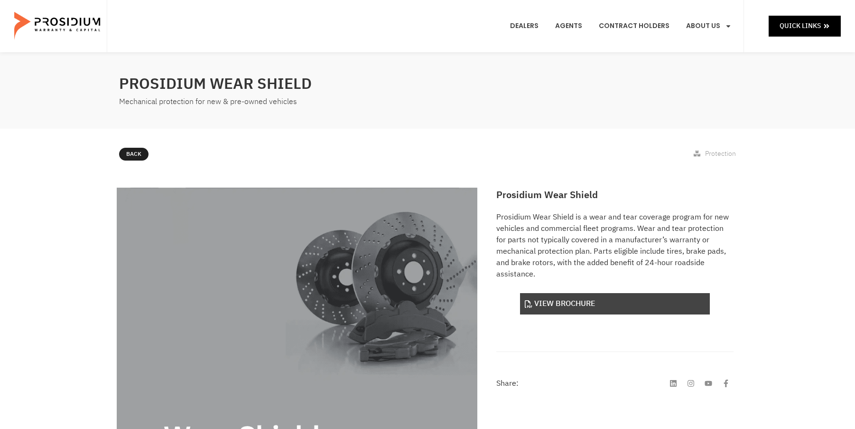
click at [550, 302] on link "View Brochure" at bounding box center [615, 303] width 190 height 21
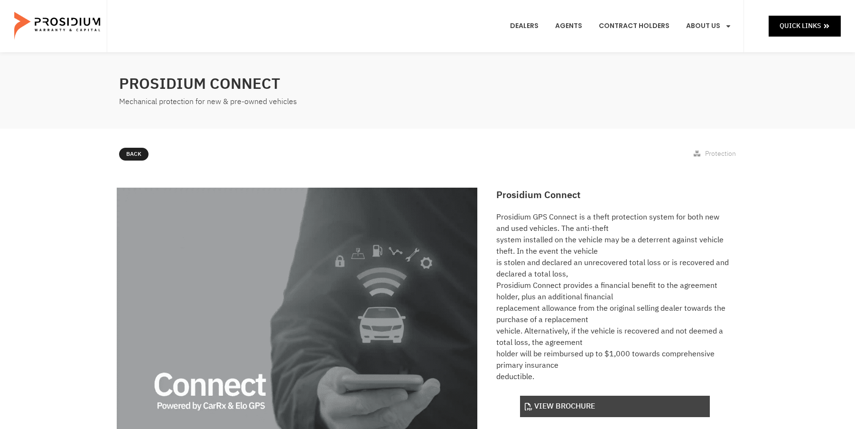
click at [609, 403] on link "View Brochure" at bounding box center [615, 405] width 190 height 21
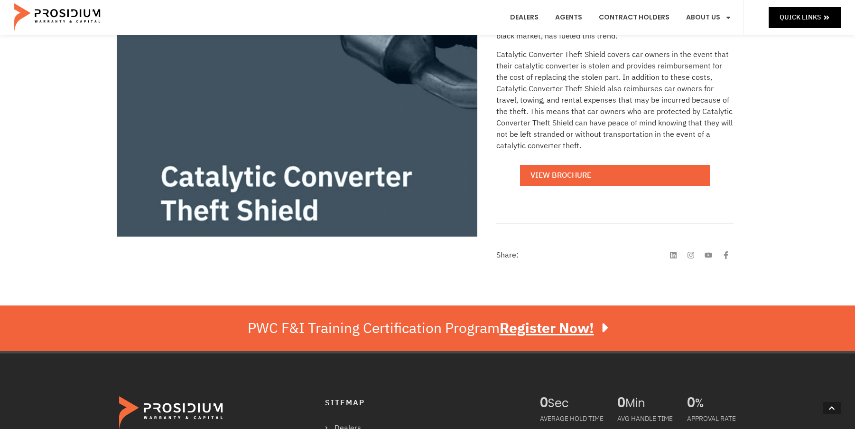
scroll to position [285, 0]
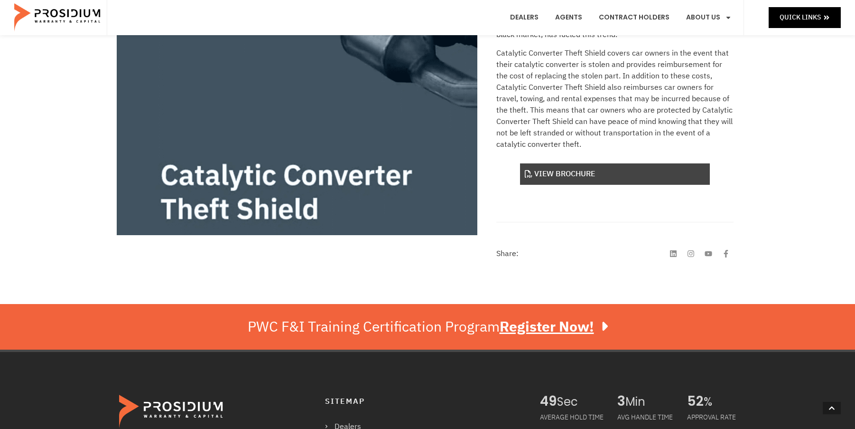
click at [564, 174] on link "View Brochure" at bounding box center [615, 173] width 190 height 21
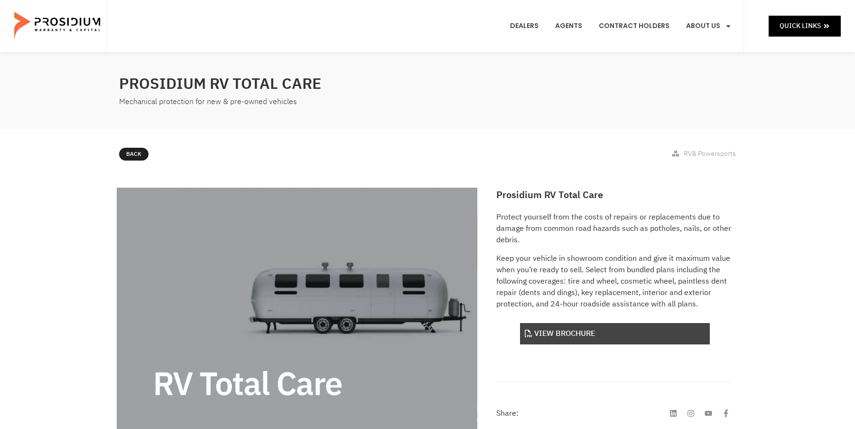
click at [600, 332] on link "View Brochure" at bounding box center [615, 333] width 190 height 21
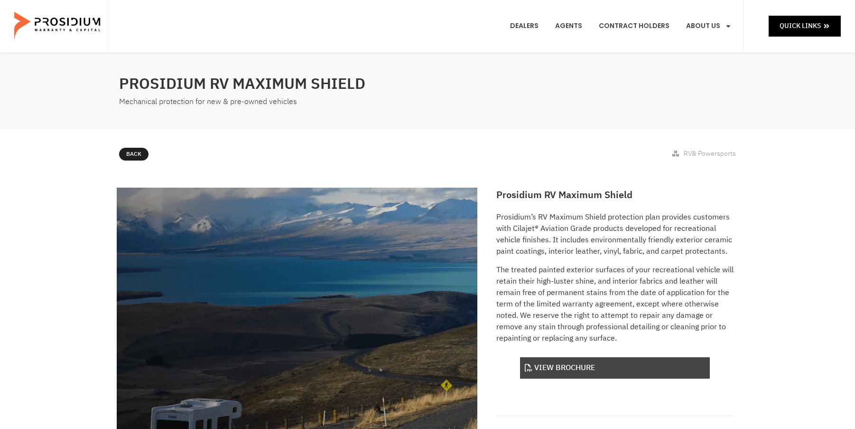
click at [549, 361] on link "View Brochure" at bounding box center [615, 367] width 190 height 21
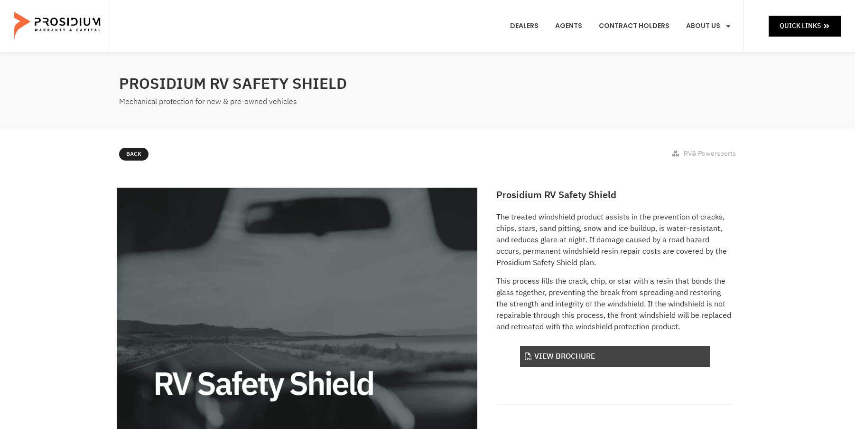
click at [562, 358] on link "View Brochure" at bounding box center [615, 356] width 190 height 21
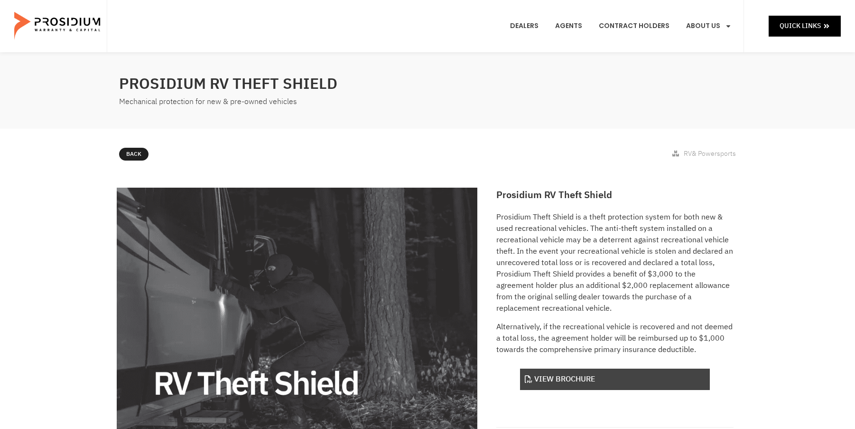
click at [584, 380] on link "View Brochure" at bounding box center [615, 378] width 190 height 21
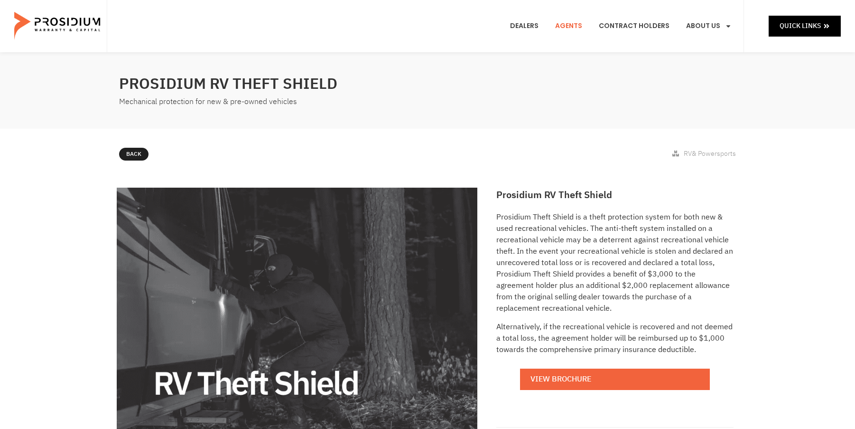
click at [570, 25] on link "Agents" at bounding box center [568, 26] width 41 height 35
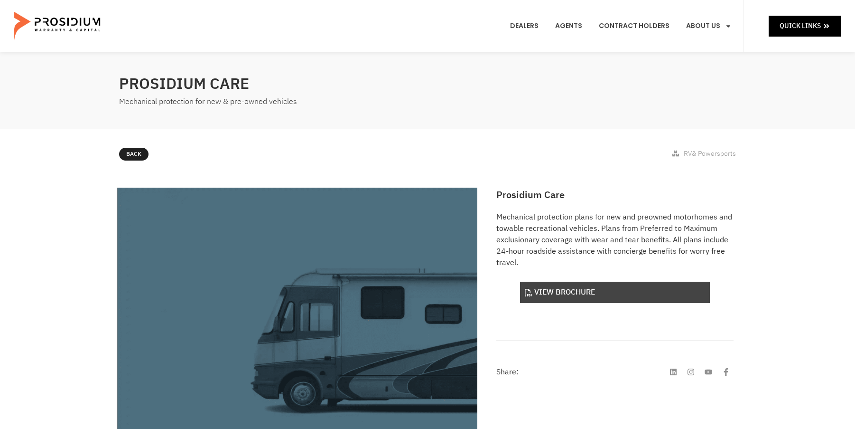
click at [574, 293] on link "View Brochure" at bounding box center [615, 291] width 190 height 21
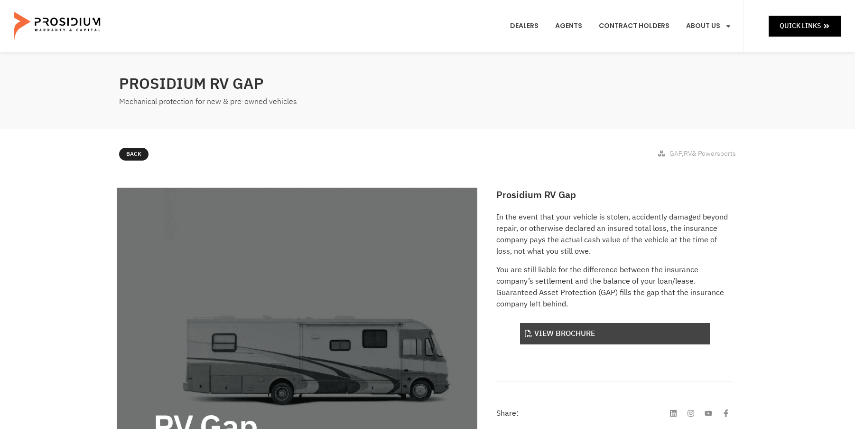
click at [571, 331] on link "View Brochure" at bounding box center [615, 333] width 190 height 21
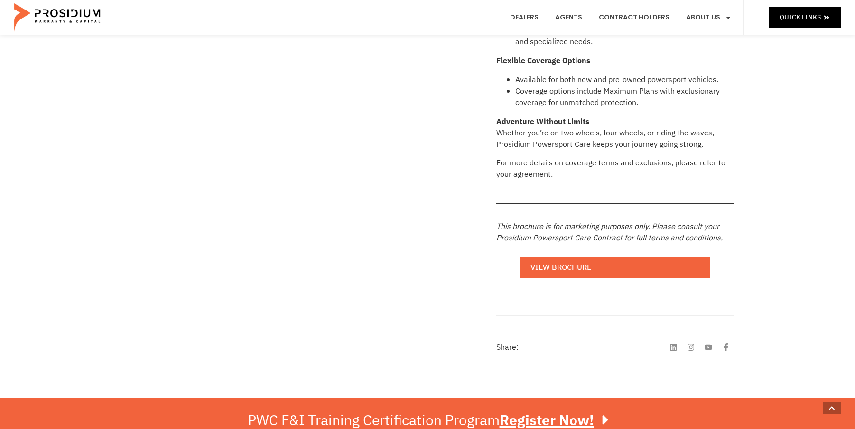
scroll to position [759, 0]
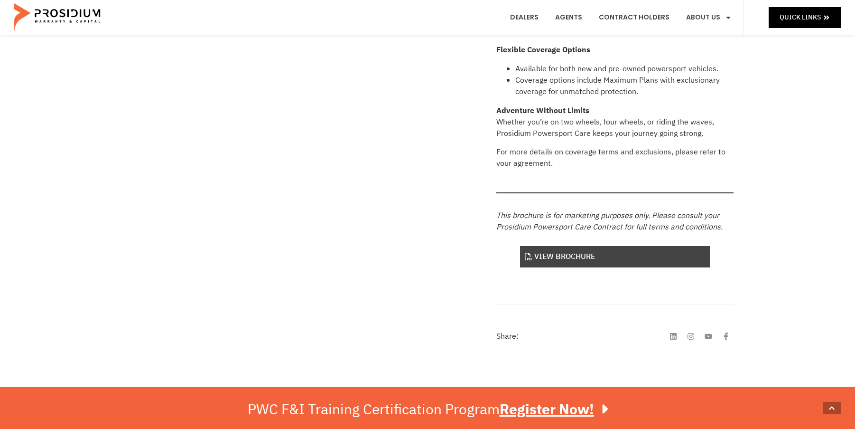
click at [541, 246] on link "View Brochure" at bounding box center [615, 256] width 190 height 21
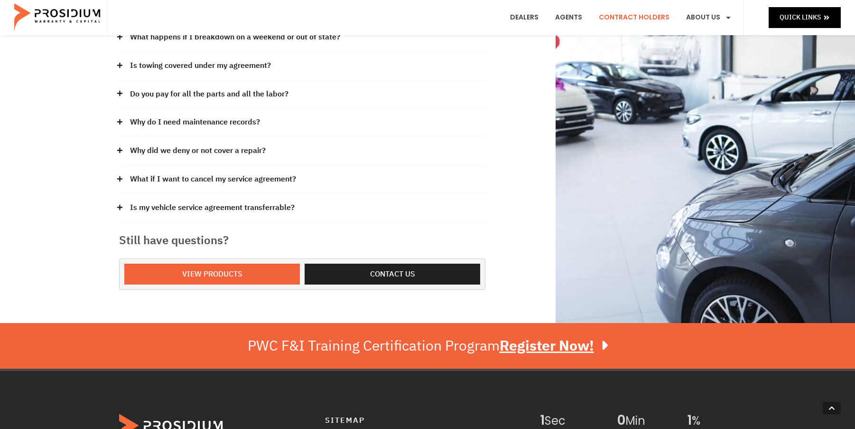
scroll to position [285, 0]
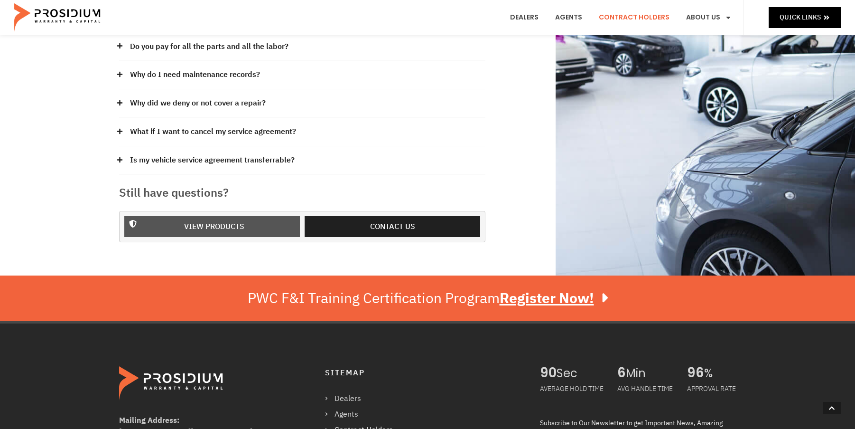
click at [195, 225] on span "View Products" at bounding box center [214, 227] width 60 height 14
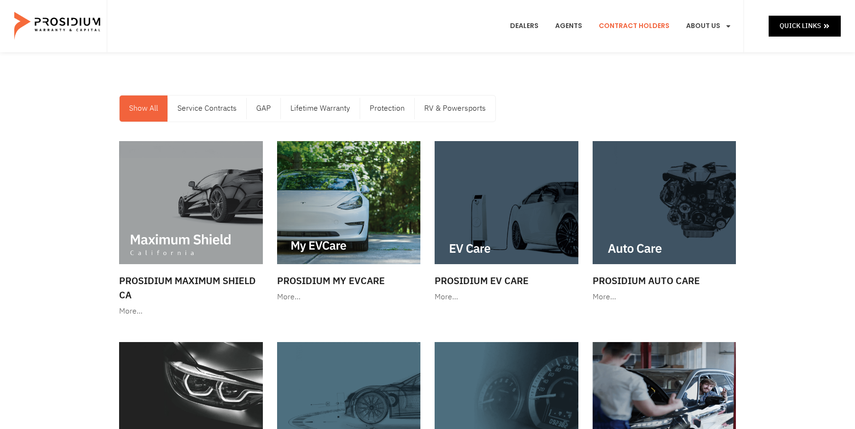
click at [646, 25] on link "Contract Holders" at bounding box center [634, 26] width 85 height 35
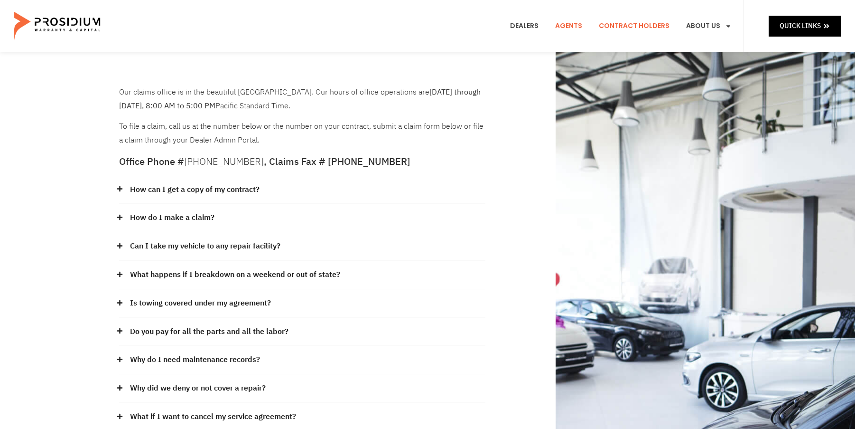
click at [571, 24] on link "Agents" at bounding box center [568, 26] width 41 height 35
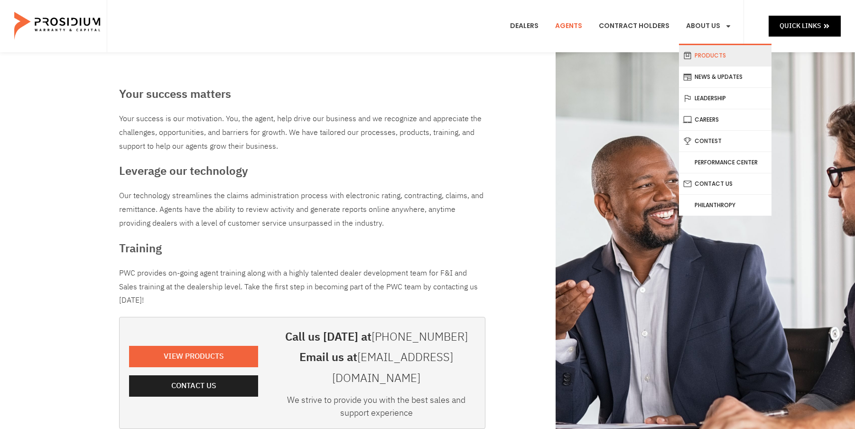
click at [706, 56] on link "Products" at bounding box center [725, 55] width 93 height 21
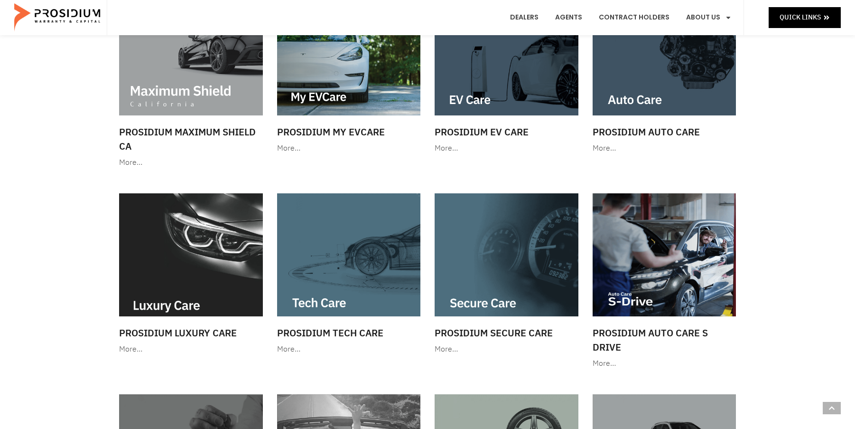
scroll to position [142, 0]
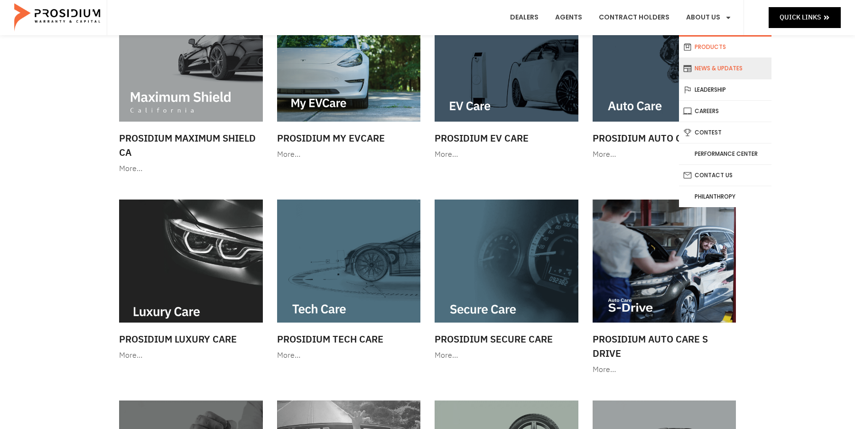
click at [706, 66] on link "News & Updates" at bounding box center [725, 68] width 93 height 21
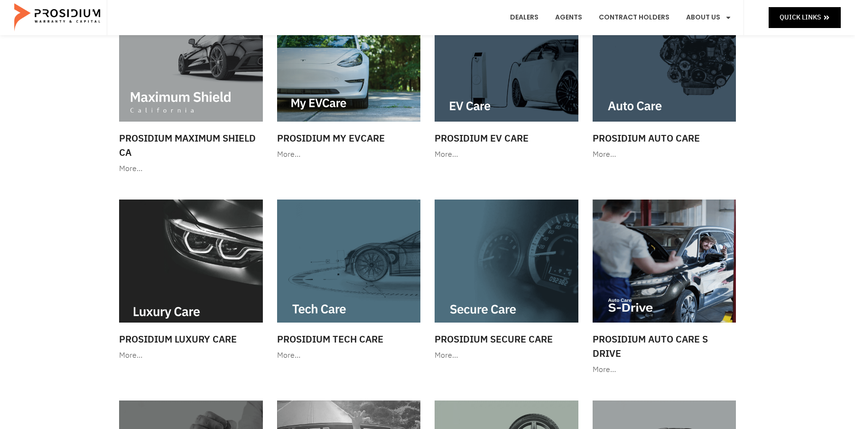
click at [708, 94] on link "Leadership" at bounding box center [725, 104] width 93 height 21
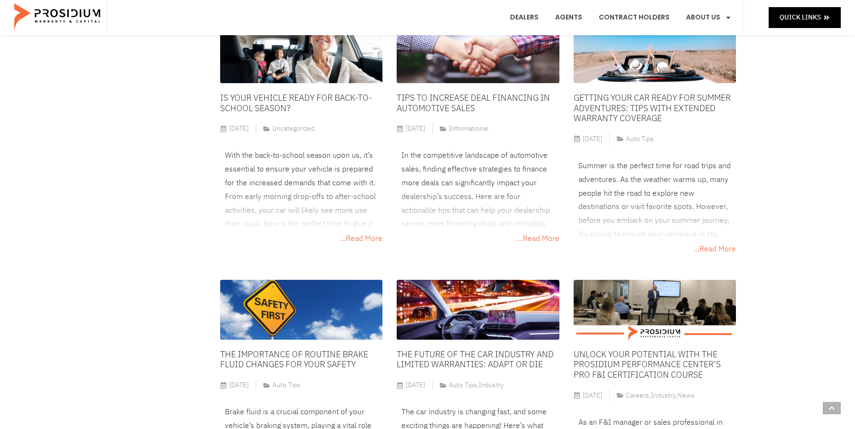
scroll to position [712, 0]
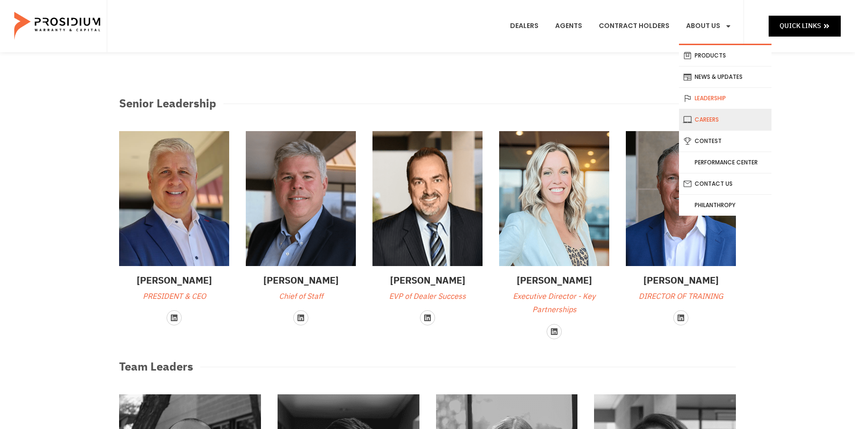
click at [715, 118] on link "Careers" at bounding box center [725, 119] width 93 height 21
click at [713, 140] on link "Contest" at bounding box center [725, 141] width 93 height 21
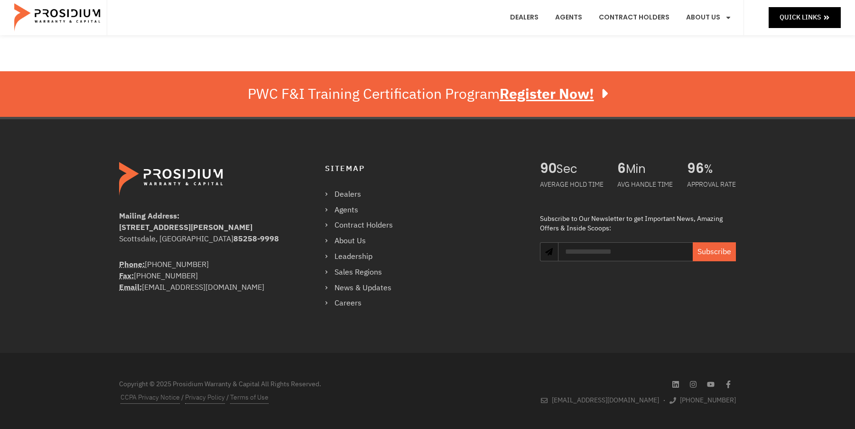
scroll to position [5, 0]
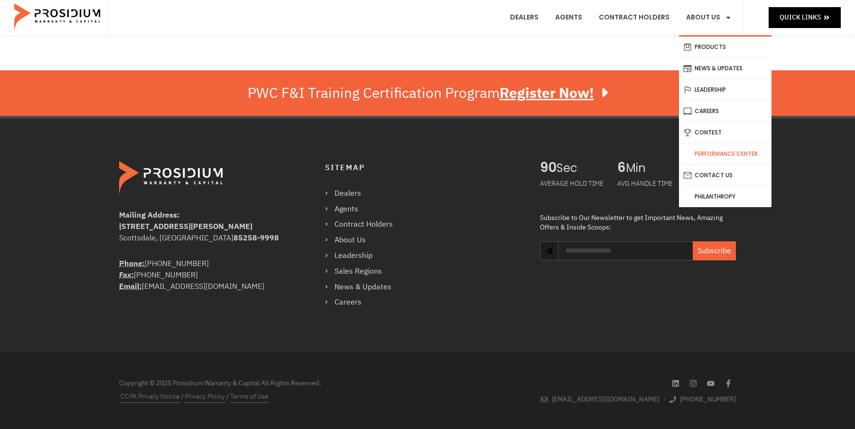
click at [718, 155] on link "Performance Center" at bounding box center [725, 153] width 93 height 21
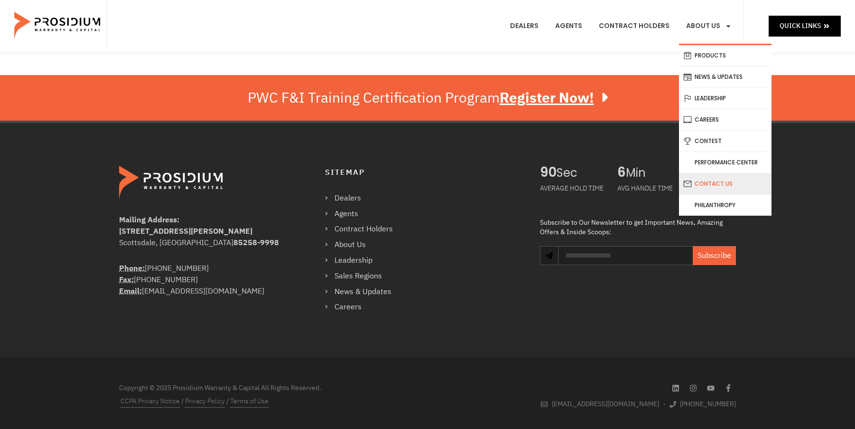
click at [707, 189] on link "Contact Us" at bounding box center [725, 183] width 93 height 21
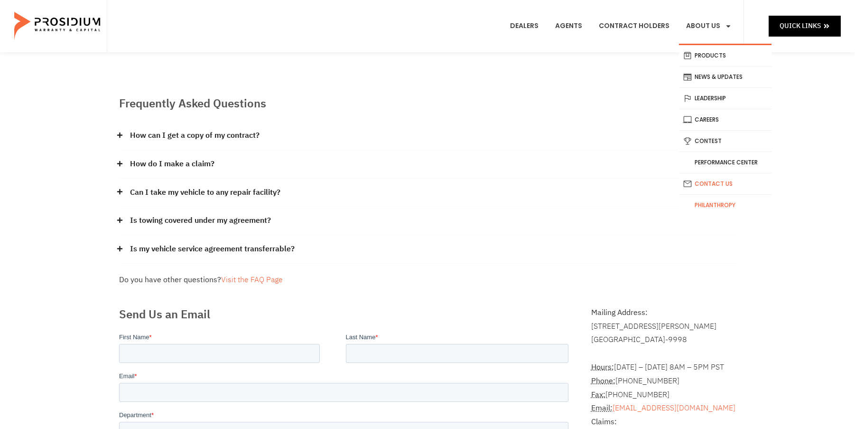
click at [711, 201] on link "Philanthropy" at bounding box center [725, 205] width 93 height 21
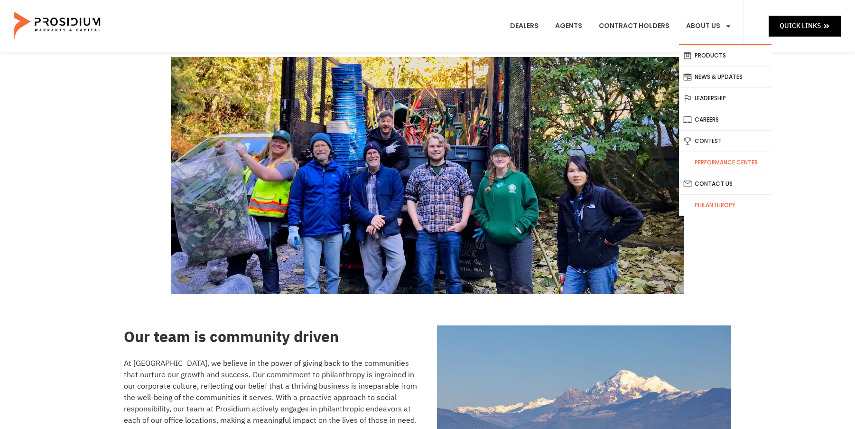
click at [713, 165] on link "Performance Center" at bounding box center [725, 162] width 93 height 21
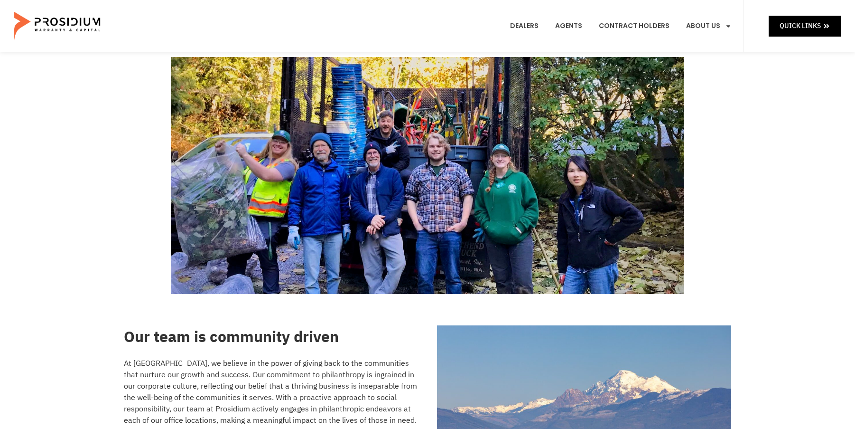
click at [64, 26] on img at bounding box center [58, 25] width 88 height 47
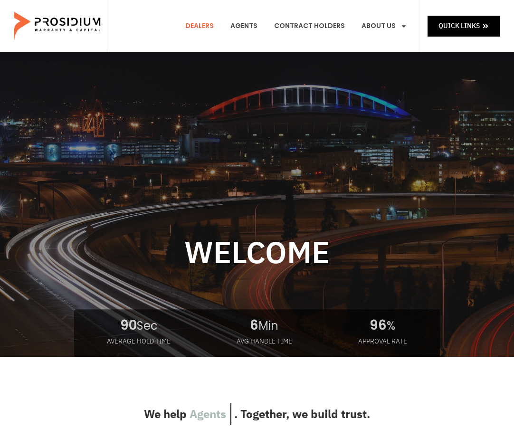
click at [202, 27] on link "Dealers" at bounding box center [199, 26] width 43 height 35
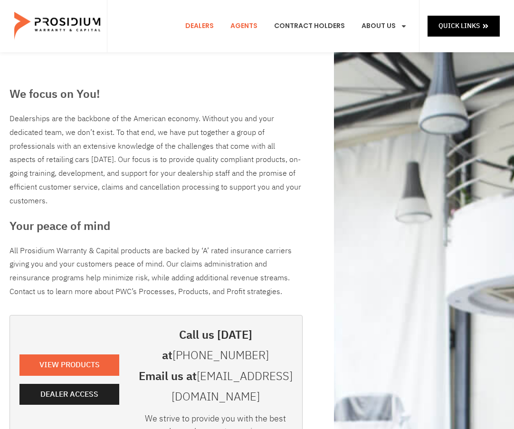
click at [241, 27] on link "Agents" at bounding box center [243, 26] width 41 height 35
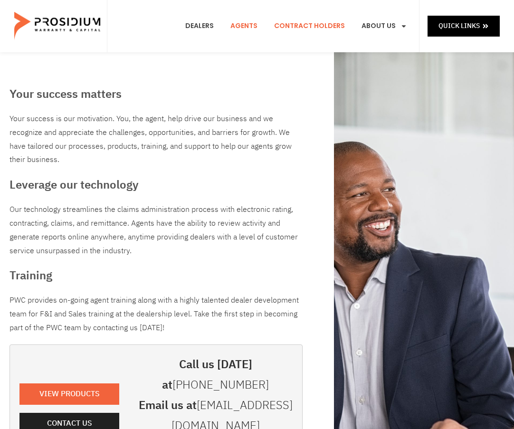
click at [289, 21] on link "Contract Holders" at bounding box center [309, 26] width 85 height 35
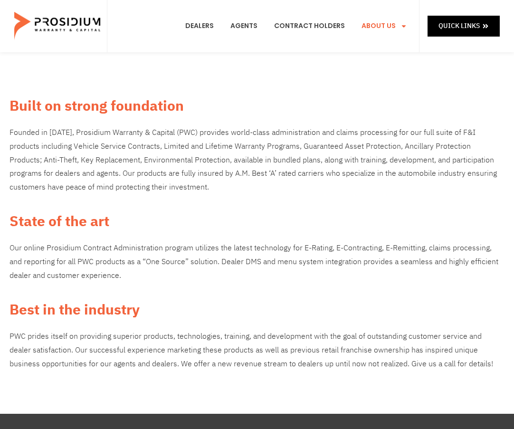
click at [56, 19] on img at bounding box center [58, 25] width 88 height 47
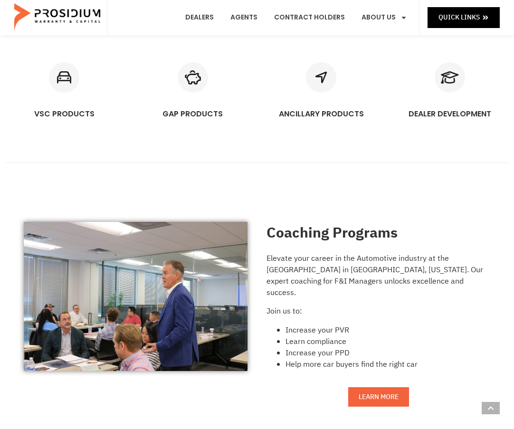
scroll to position [522, 0]
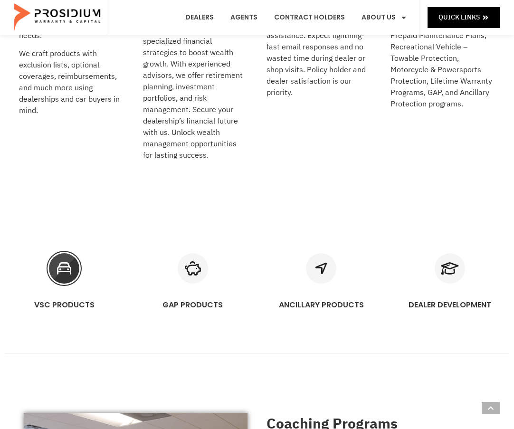
click at [65, 254] on icon "VSC PRODUCTS" at bounding box center [64, 268] width 30 height 30
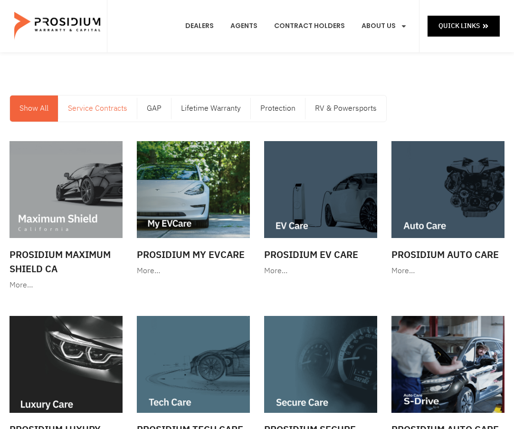
click at [95, 101] on link "Service Contracts" at bounding box center [97, 108] width 78 height 26
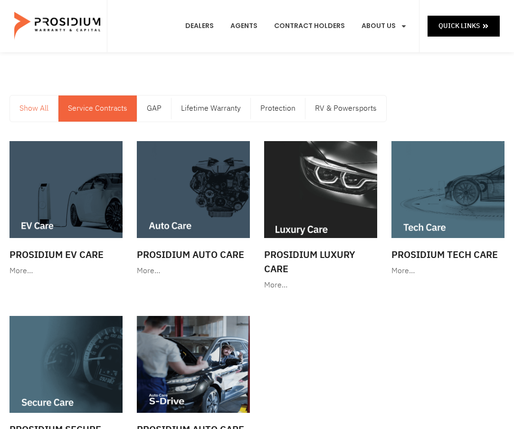
click at [26, 103] on link "Show All" at bounding box center [34, 108] width 48 height 26
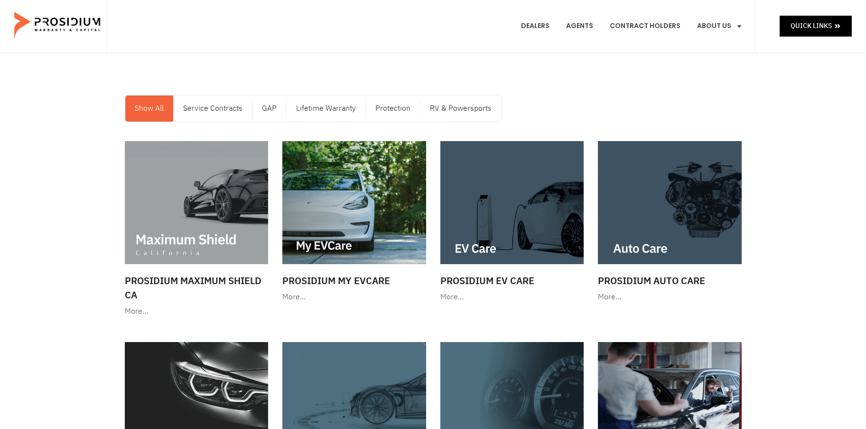
click at [513, 28] on span "Quick Links" at bounding box center [811, 26] width 41 height 12
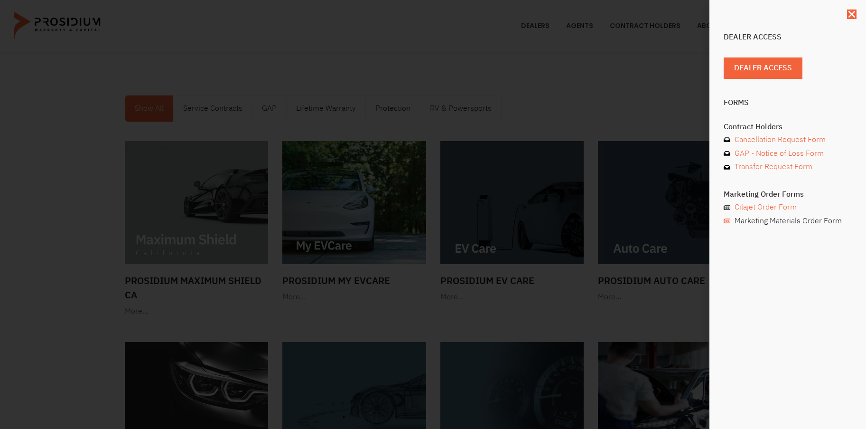
click at [513, 225] on span "Marketing Materials Order Form" at bounding box center [787, 221] width 110 height 14
click at [513, 20] on div "Dealer Access Dealer Access Forms Contract Holders Cancellation Request Form GA…" at bounding box center [788, 214] width 157 height 429
click at [513, 15] on use "Close" at bounding box center [852, 14] width 7 height 7
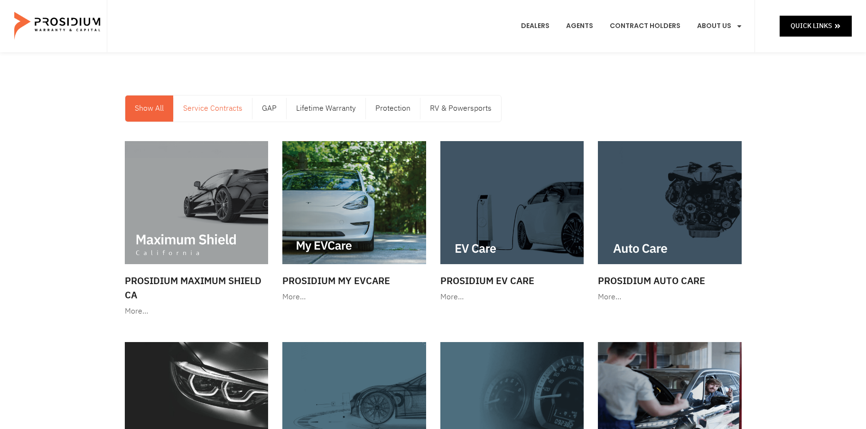
click at [206, 105] on link "Service Contracts" at bounding box center [213, 108] width 78 height 26
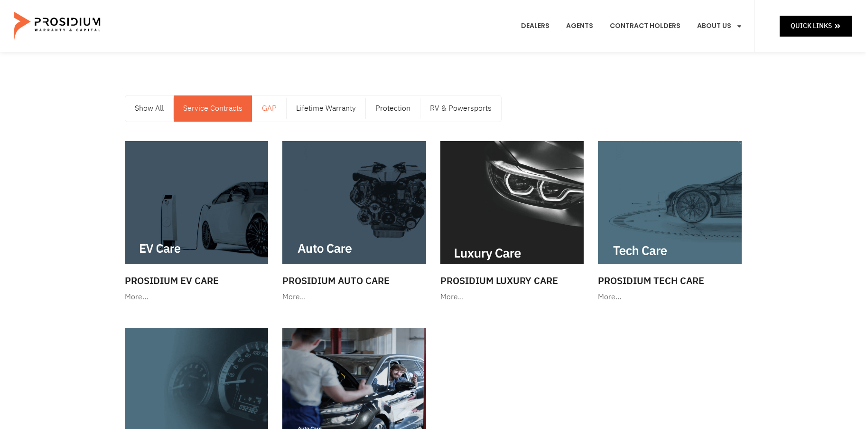
click at [271, 114] on link "GAP" at bounding box center [270, 108] width 34 height 26
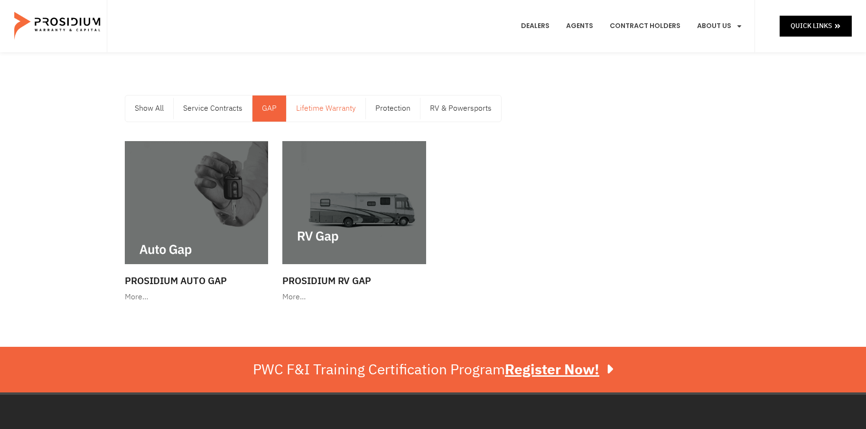
click at [318, 110] on link "Lifetime Warranty" at bounding box center [326, 108] width 79 height 26
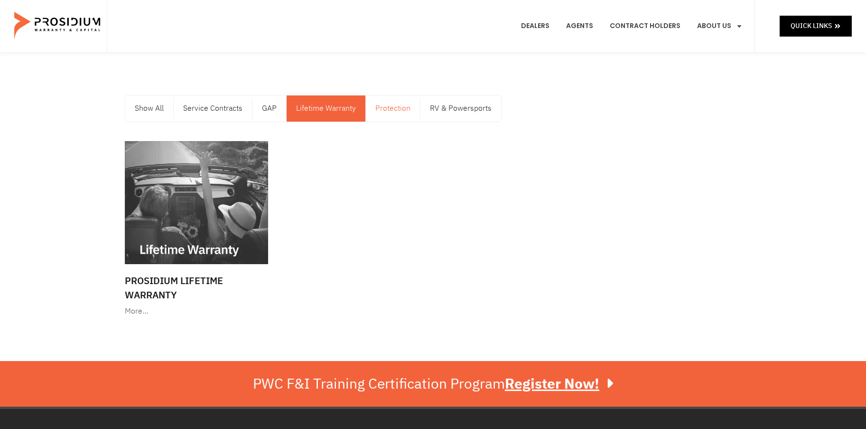
click at [386, 110] on link "Protection" at bounding box center [393, 108] width 54 height 26
